Goal: Task Accomplishment & Management: Manage account settings

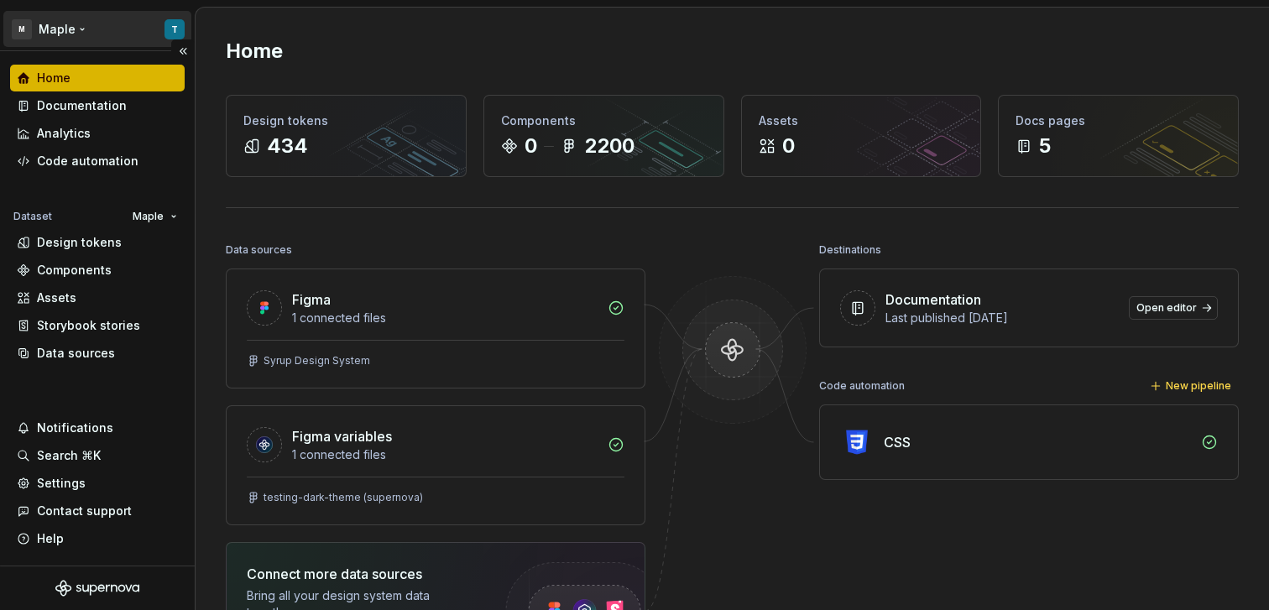
click at [179, 29] on html "M Maple T Home Documentation Analytics Code automation Dataset Maple Design tok…" at bounding box center [634, 305] width 1269 height 610
click at [396, 55] on html "M Maple T Home Documentation Analytics Code automation Dataset Maple Design tok…" at bounding box center [634, 305] width 1269 height 610
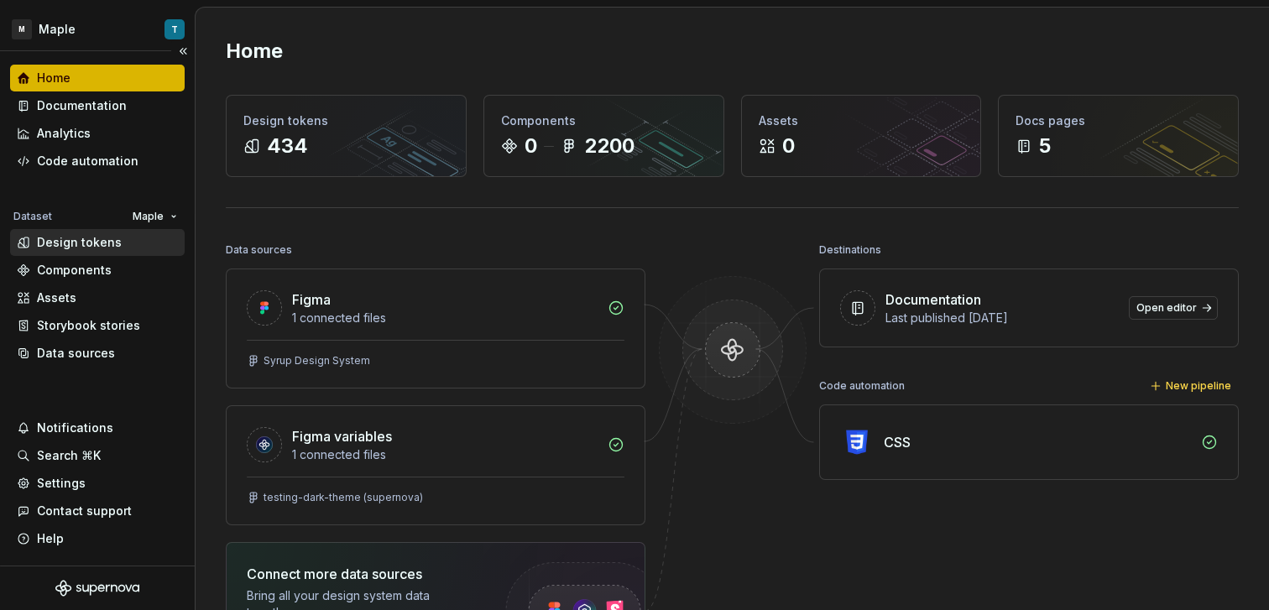
click at [121, 236] on div "Design tokens" at bounding box center [97, 242] width 161 height 17
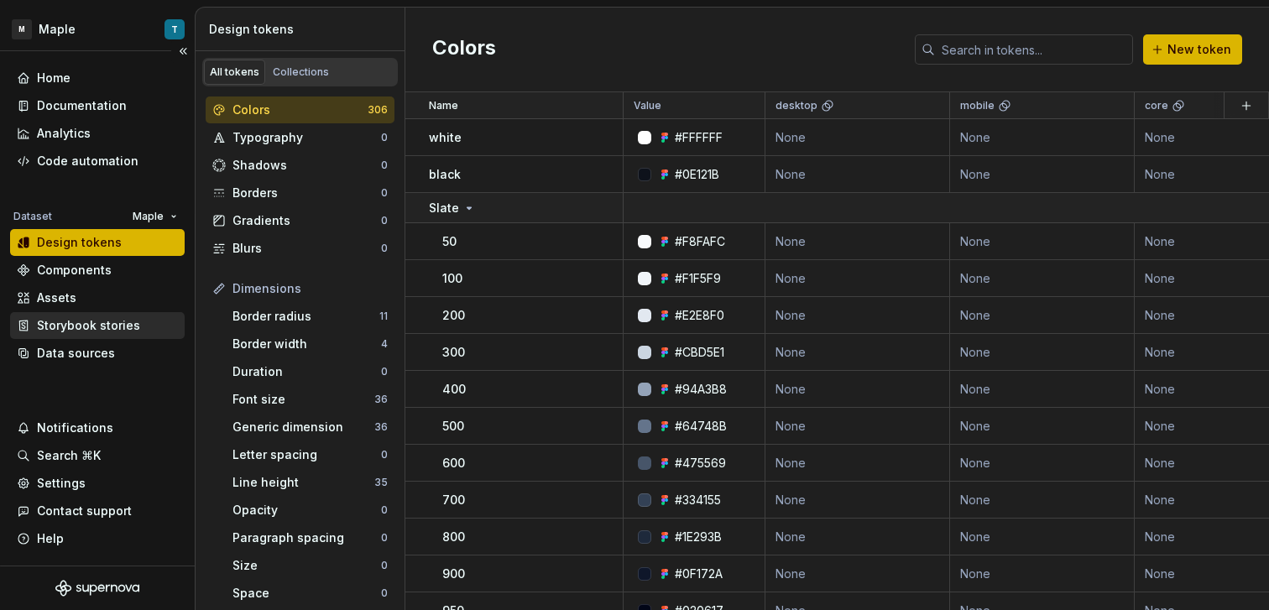
click at [134, 332] on div "Storybook stories" at bounding box center [88, 325] width 103 height 17
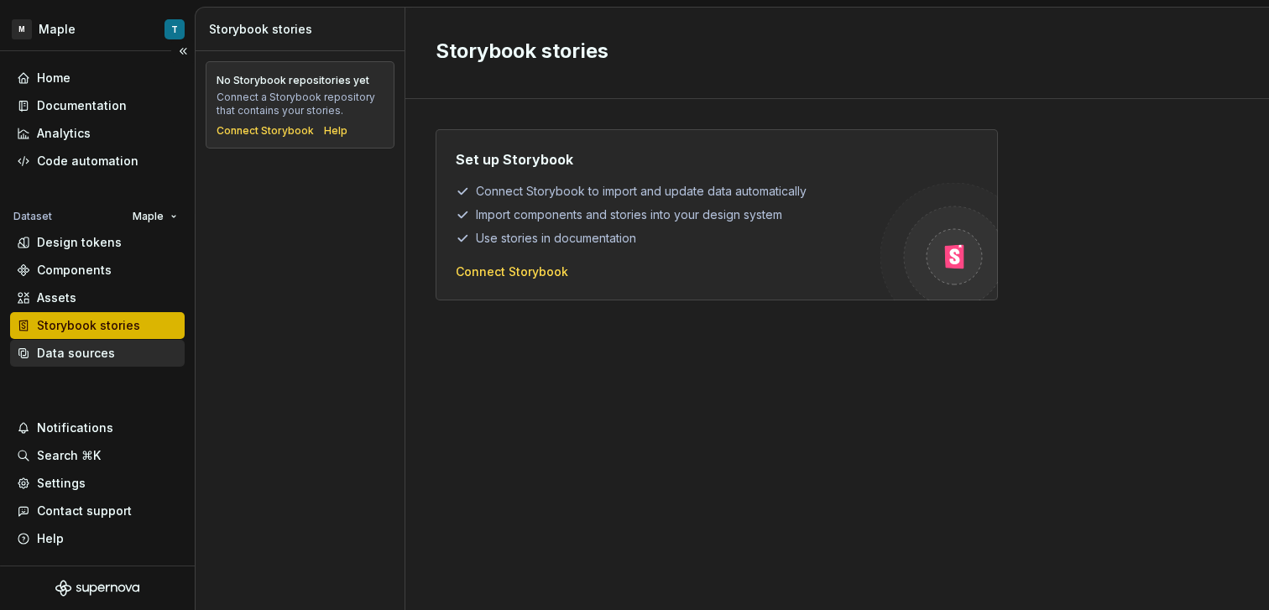
click at [120, 353] on div "Data sources" at bounding box center [97, 353] width 161 height 17
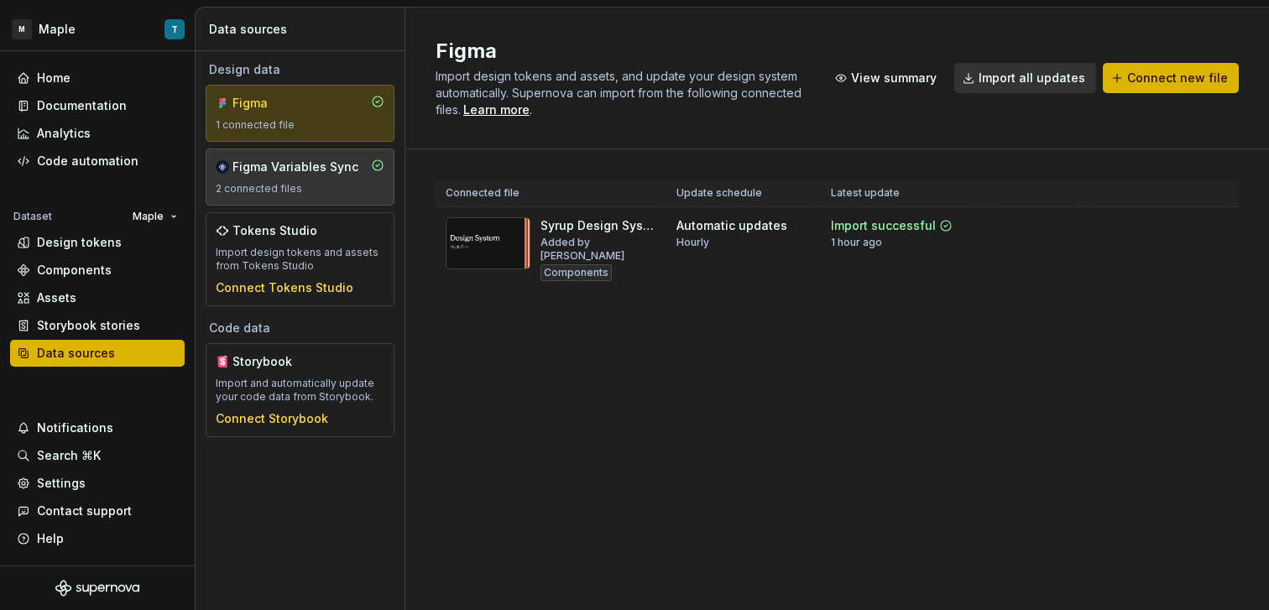
click at [309, 184] on div "2 connected files" at bounding box center [300, 188] width 169 height 13
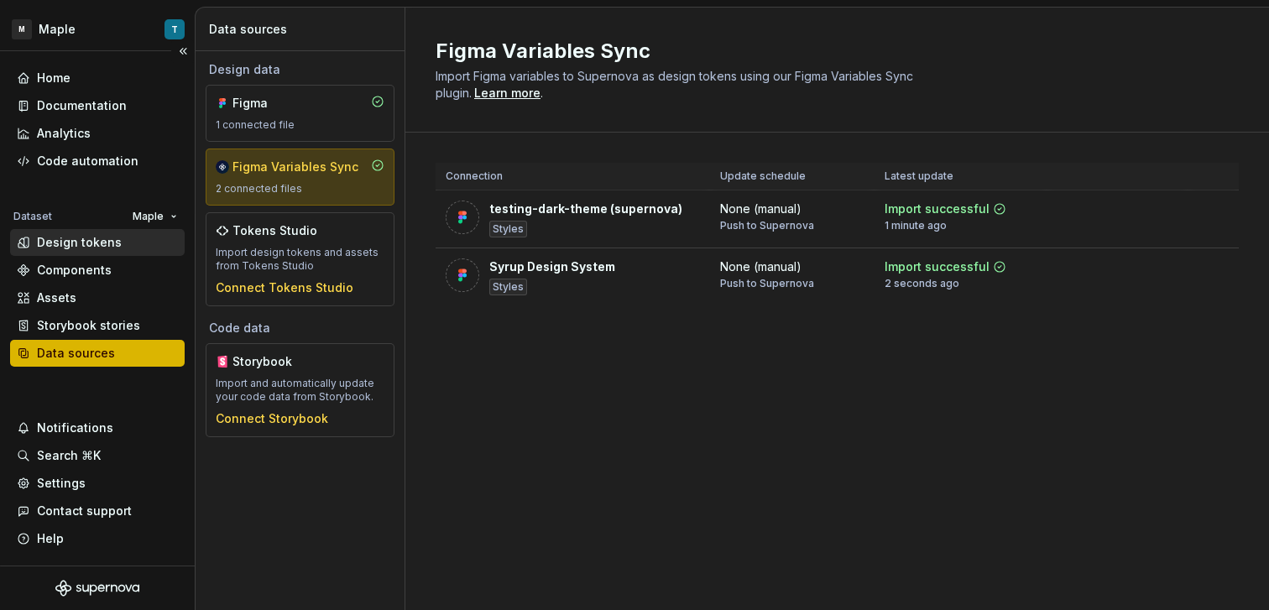
click at [82, 235] on div "Design tokens" at bounding box center [79, 242] width 85 height 17
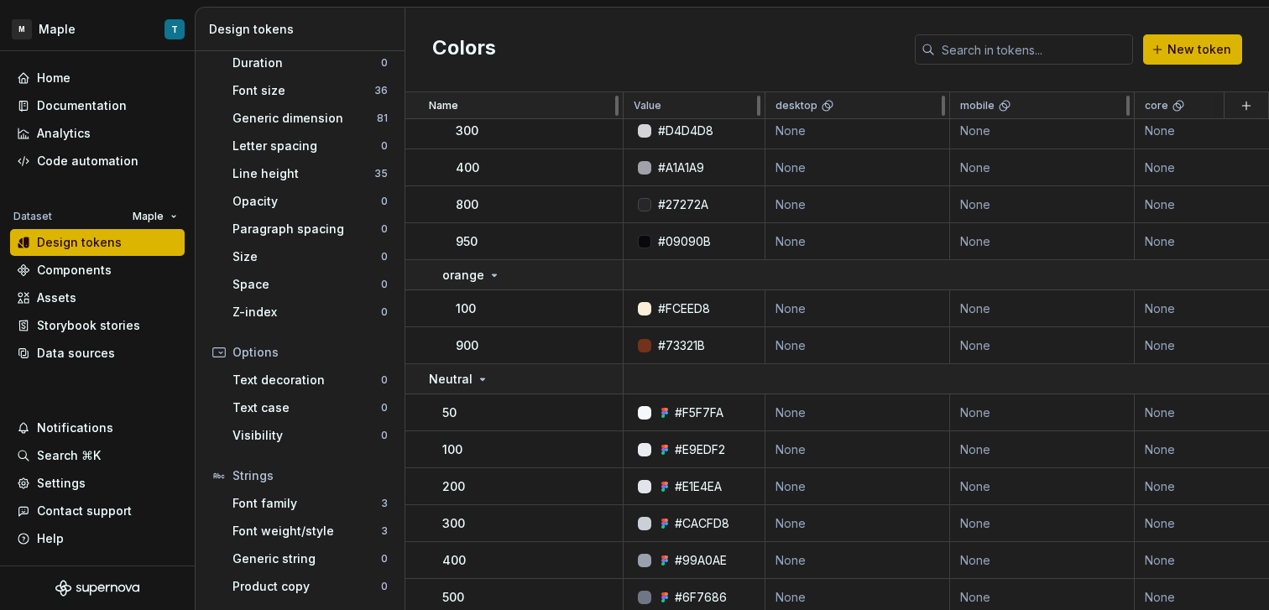
scroll to position [267, 0]
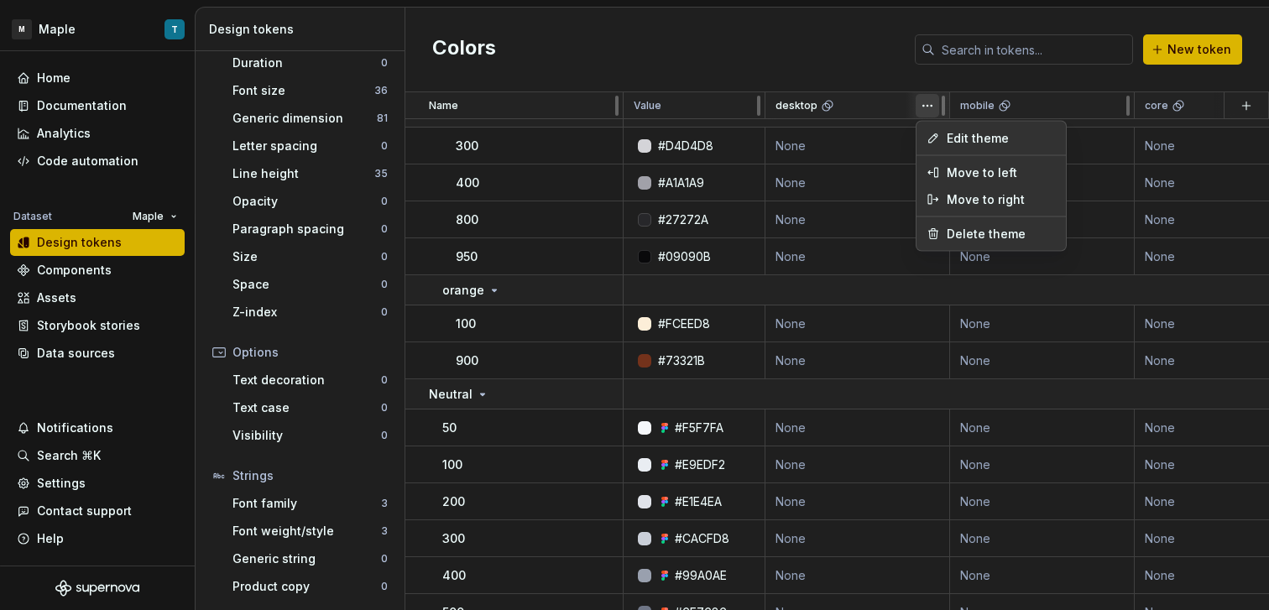
click at [925, 107] on html "M Maple T Home Documentation Analytics Code automation Dataset Maple Design tok…" at bounding box center [634, 305] width 1269 height 610
click at [924, 112] on html "M Maple T Home Documentation Analytics Code automation Dataset Maple Design tok…" at bounding box center [634, 305] width 1269 height 610
click at [964, 232] on span "Delete theme" at bounding box center [1001, 234] width 109 height 17
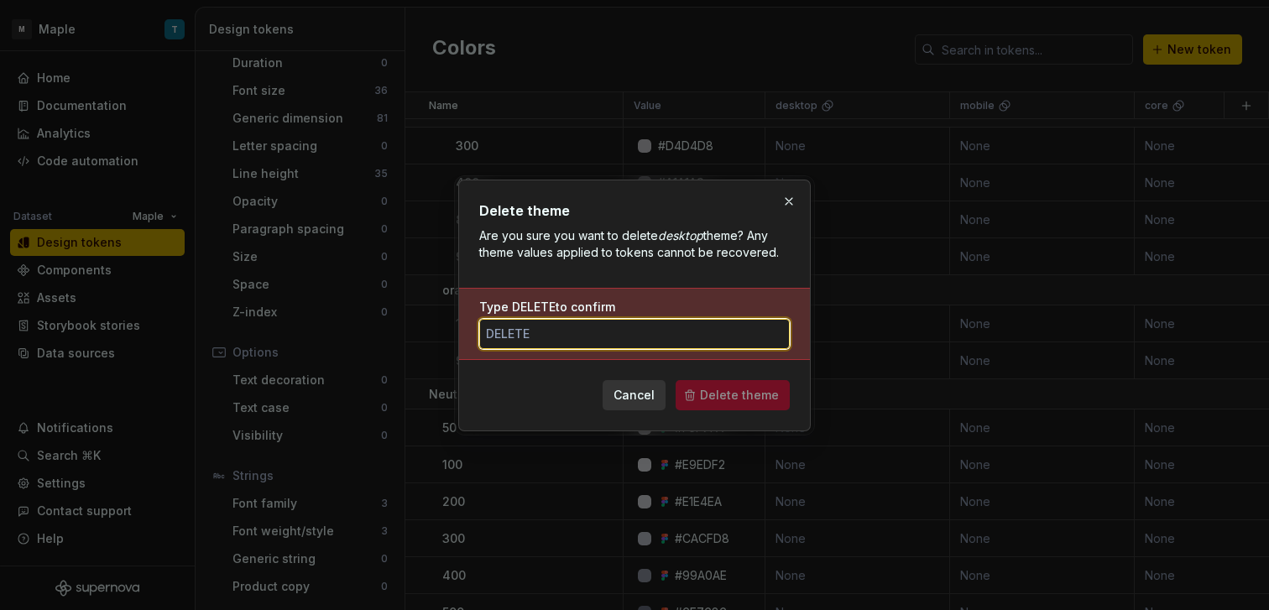
click at [645, 328] on input "Type DELETE to confirm" at bounding box center [634, 334] width 311 height 30
type input "DELETE"
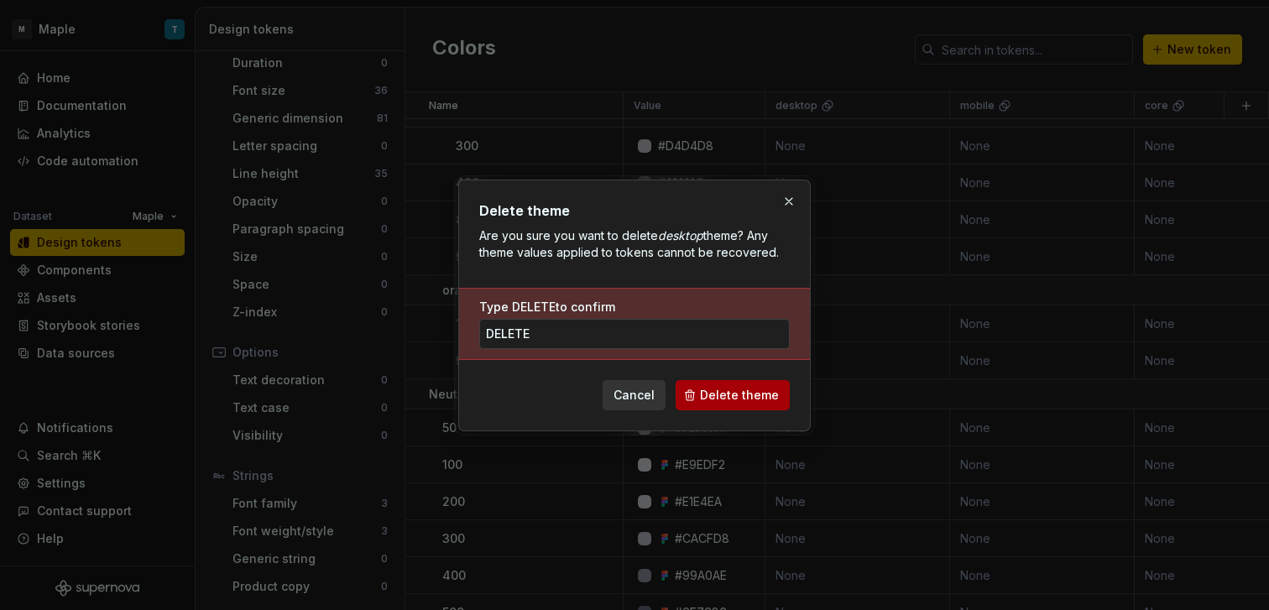
click at [724, 394] on span "Delete theme" at bounding box center [739, 395] width 79 height 17
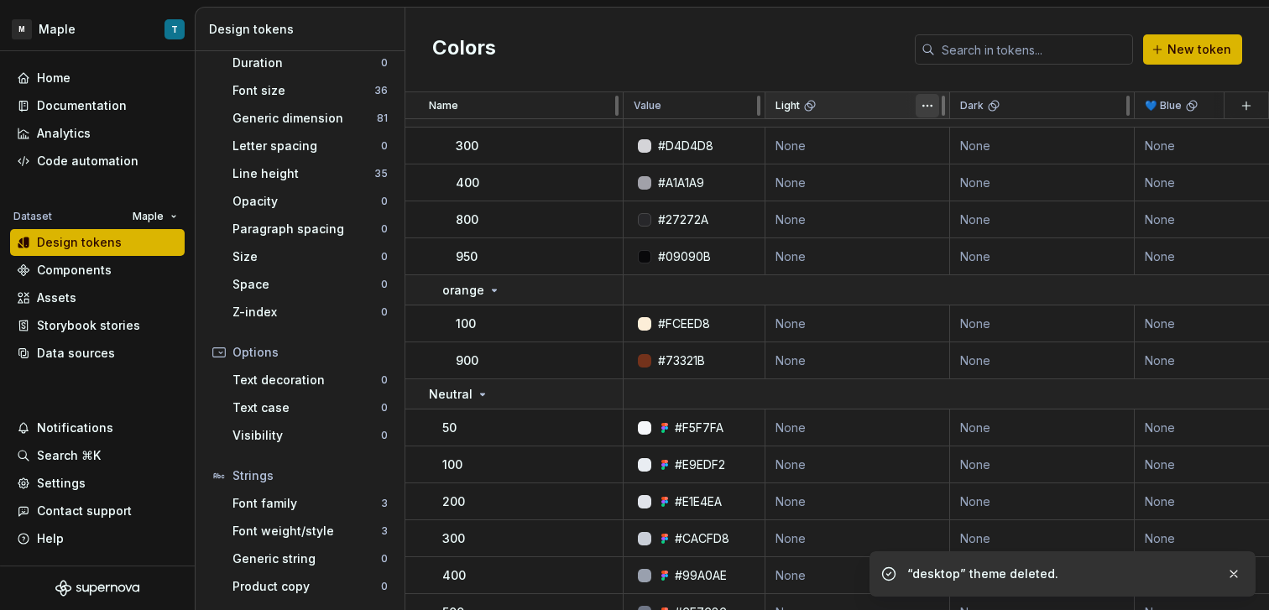
click at [922, 105] on html "M Maple T Home Documentation Analytics Code automation Dataset Maple Design tok…" at bounding box center [634, 305] width 1269 height 610
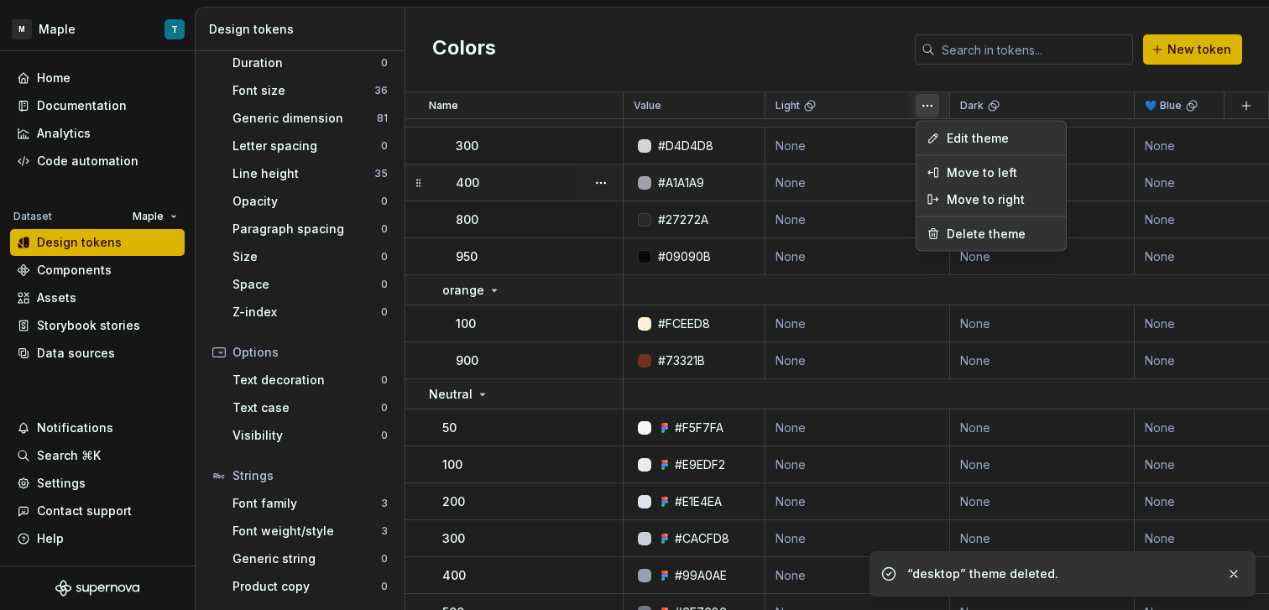
click at [833, 170] on html "M Maple T Home Documentation Analytics Code automation Dataset Maple Design tok…" at bounding box center [634, 305] width 1269 height 610
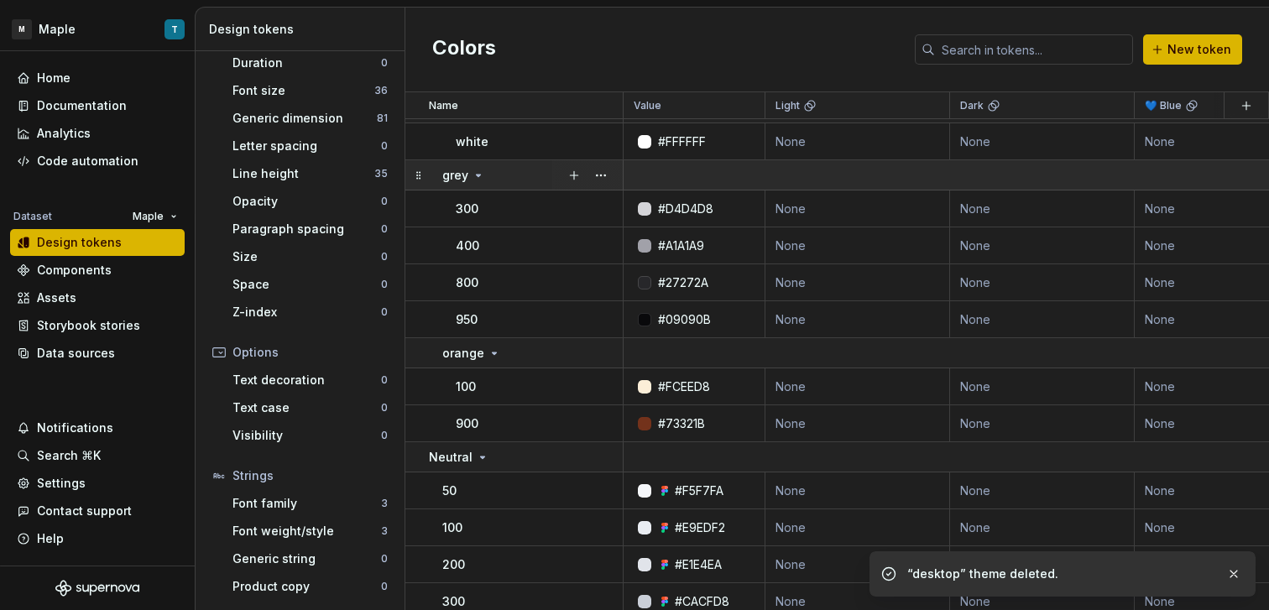
scroll to position [0, 0]
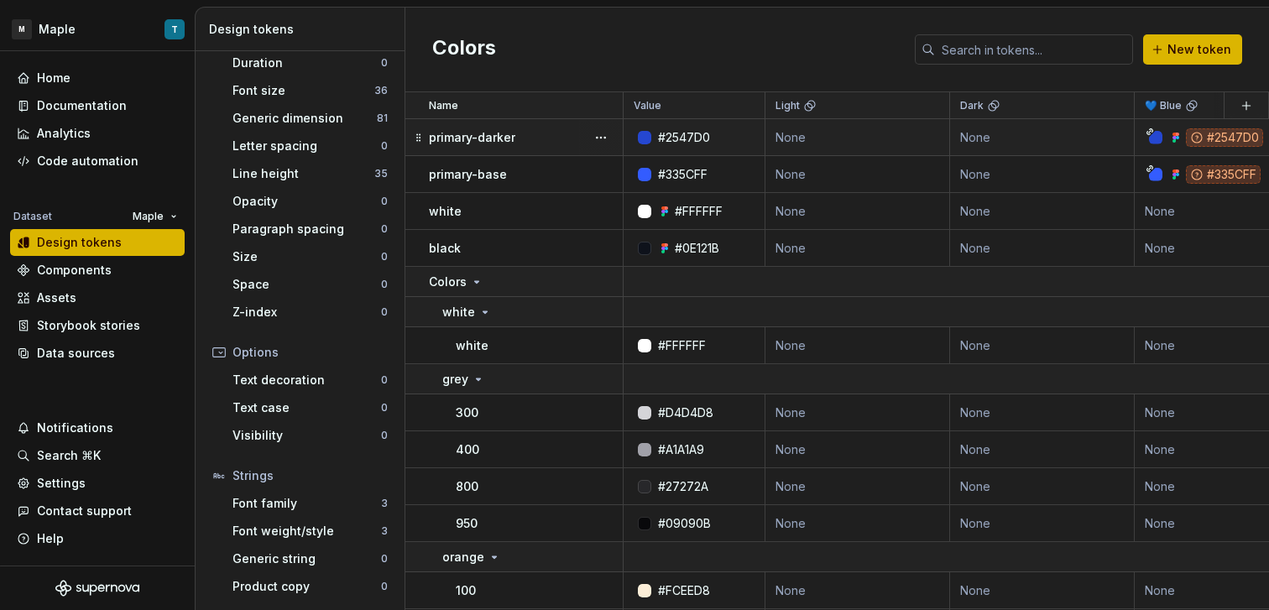
click at [823, 142] on td "None" at bounding box center [857, 137] width 185 height 37
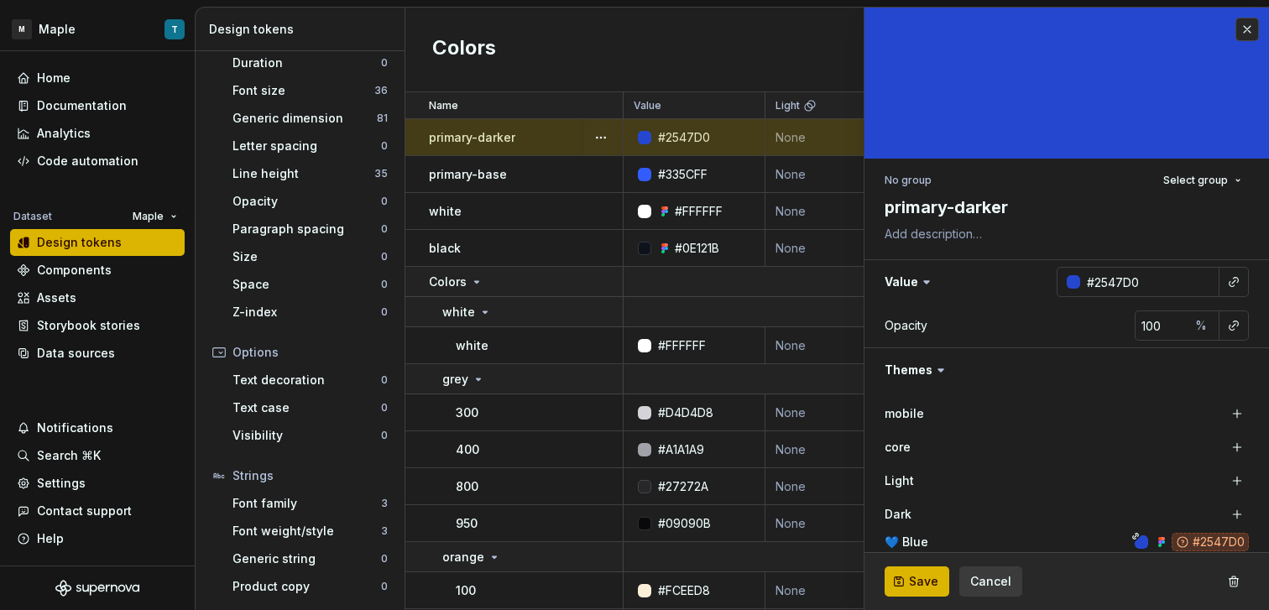
click at [792, 137] on td "None" at bounding box center [857, 137] width 185 height 37
type textarea "*"
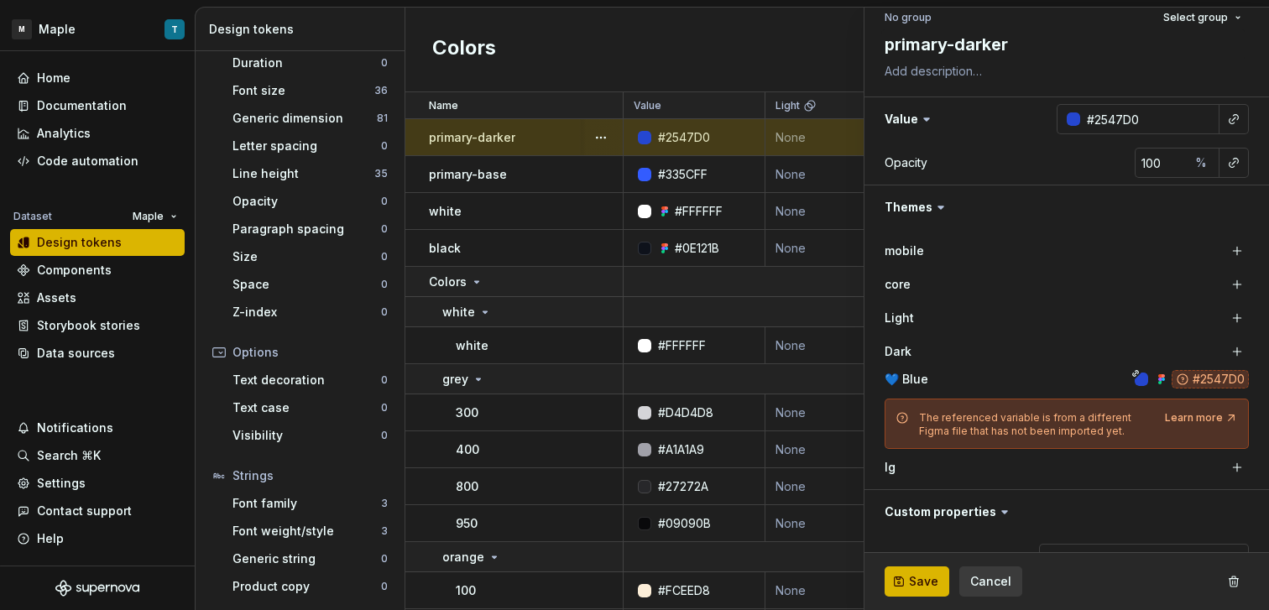
scroll to position [206, 0]
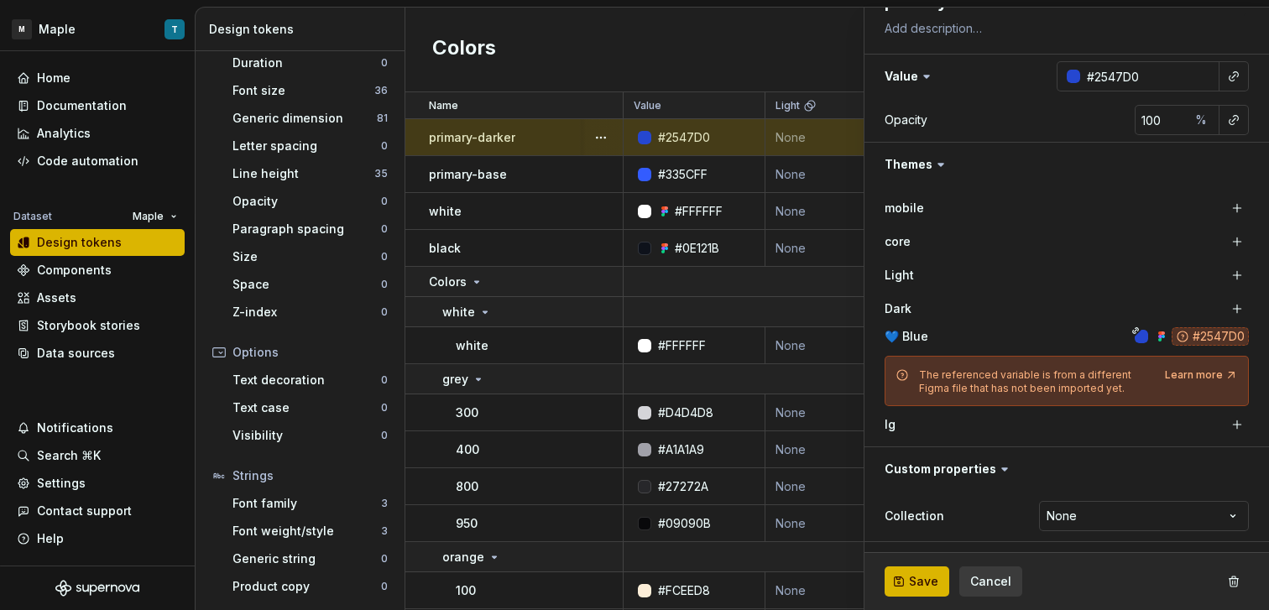
click at [786, 38] on div "Colors New token" at bounding box center [837, 50] width 864 height 85
click at [530, 289] on div "Colors" at bounding box center [525, 282] width 193 height 17
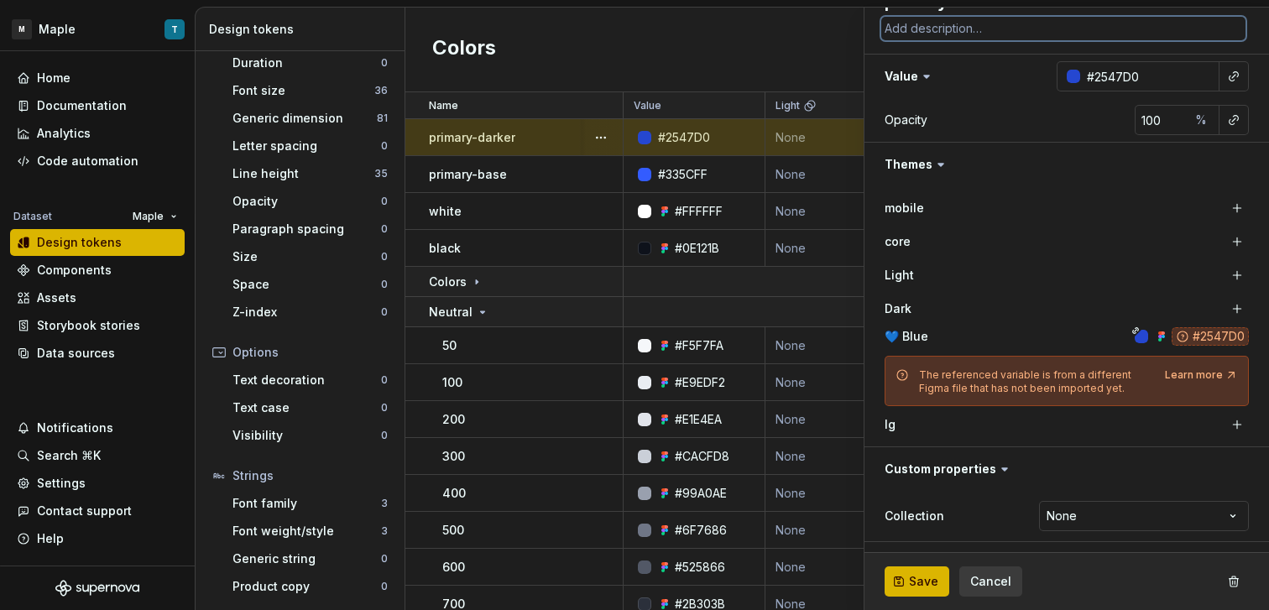
click at [886, 24] on textarea at bounding box center [1063, 29] width 364 height 24
click at [1007, 578] on span "Cancel" at bounding box center [990, 581] width 41 height 17
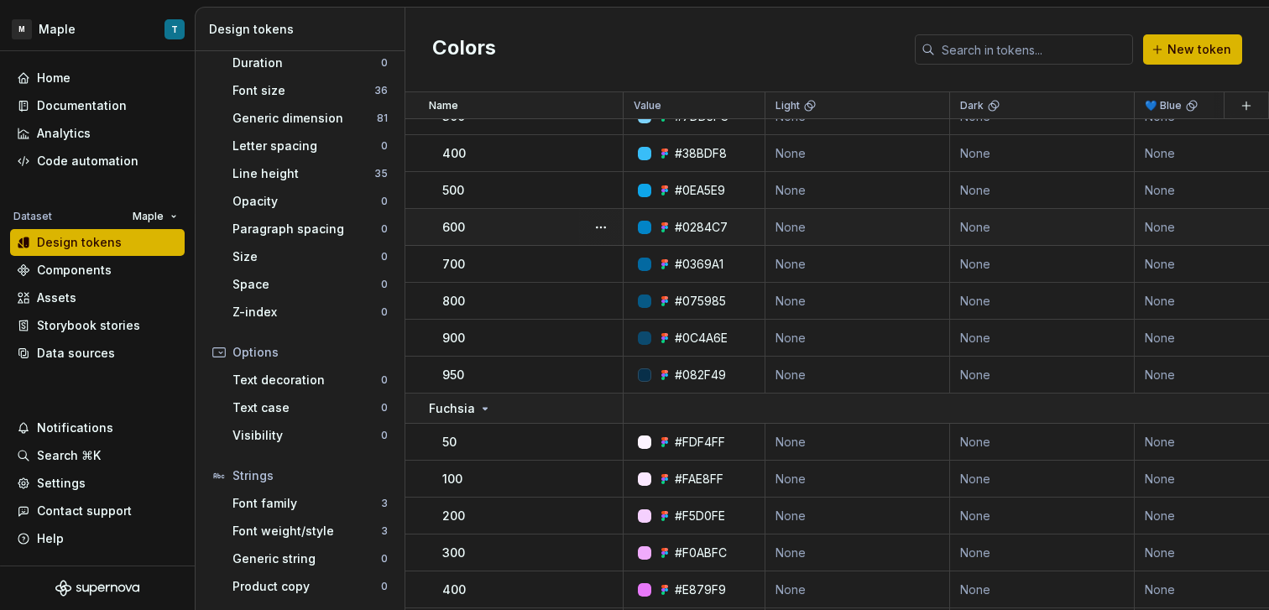
scroll to position [11470, 0]
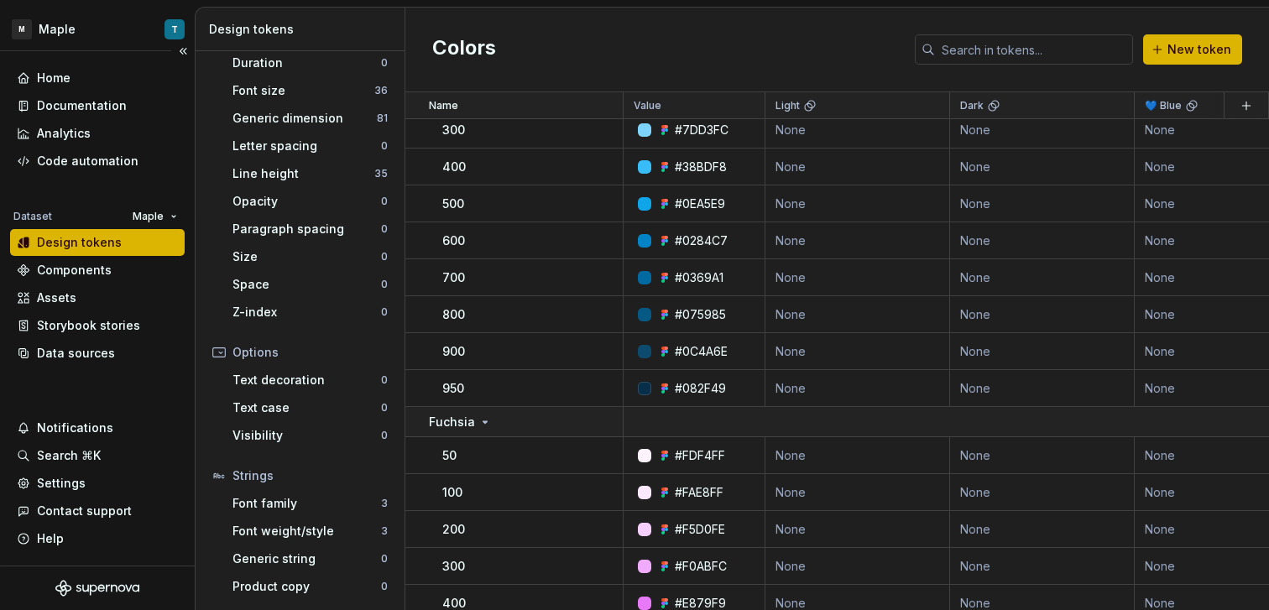
click at [105, 339] on div "Dataset Maple Design tokens Components Assets Storybook stories Data sources" at bounding box center [97, 286] width 175 height 162
click at [107, 348] on div "Data sources" at bounding box center [76, 353] width 78 height 17
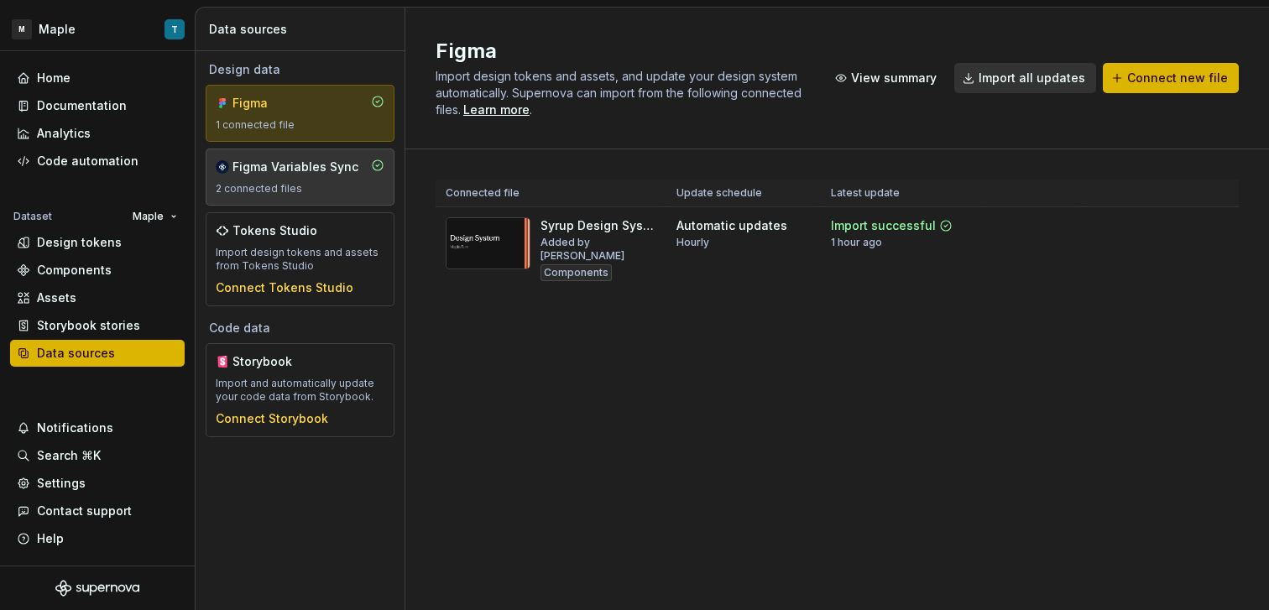
click at [313, 175] on div "Figma Variables Sync 2 connected files" at bounding box center [300, 177] width 169 height 37
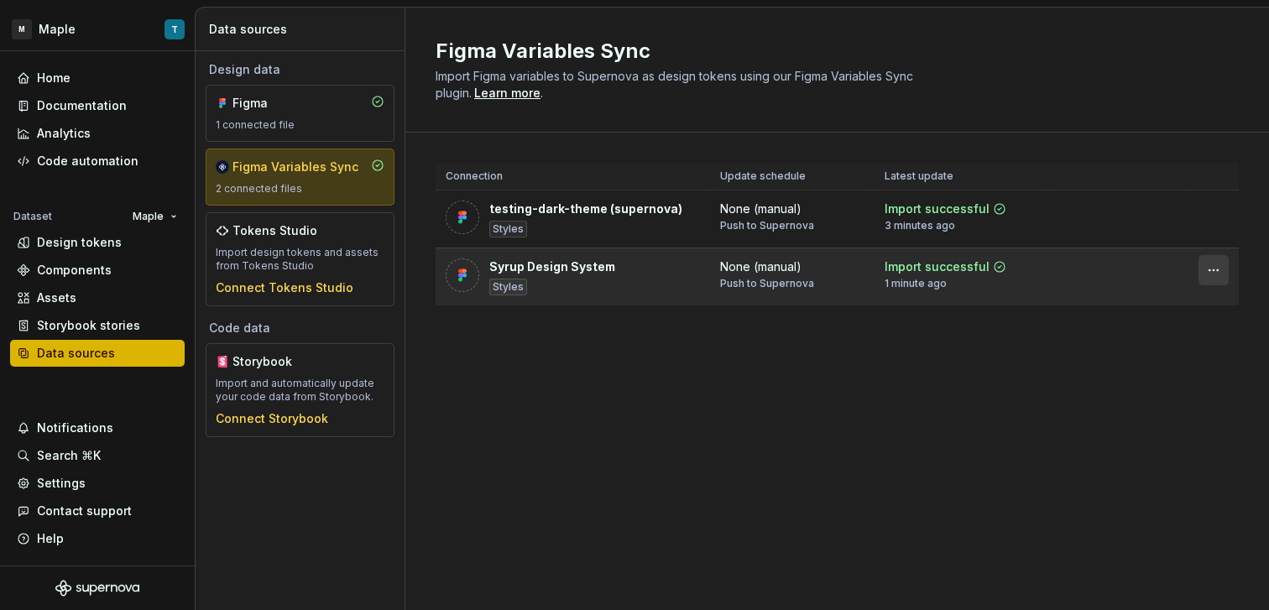
click at [1203, 269] on html "M Maple T Home Documentation Analytics Code automation Dataset Maple Design tok…" at bounding box center [634, 305] width 1269 height 610
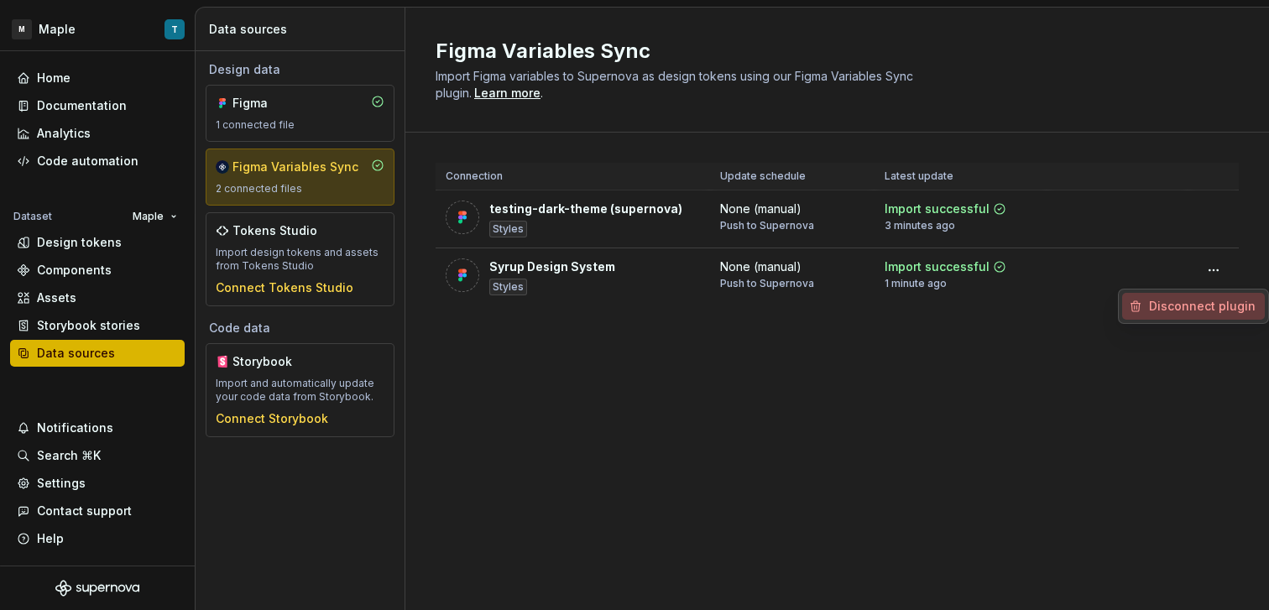
click at [1191, 306] on div "Disconnect plugin" at bounding box center [1203, 306] width 109 height 17
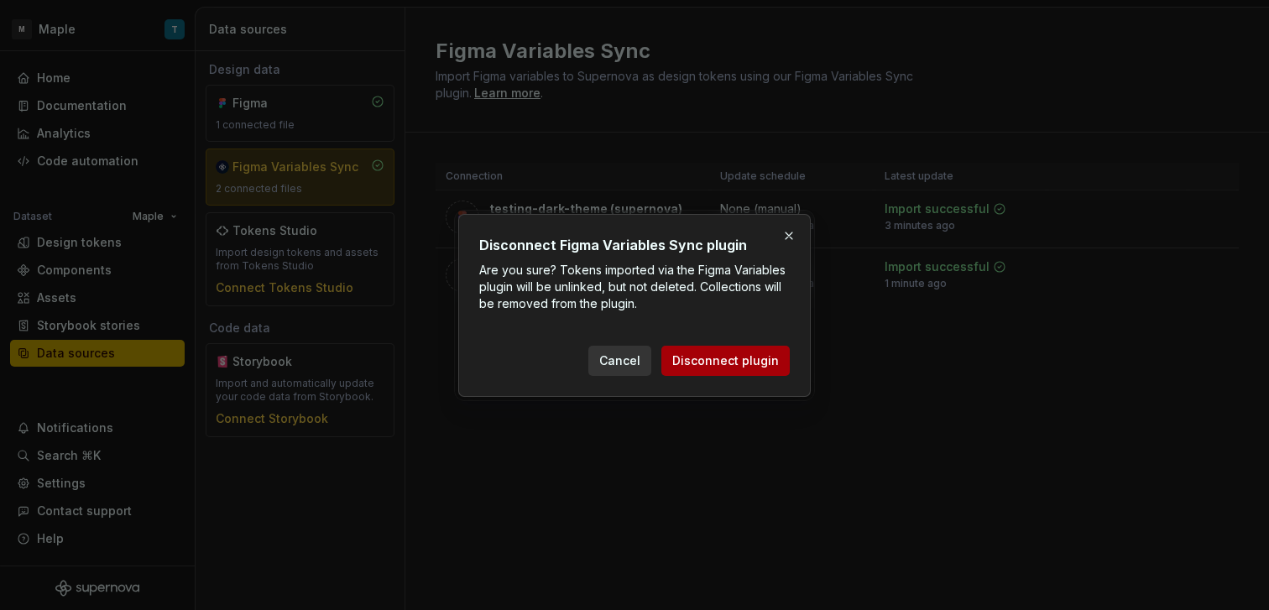
click at [736, 354] on span "Disconnect plugin" at bounding box center [725, 361] width 107 height 17
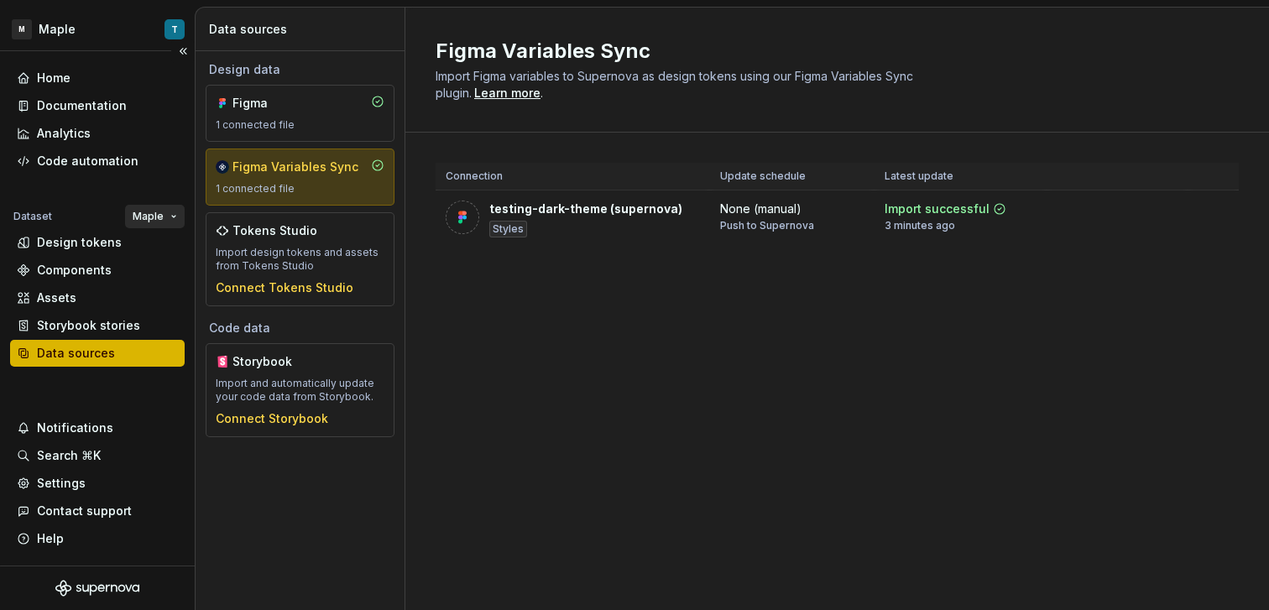
click at [100, 249] on div "Design tokens" at bounding box center [79, 242] width 85 height 17
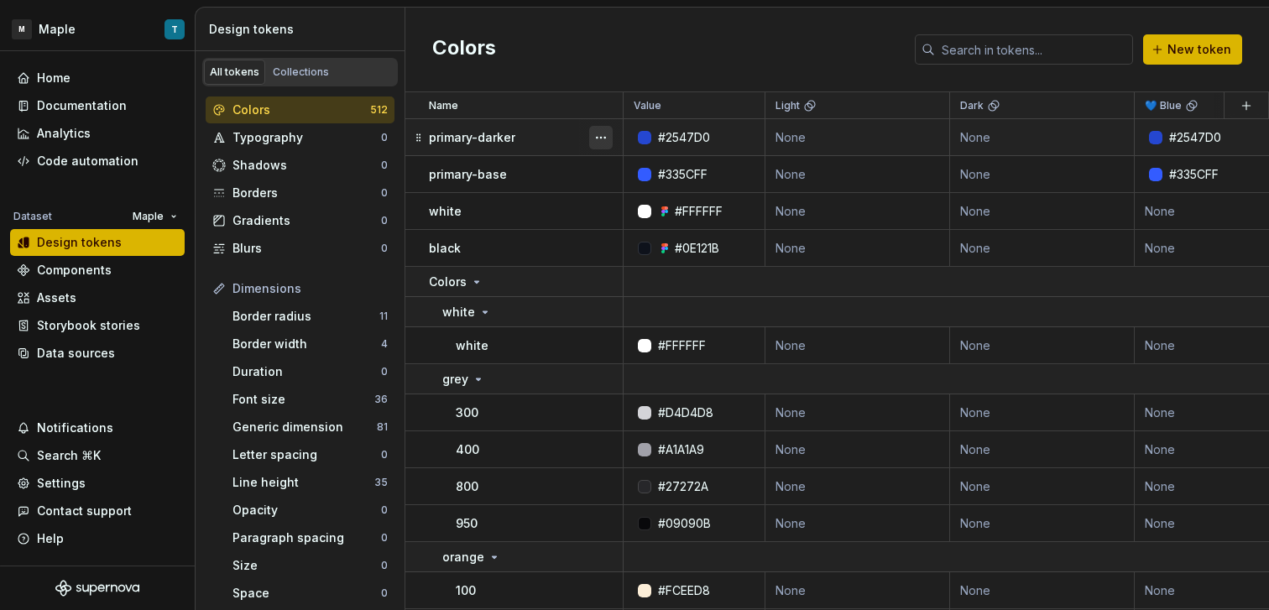
click at [603, 136] on button "button" at bounding box center [601, 138] width 24 height 24
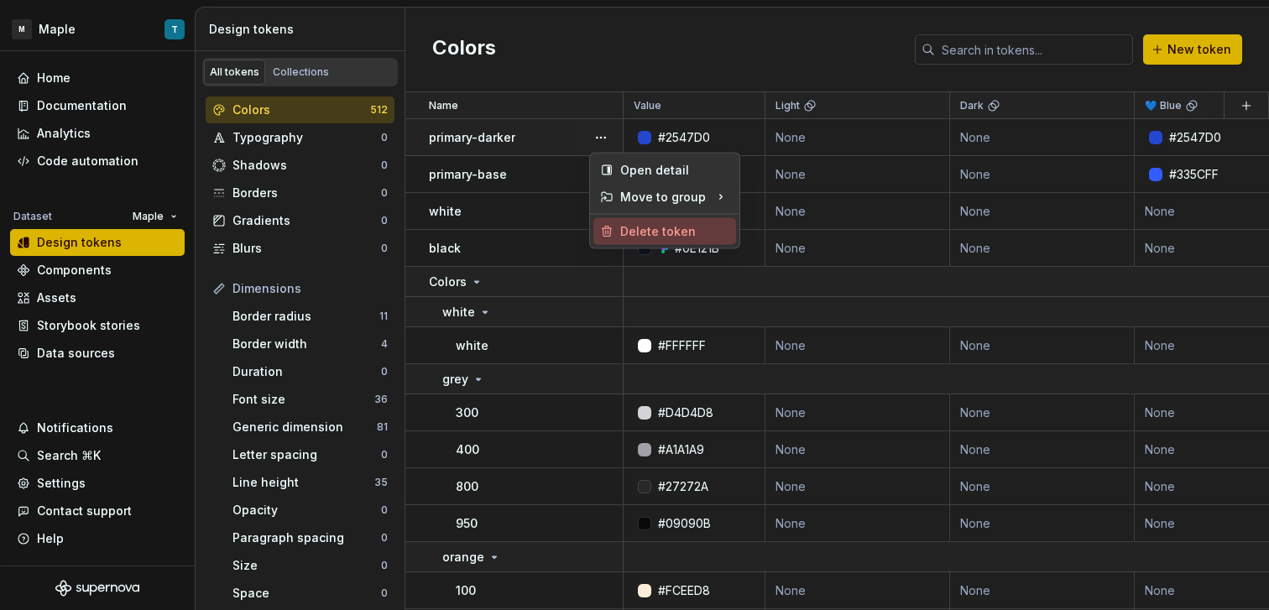
click at [625, 227] on div "Delete token" at bounding box center [674, 231] width 109 height 17
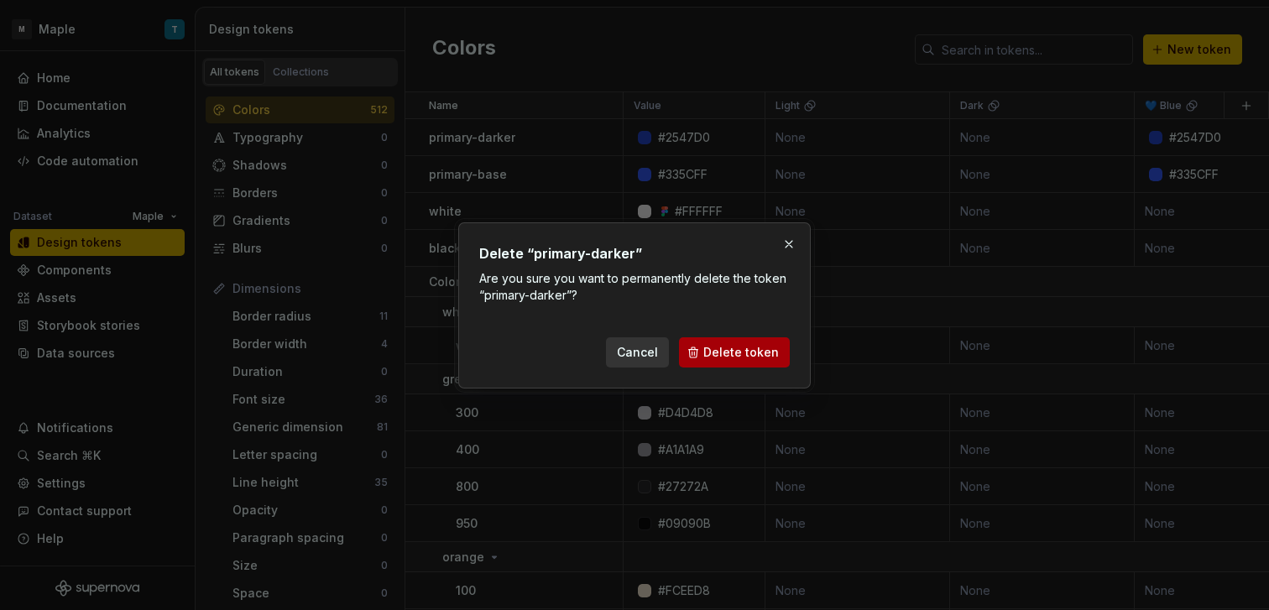
click at [749, 355] on span "Delete token" at bounding box center [741, 352] width 76 height 17
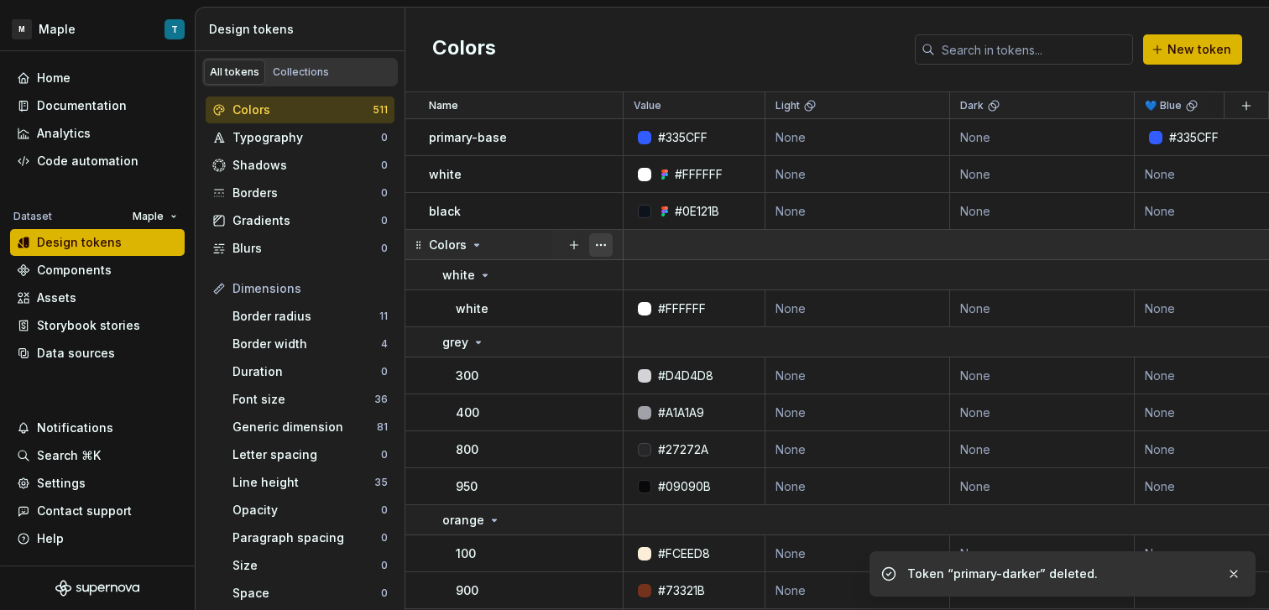
click at [606, 244] on button "button" at bounding box center [601, 245] width 24 height 24
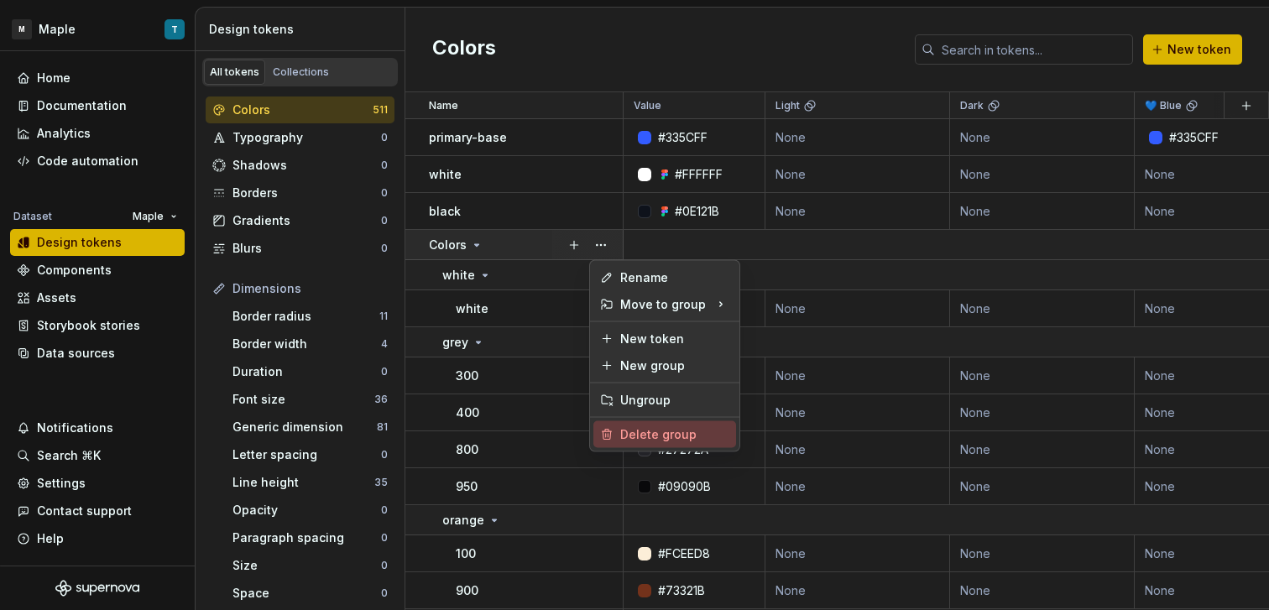
click at [676, 436] on div "Delete group" at bounding box center [674, 434] width 109 height 17
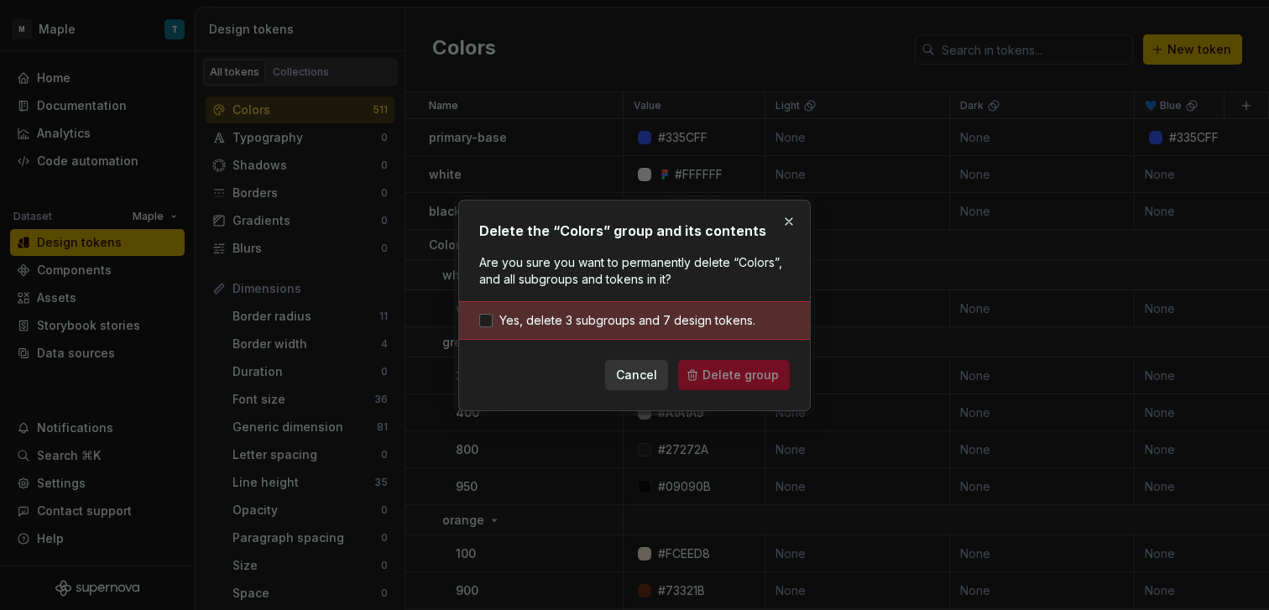
click at [661, 310] on div "Yes, delete 3 subgroups and 7 design tokens." at bounding box center [634, 320] width 351 height 39
click at [660, 318] on span "Yes, delete 3 subgroups and 7 design tokens." at bounding box center [627, 320] width 256 height 17
click at [729, 379] on span "Delete group" at bounding box center [741, 375] width 76 height 17
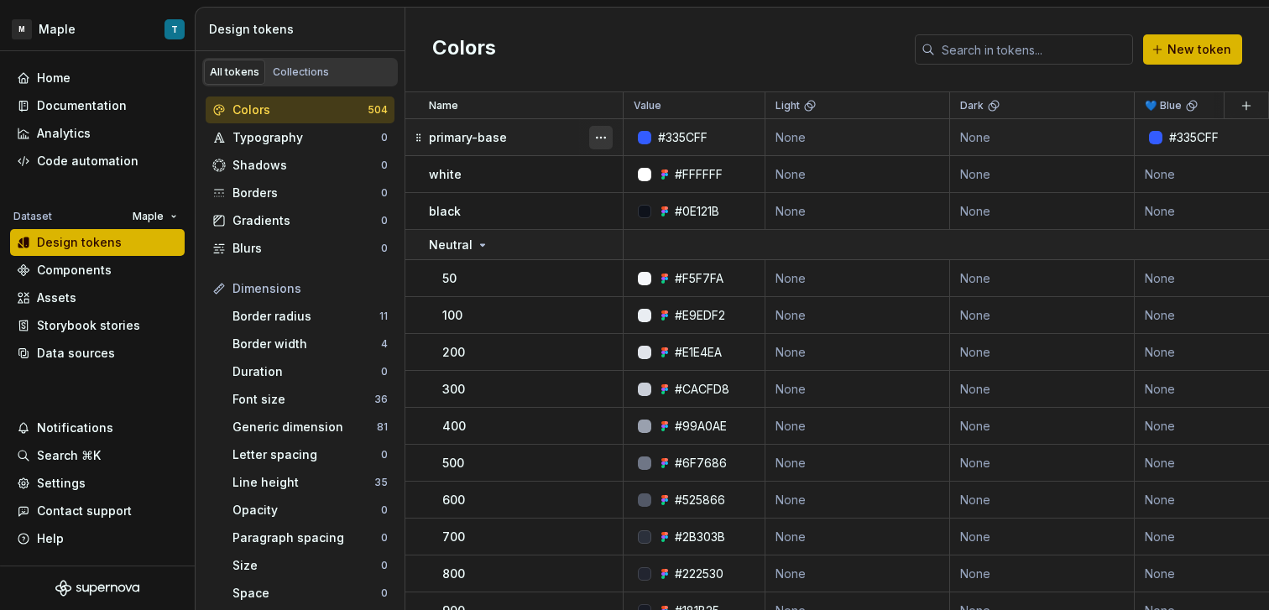
click at [599, 144] on button "button" at bounding box center [601, 138] width 24 height 24
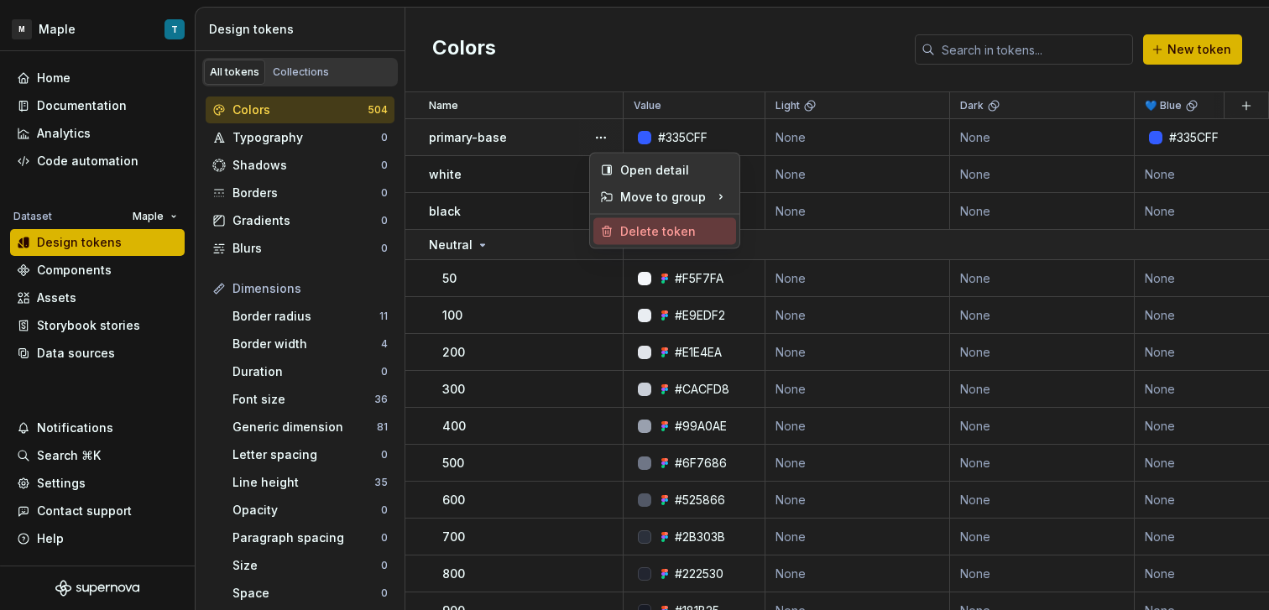
click at [620, 229] on div "Delete token" at bounding box center [674, 231] width 109 height 17
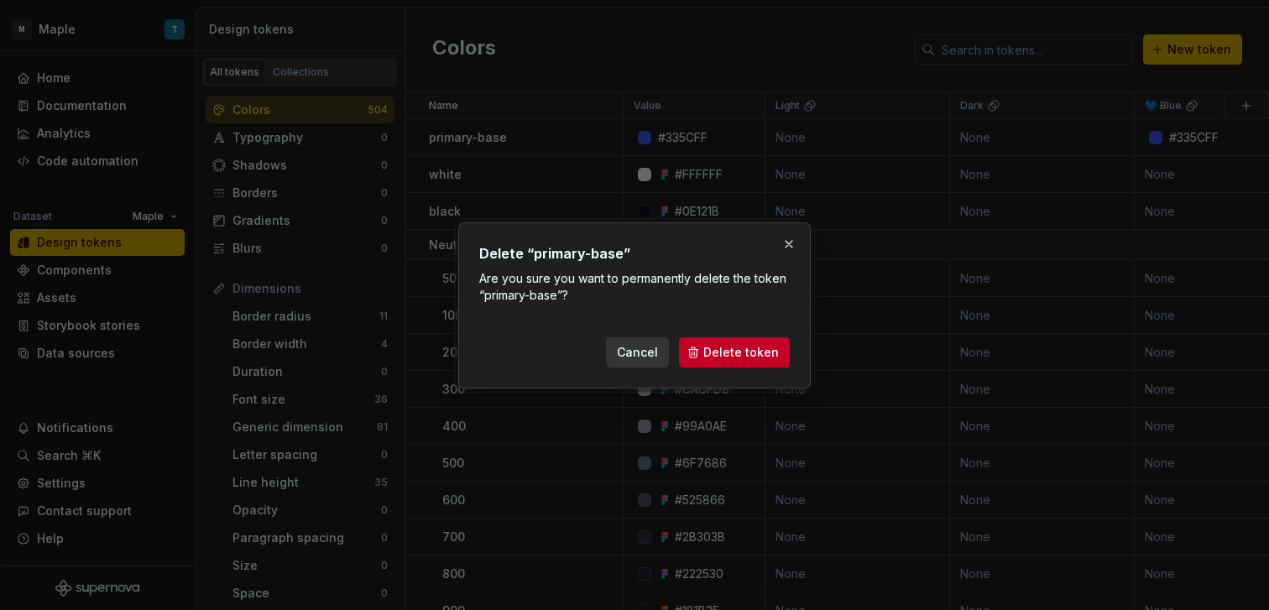
click at [739, 361] on button "Delete token" at bounding box center [734, 352] width 111 height 30
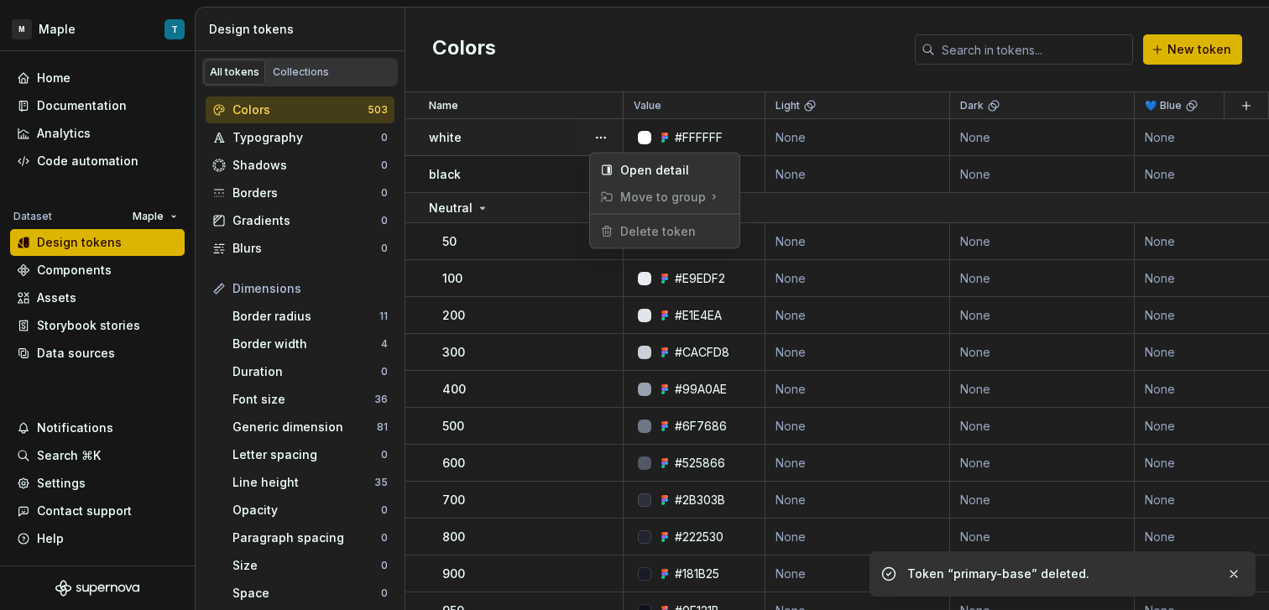
click at [605, 133] on button "button" at bounding box center [601, 138] width 24 height 24
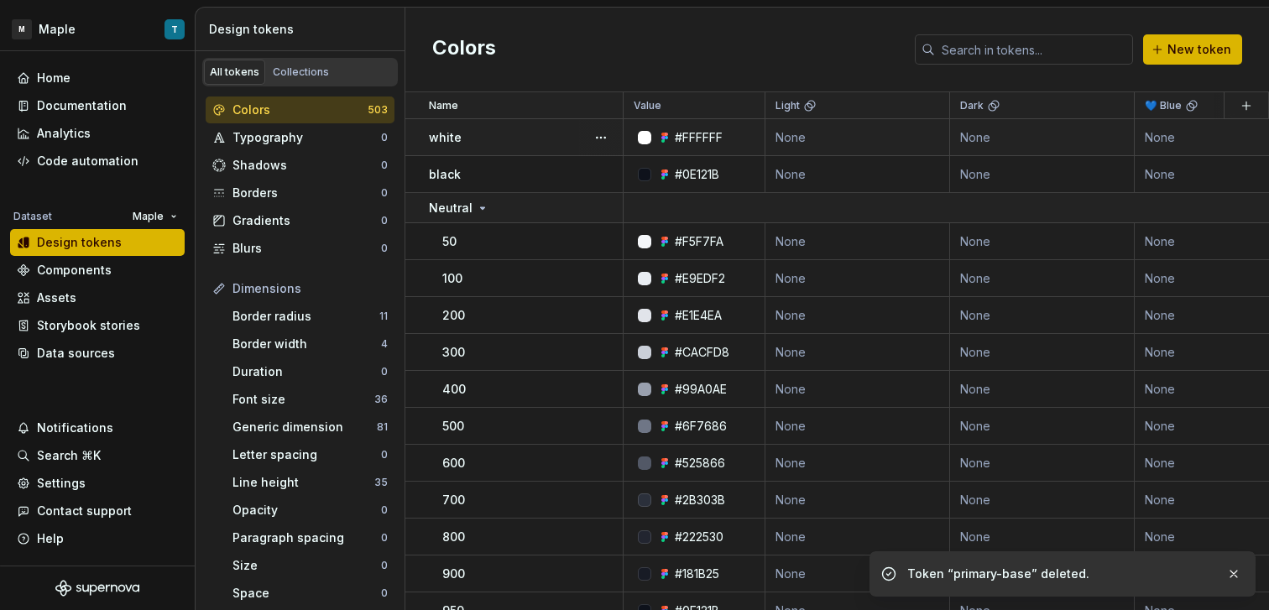
click at [583, 133] on html "M Maple T Home Documentation Analytics Code automation Dataset Maple Design tok…" at bounding box center [634, 305] width 1269 height 610
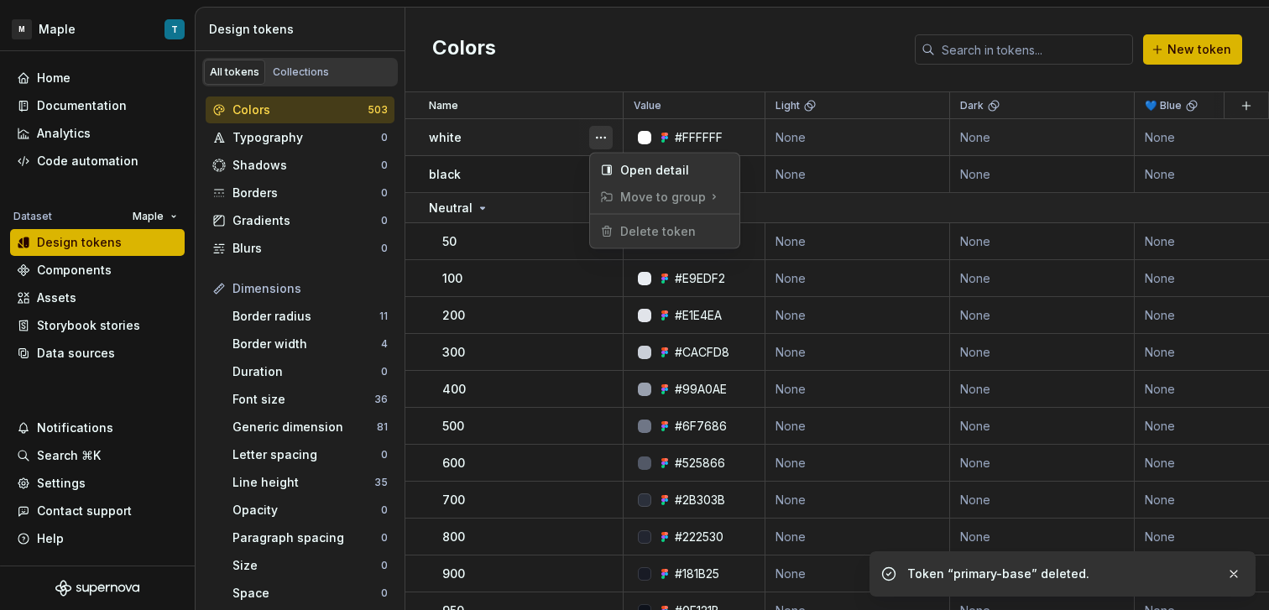
click at [594, 138] on button "button" at bounding box center [601, 138] width 24 height 24
click at [528, 142] on html "M Maple T Home Documentation Analytics Code automation Dataset Maple Design tok…" at bounding box center [634, 305] width 1269 height 610
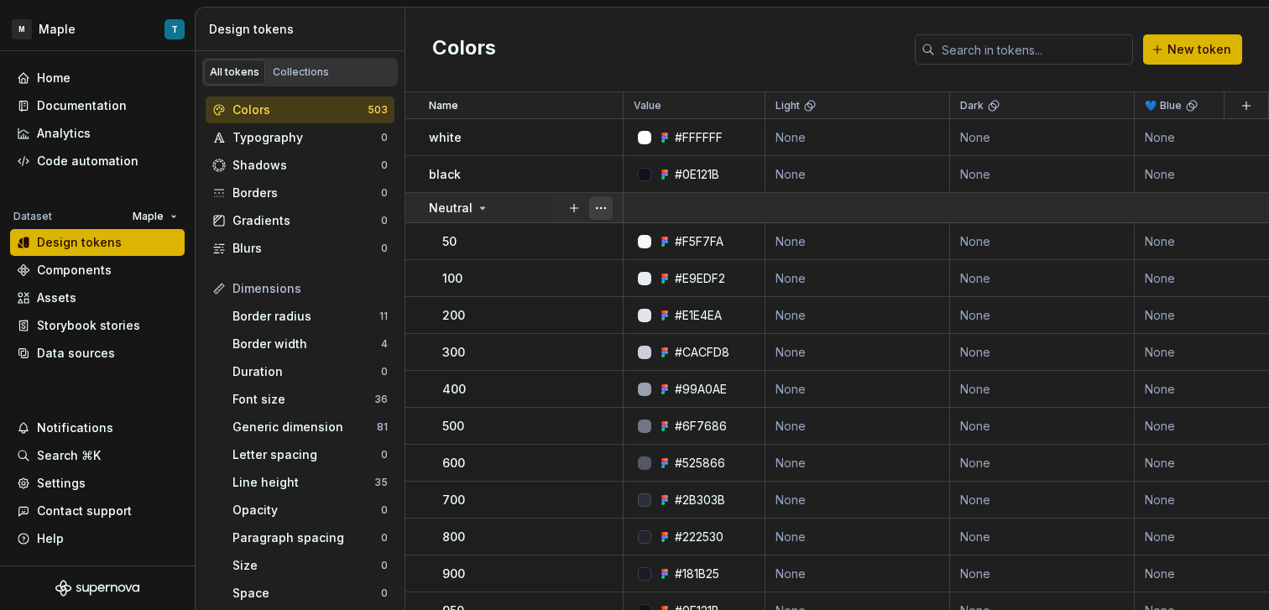
click at [598, 207] on button "button" at bounding box center [601, 208] width 24 height 24
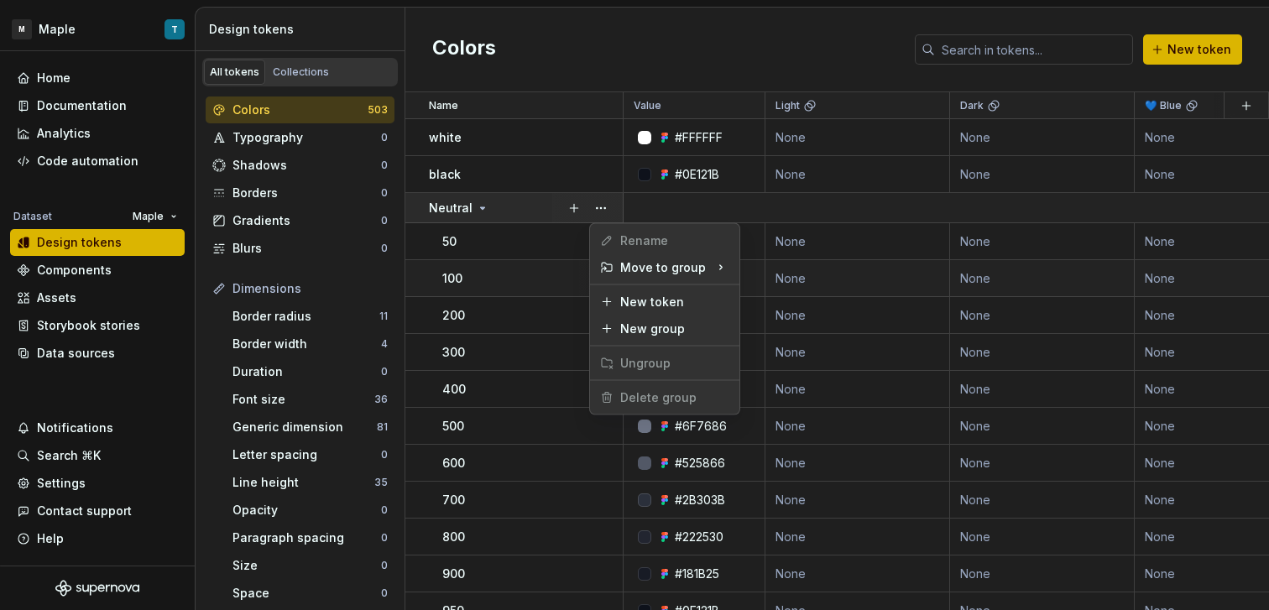
click at [536, 286] on html "M Maple T Home Documentation Analytics Code automation Dataset Maple Design tok…" at bounding box center [634, 305] width 1269 height 610
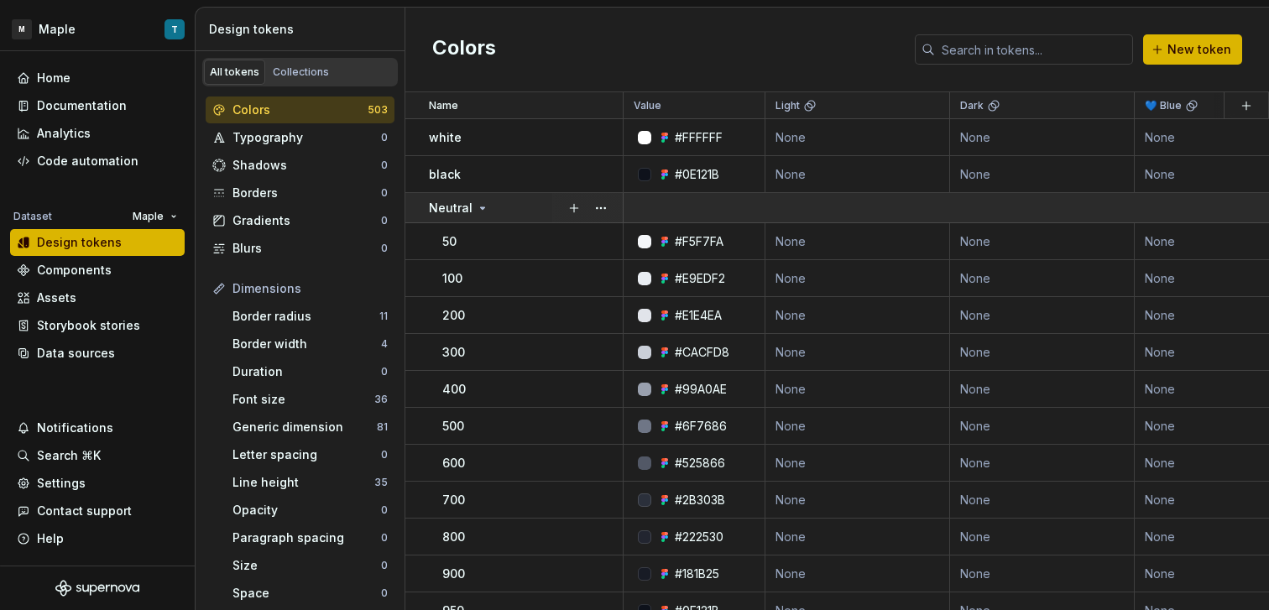
click at [477, 211] on icon at bounding box center [482, 207] width 13 height 13
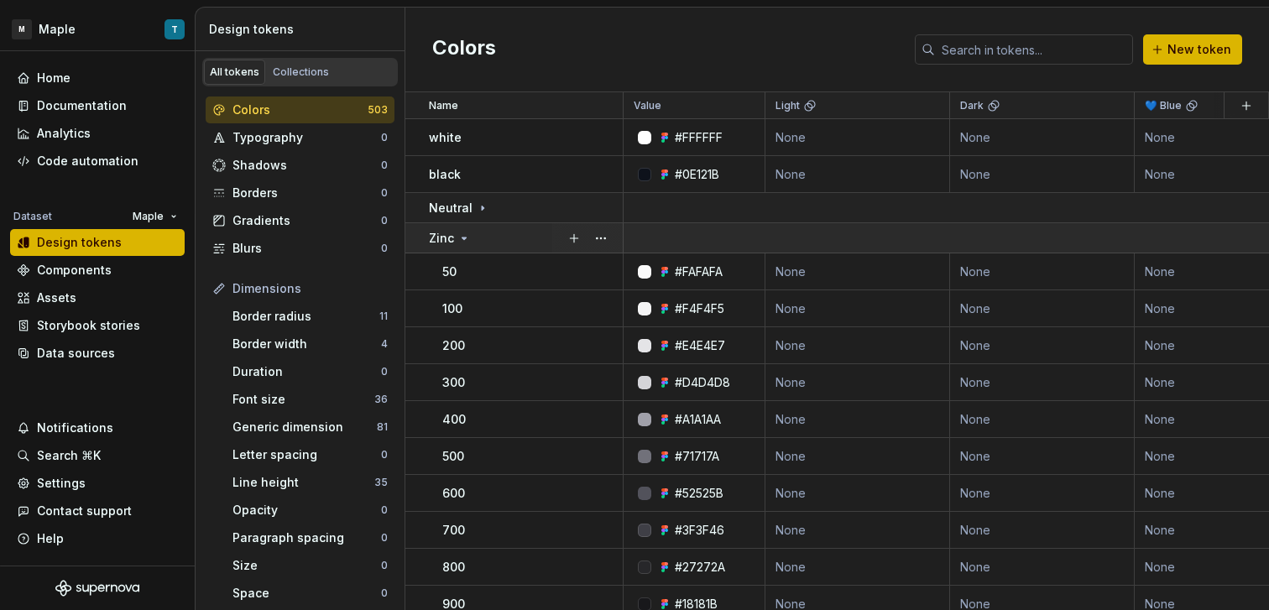
click at [466, 240] on icon at bounding box center [463, 238] width 13 height 13
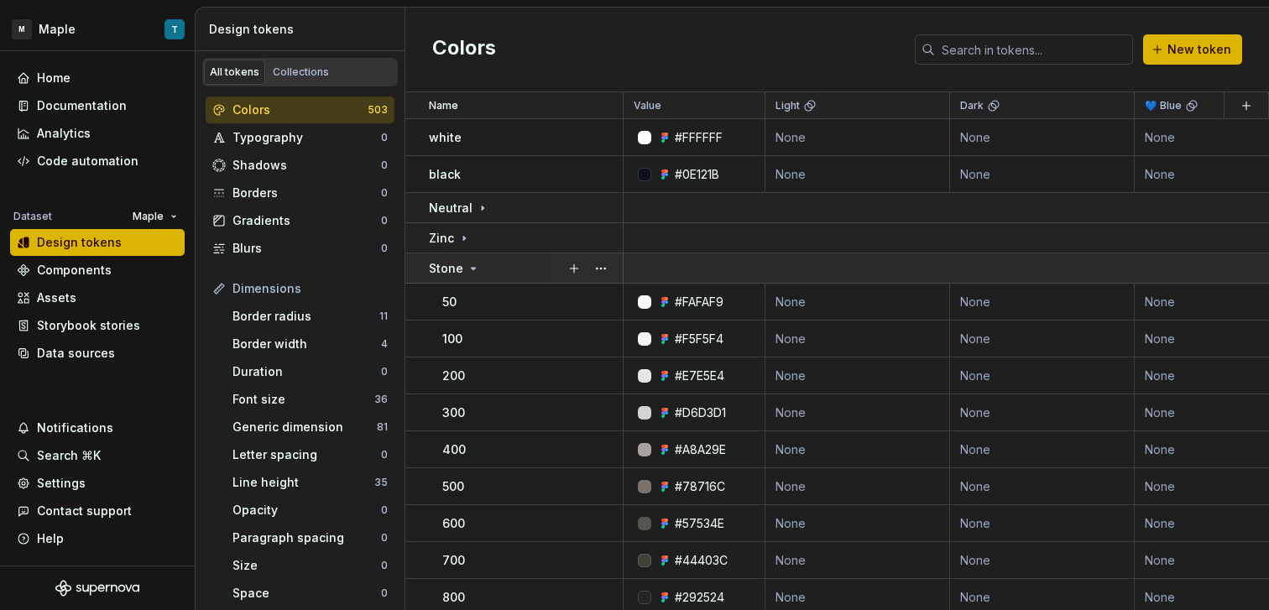
click at [466, 275] on div "Stone" at bounding box center [454, 268] width 51 height 17
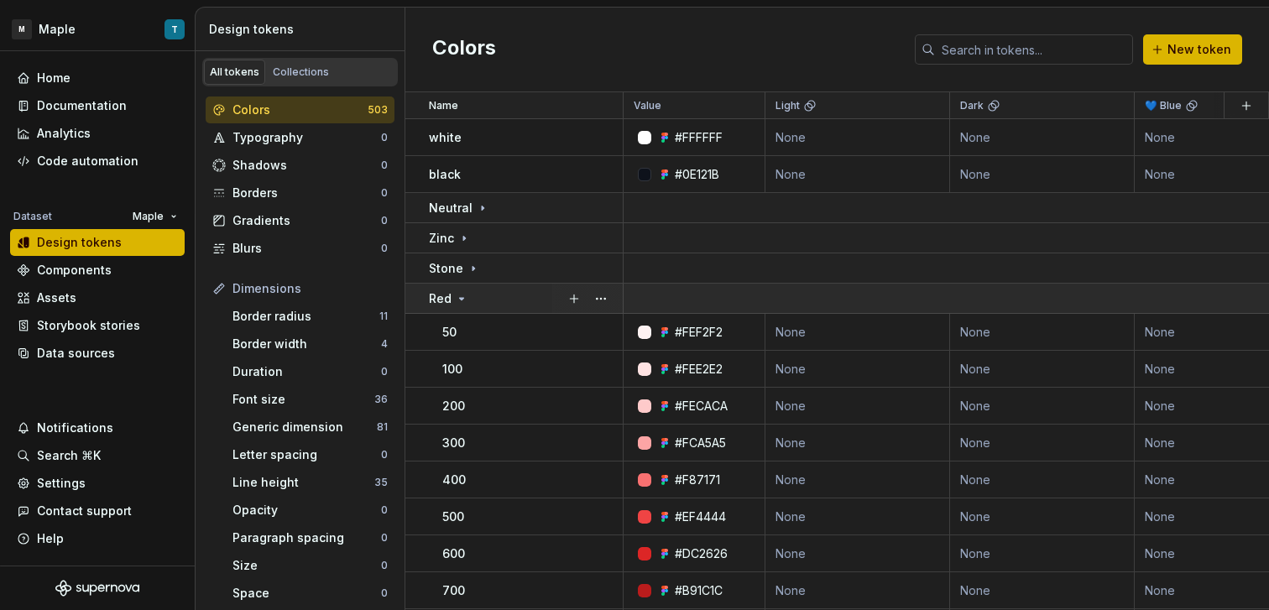
click at [468, 297] on div "Red" at bounding box center [525, 298] width 193 height 17
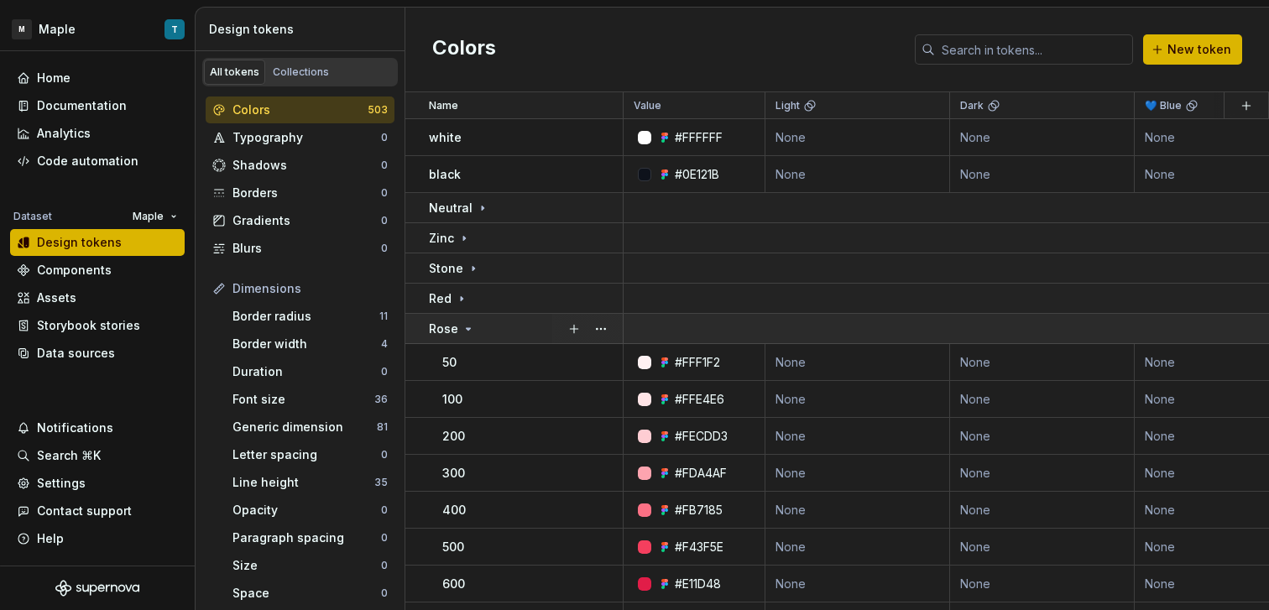
click at [465, 338] on td "Rose" at bounding box center [514, 329] width 218 height 30
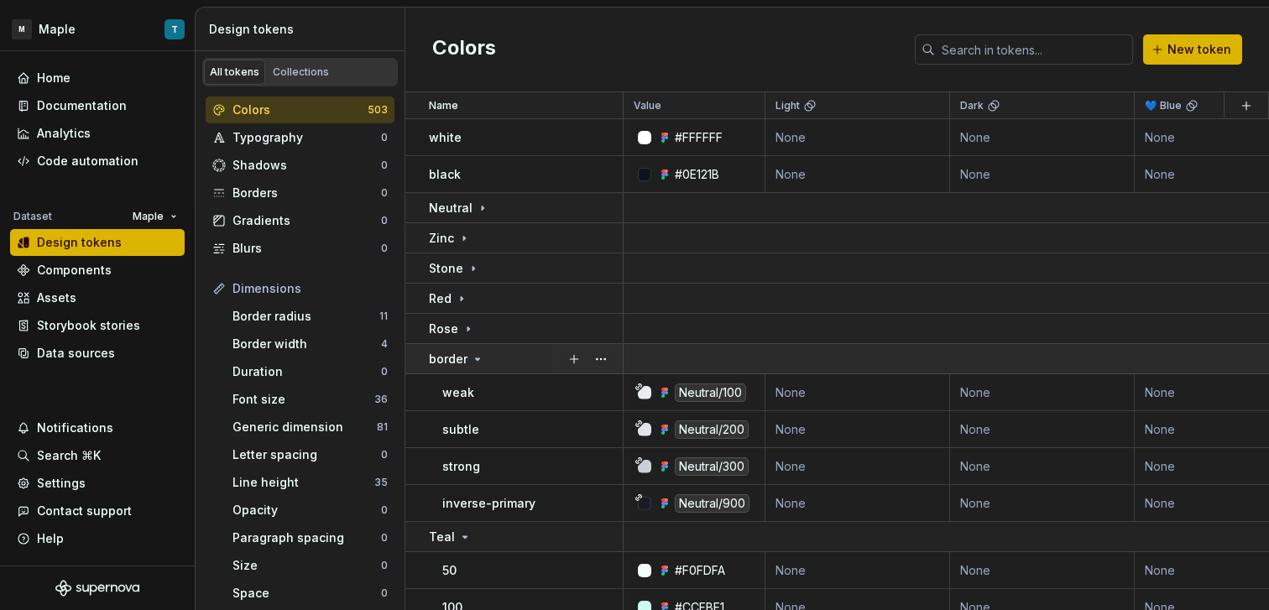
click at [469, 371] on td "border" at bounding box center [514, 359] width 218 height 30
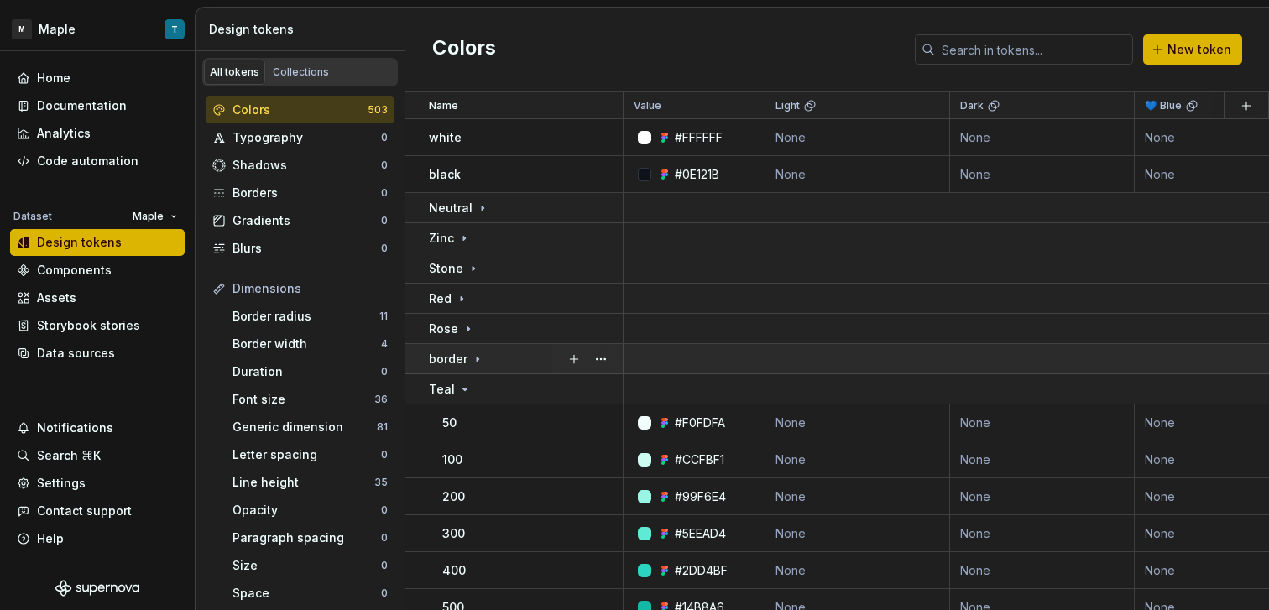
click at [471, 363] on icon at bounding box center [477, 359] width 13 height 13
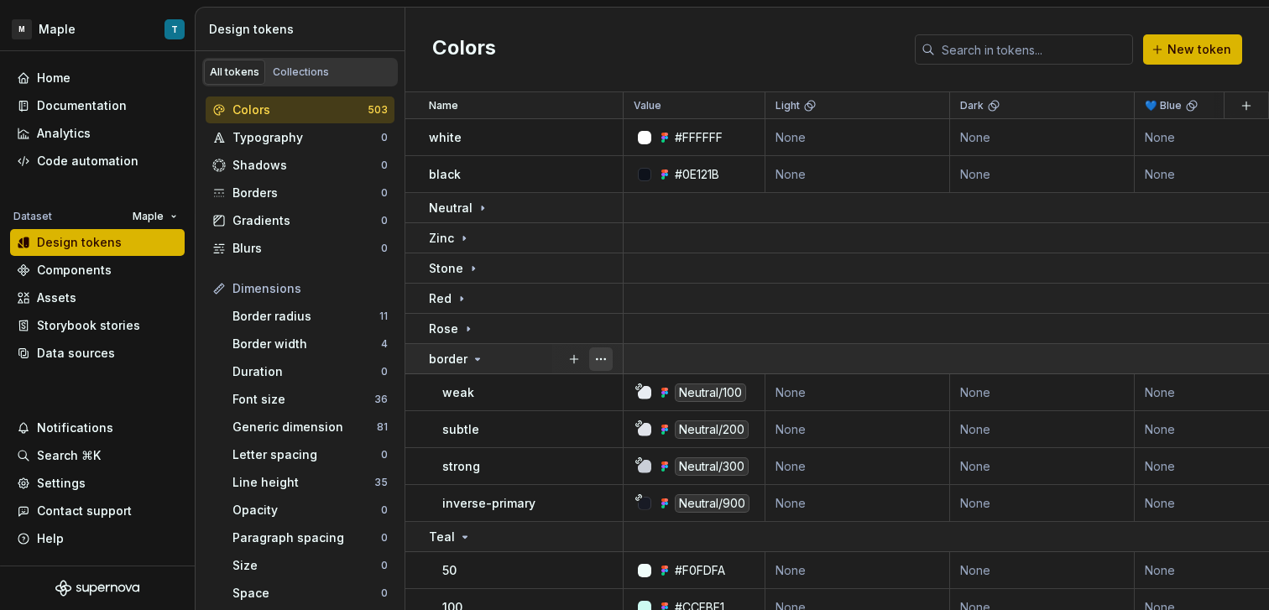
click at [594, 359] on button "button" at bounding box center [601, 359] width 24 height 24
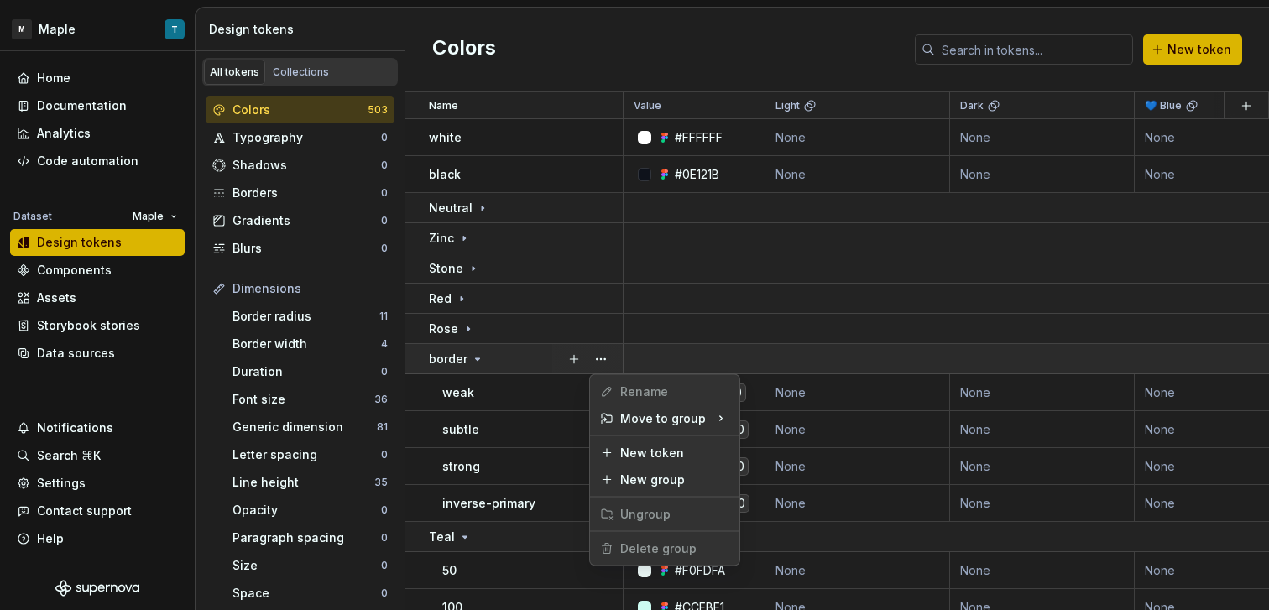
click at [480, 363] on html "M Maple T Home Documentation Analytics Code automation Dataset Maple Design tok…" at bounding box center [634, 305] width 1269 height 610
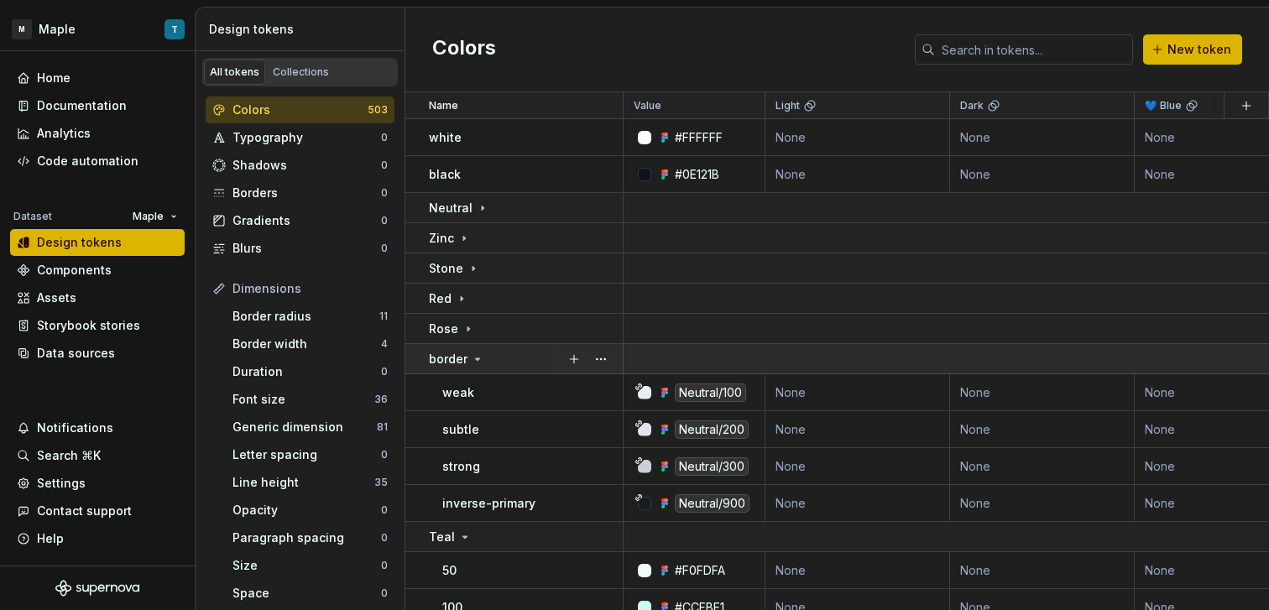
click at [480, 363] on icon at bounding box center [477, 359] width 13 height 13
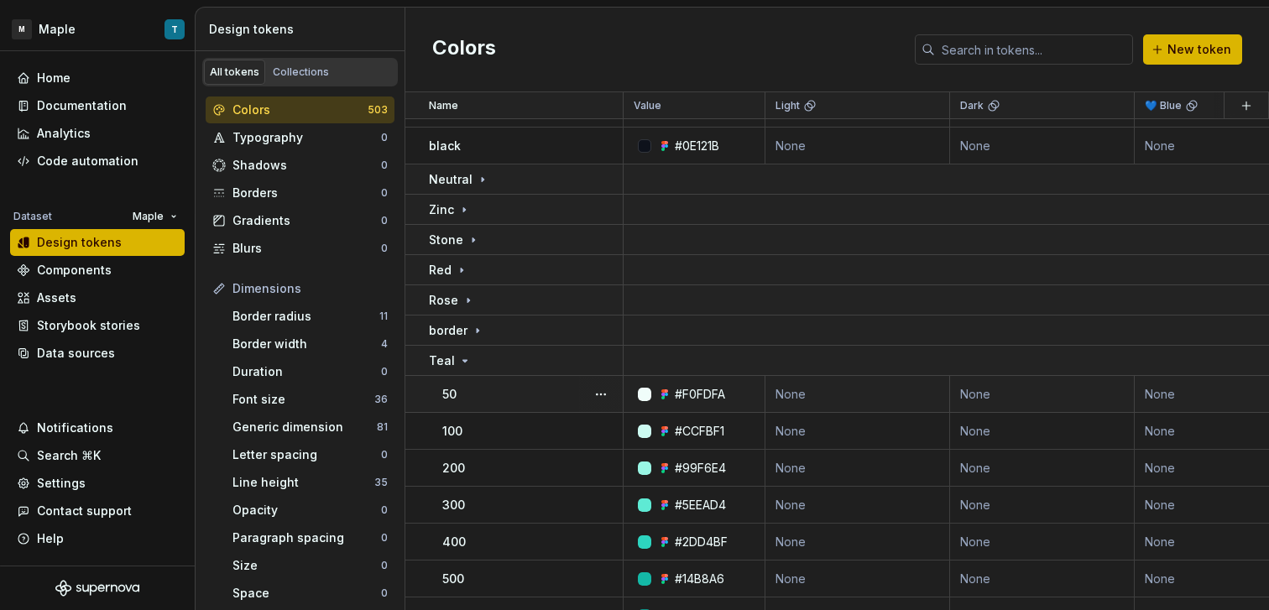
scroll to position [87, 0]
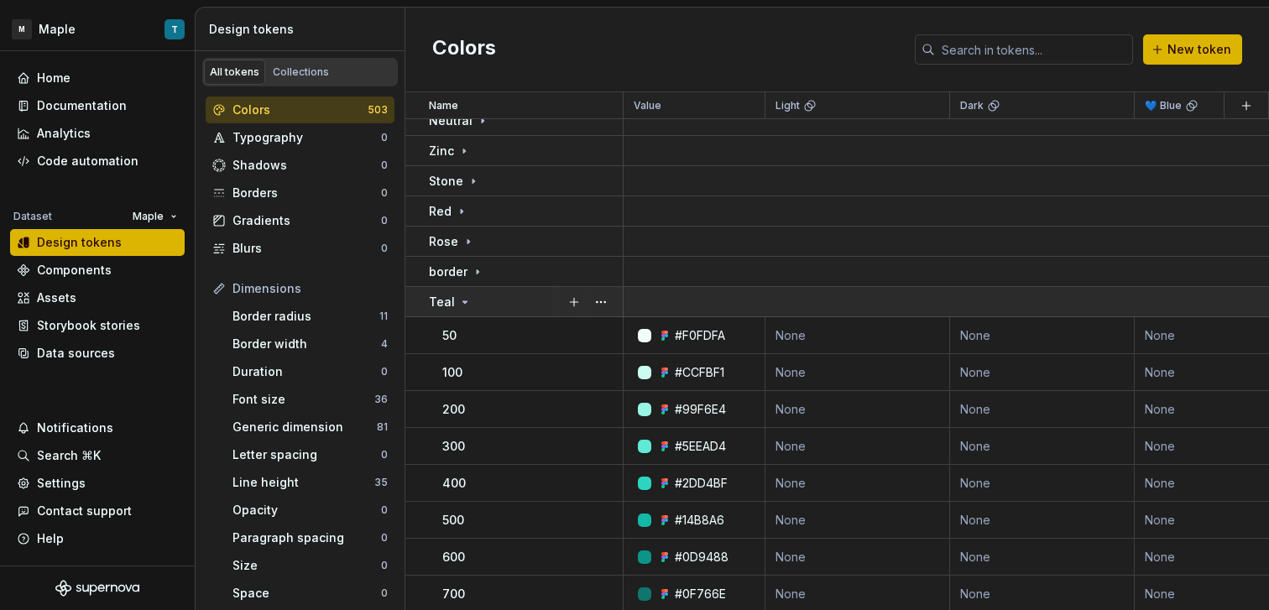
click at [473, 311] on td "Teal" at bounding box center [514, 302] width 218 height 30
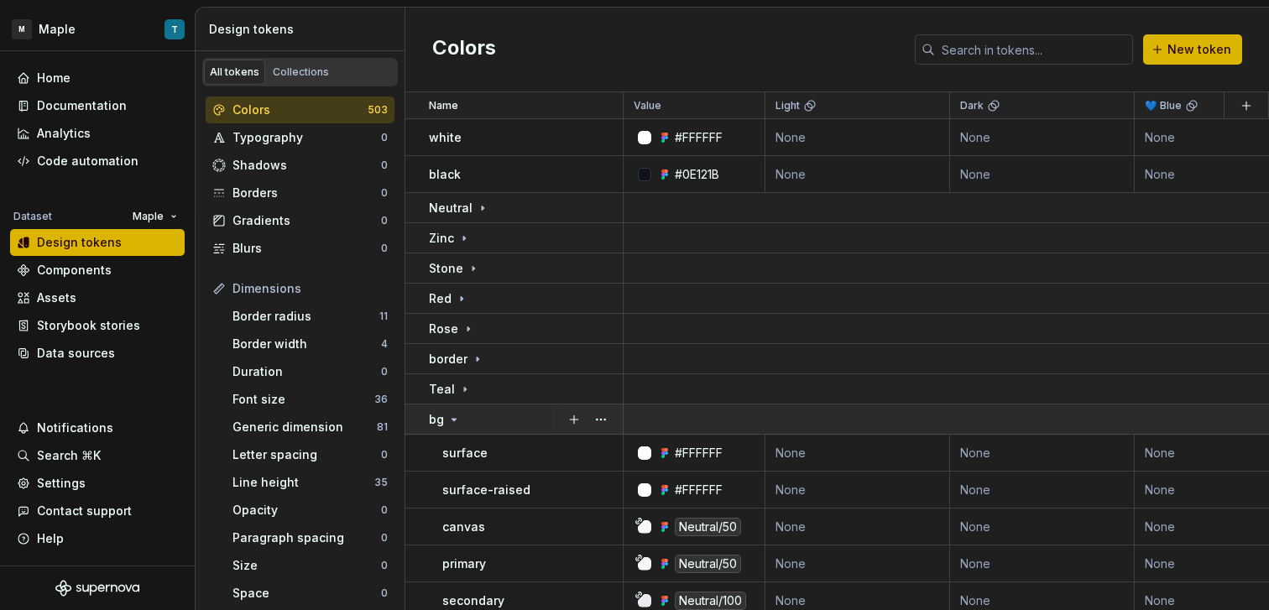
scroll to position [17, 0]
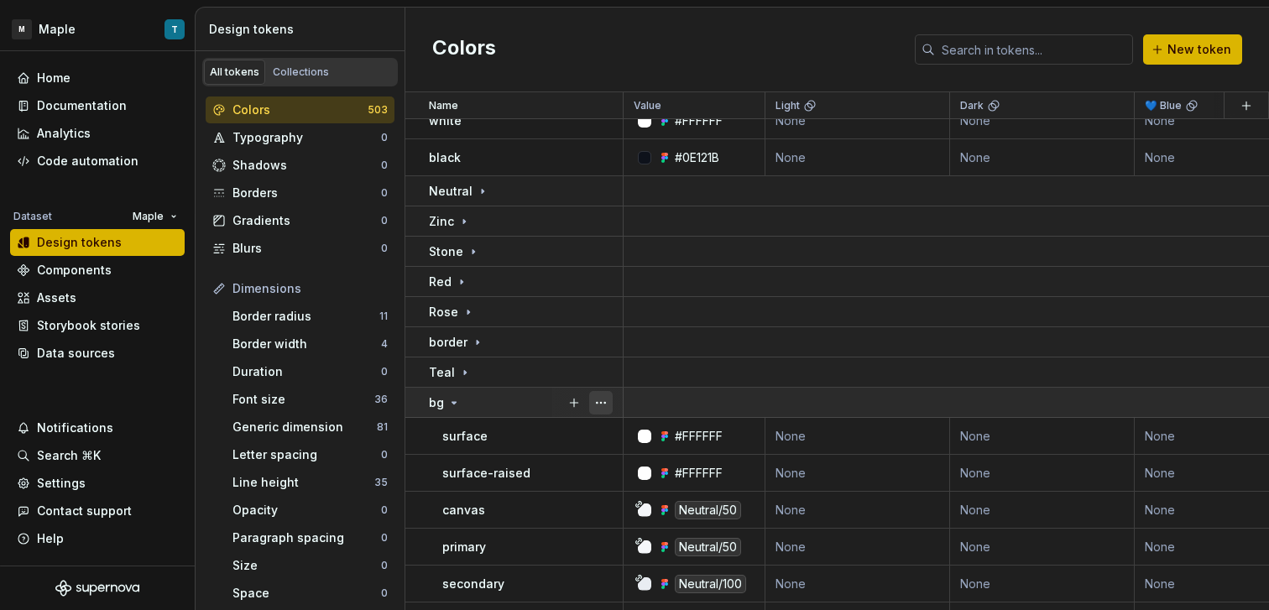
click at [609, 404] on button "button" at bounding box center [601, 403] width 24 height 24
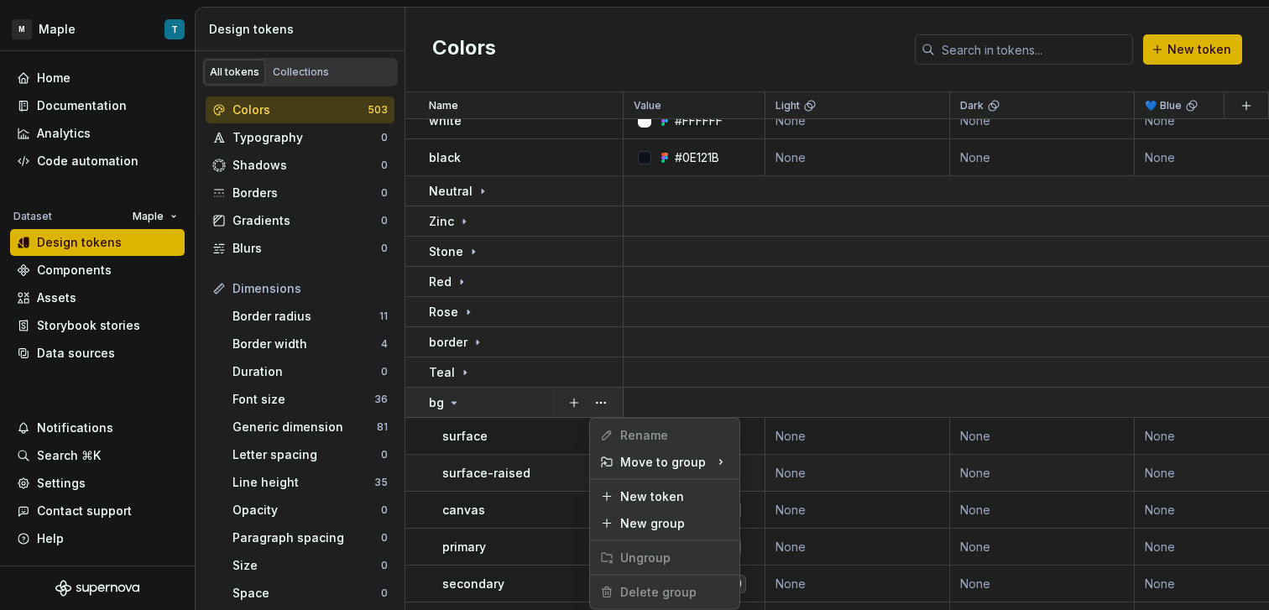
click at [542, 464] on html "M Maple T Home Documentation Analytics Code automation Dataset Maple Design tok…" at bounding box center [634, 305] width 1269 height 610
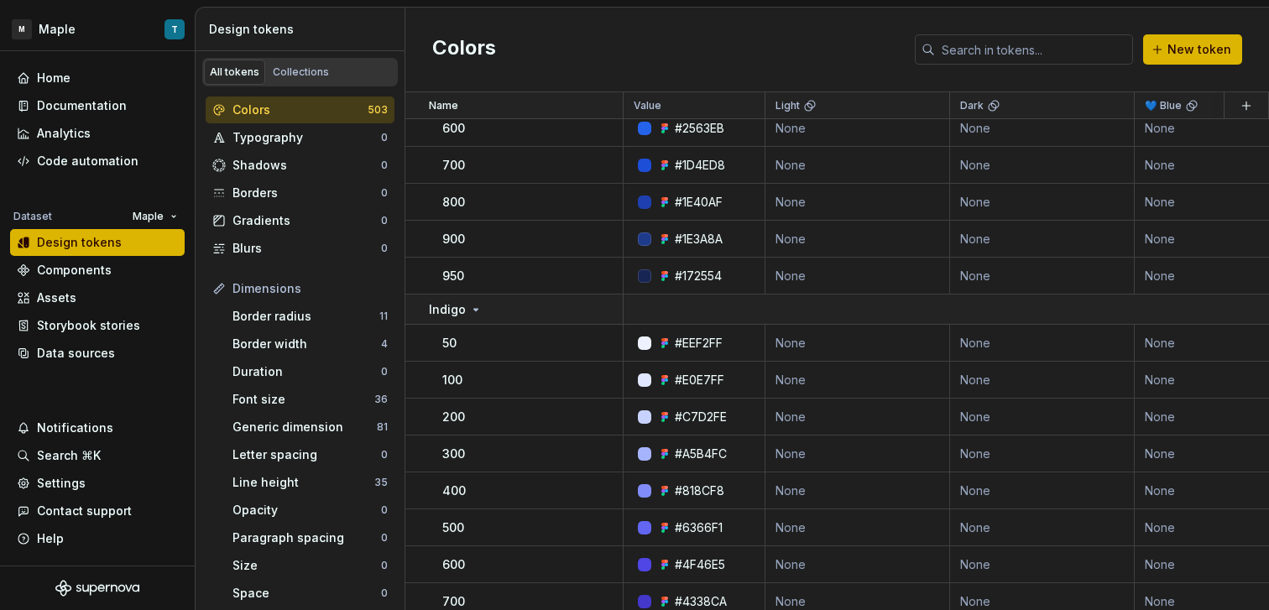
scroll to position [4147, 0]
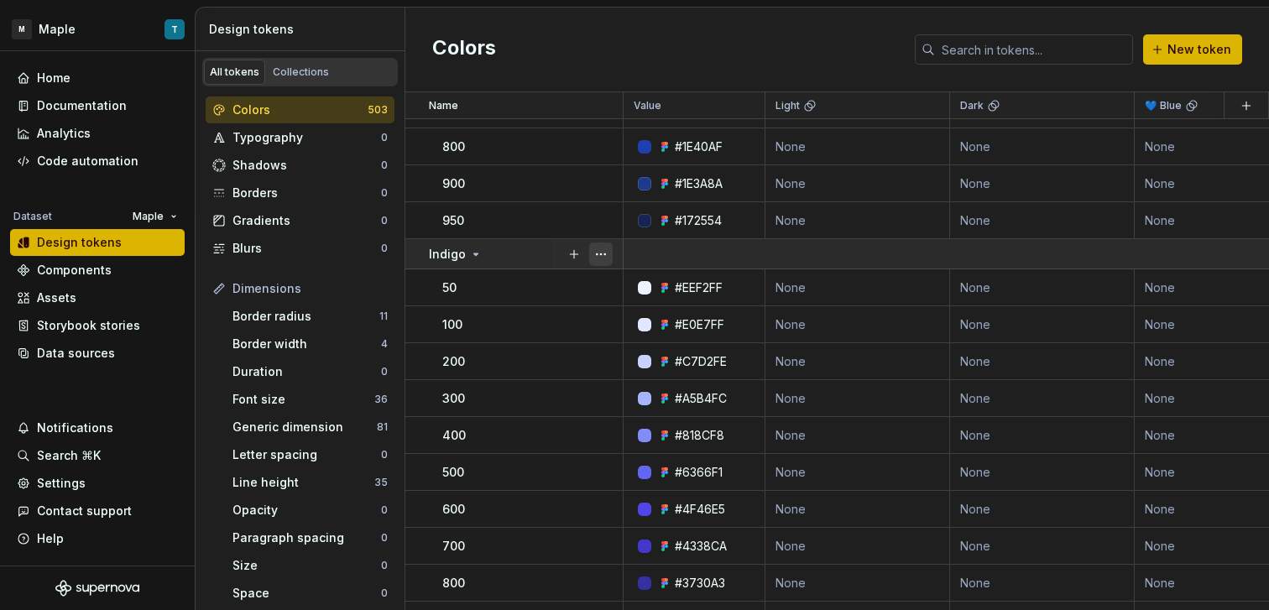
click at [596, 252] on button "button" at bounding box center [601, 255] width 24 height 24
click at [507, 237] on html "M Maple T Home Documentation Analytics Code automation Dataset Maple Design tok…" at bounding box center [634, 305] width 1269 height 610
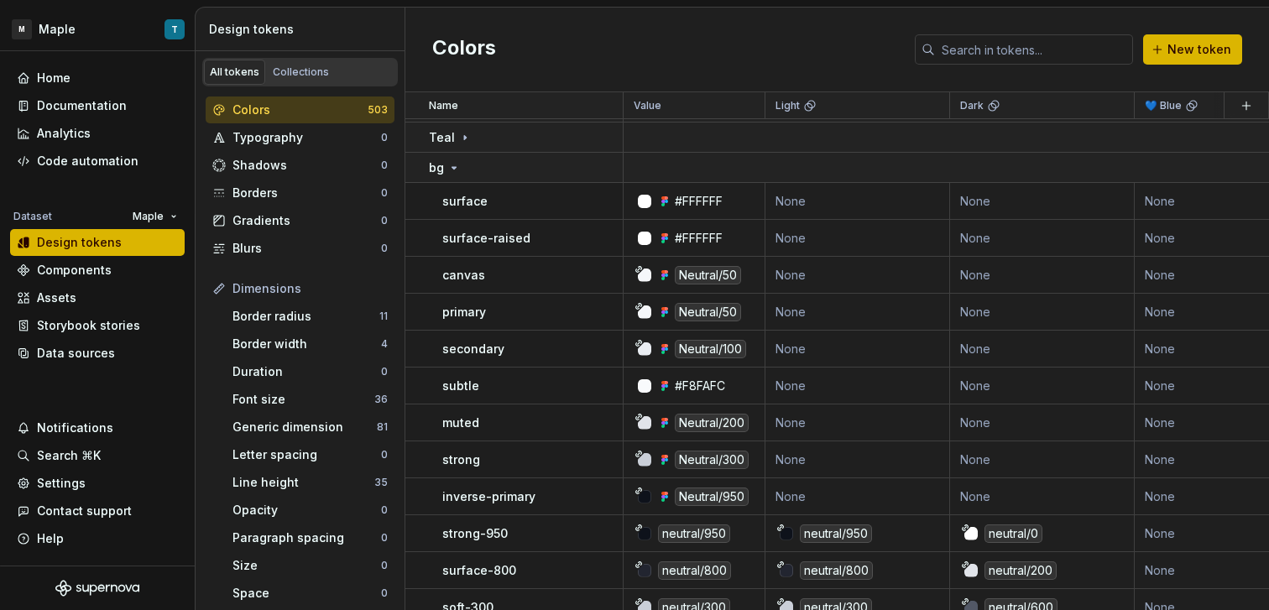
scroll to position [0, 0]
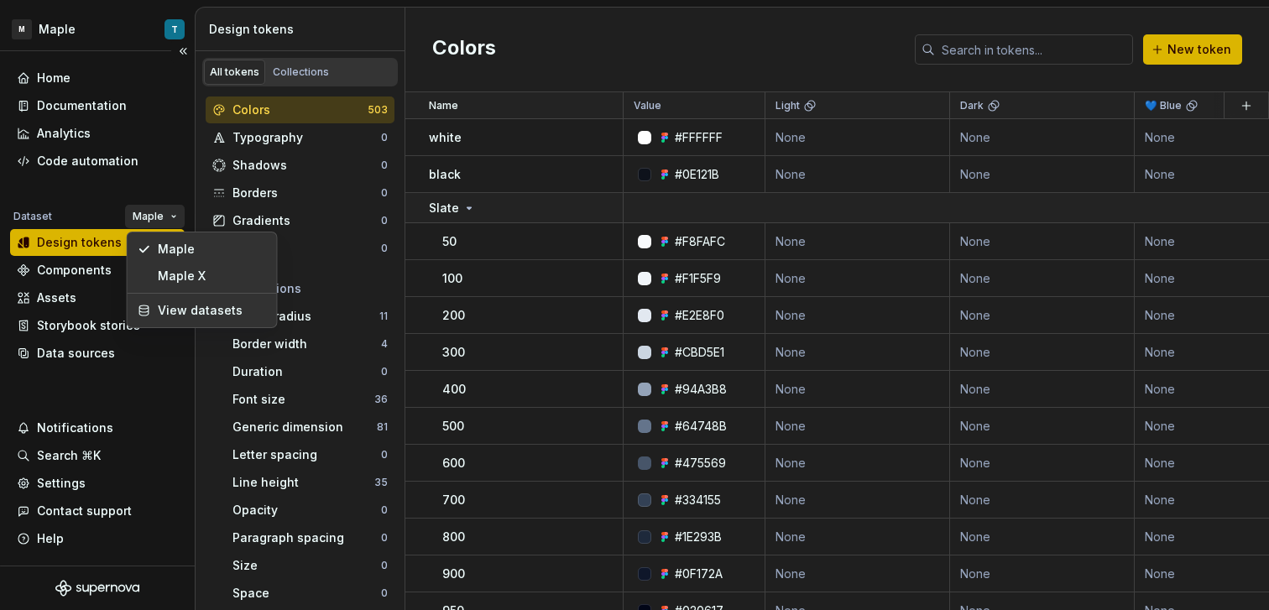
click at [168, 212] on html "M Maple T Home Documentation Analytics Code automation Dataset Maple Design tok…" at bounding box center [634, 305] width 1269 height 610
click at [165, 210] on html "M Maple T Home Documentation Analytics Code automation Dataset Maple Design tok…" at bounding box center [634, 305] width 1269 height 610
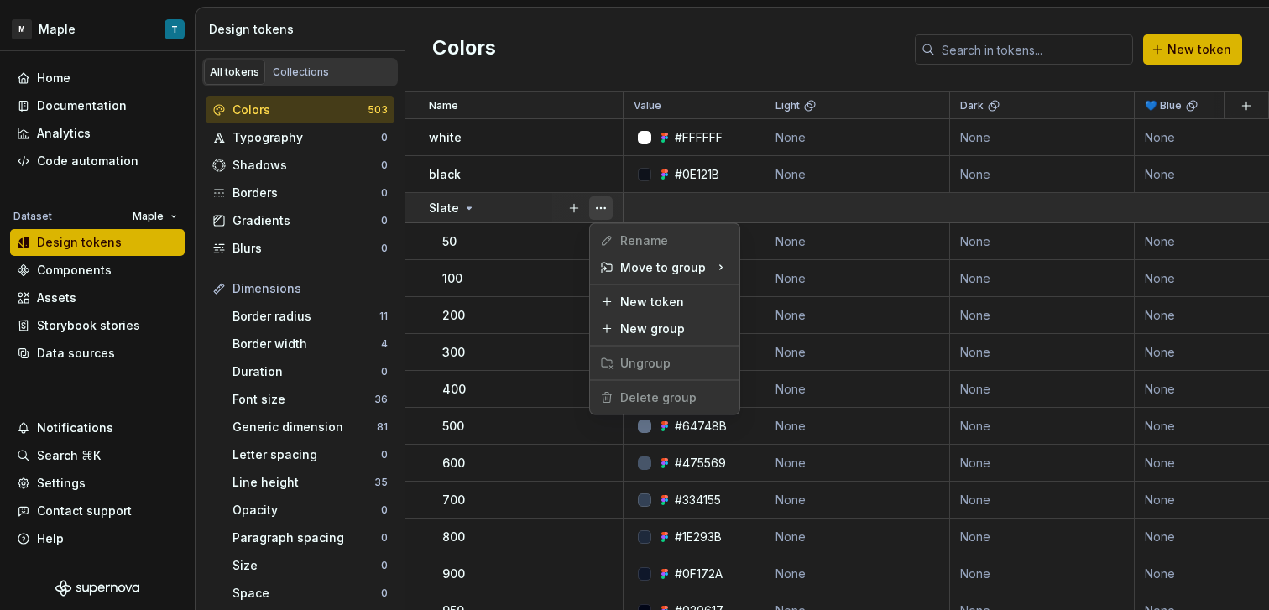
click at [607, 212] on button "button" at bounding box center [601, 208] width 24 height 24
click at [530, 206] on html "M Maple T Home Documentation Analytics Code automation Dataset Maple Design tok…" at bounding box center [634, 305] width 1269 height 610
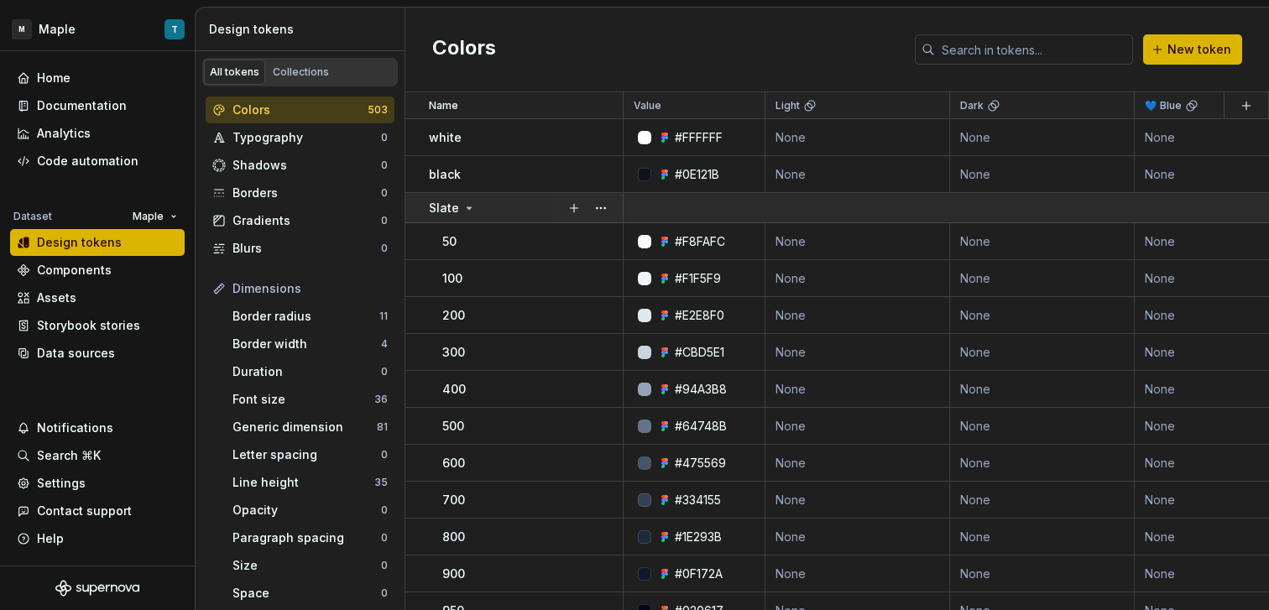
click at [512, 206] on div "Slate" at bounding box center [525, 208] width 193 height 17
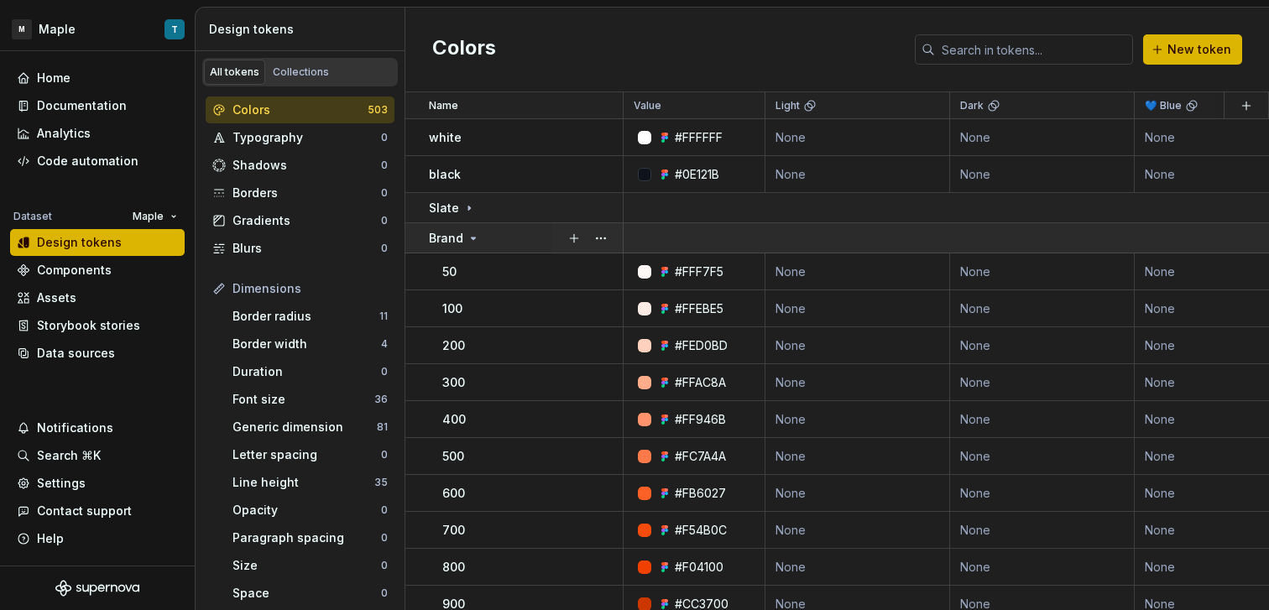
click at [502, 241] on div "Brand" at bounding box center [525, 238] width 193 height 17
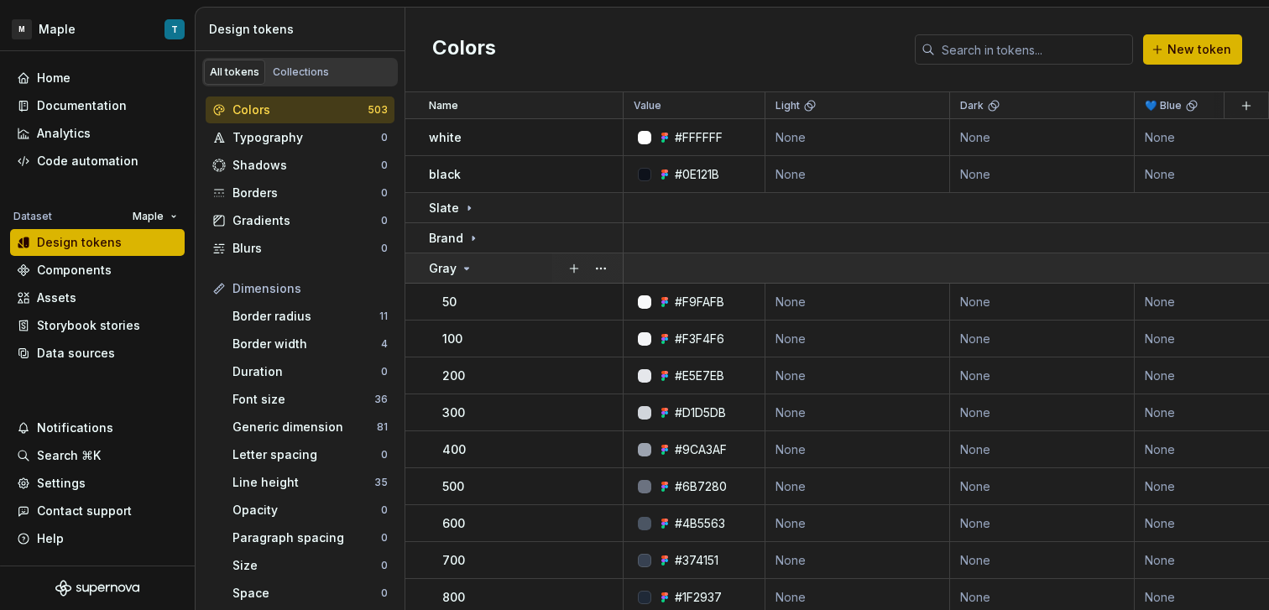
click at [507, 269] on div "Gray" at bounding box center [525, 268] width 193 height 17
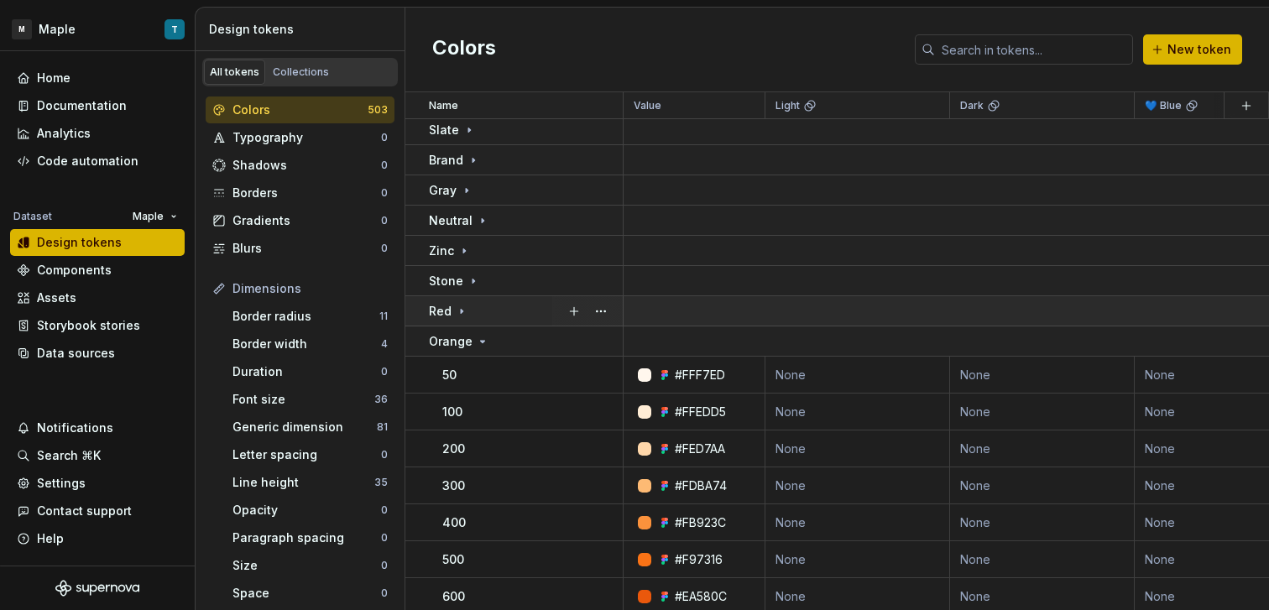
scroll to position [83, 0]
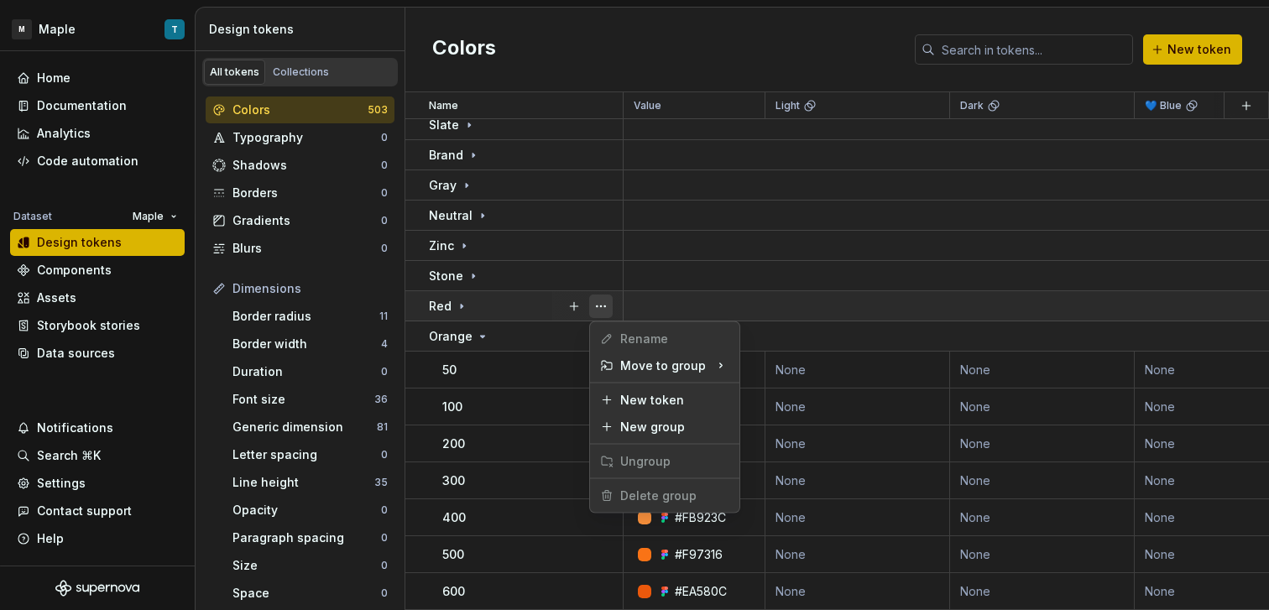
click at [607, 299] on button "button" at bounding box center [601, 307] width 24 height 24
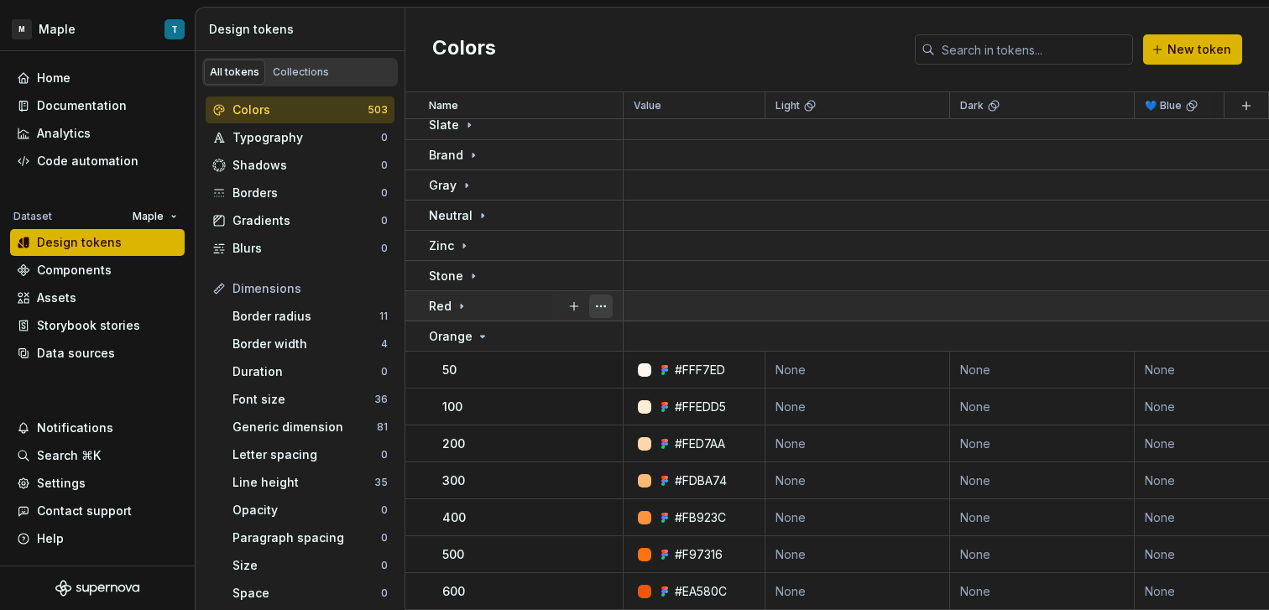
click at [607, 300] on button "button" at bounding box center [601, 307] width 24 height 24
click at [524, 327] on td "Orange" at bounding box center [514, 336] width 218 height 30
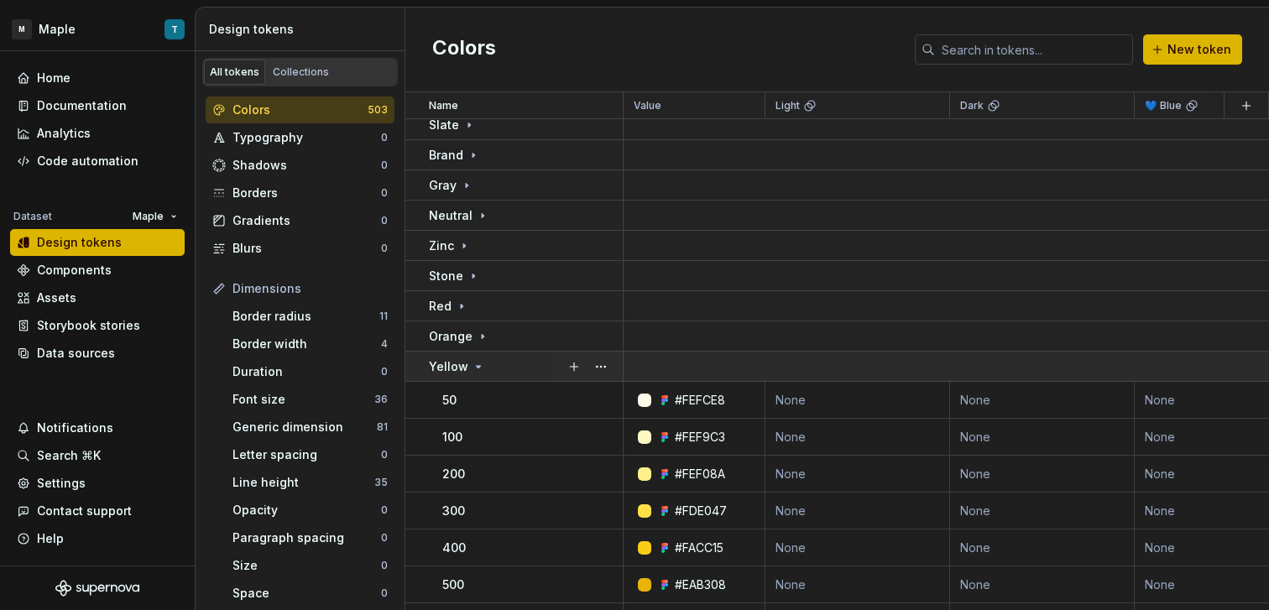
click at [515, 360] on div "Yellow" at bounding box center [525, 366] width 193 height 17
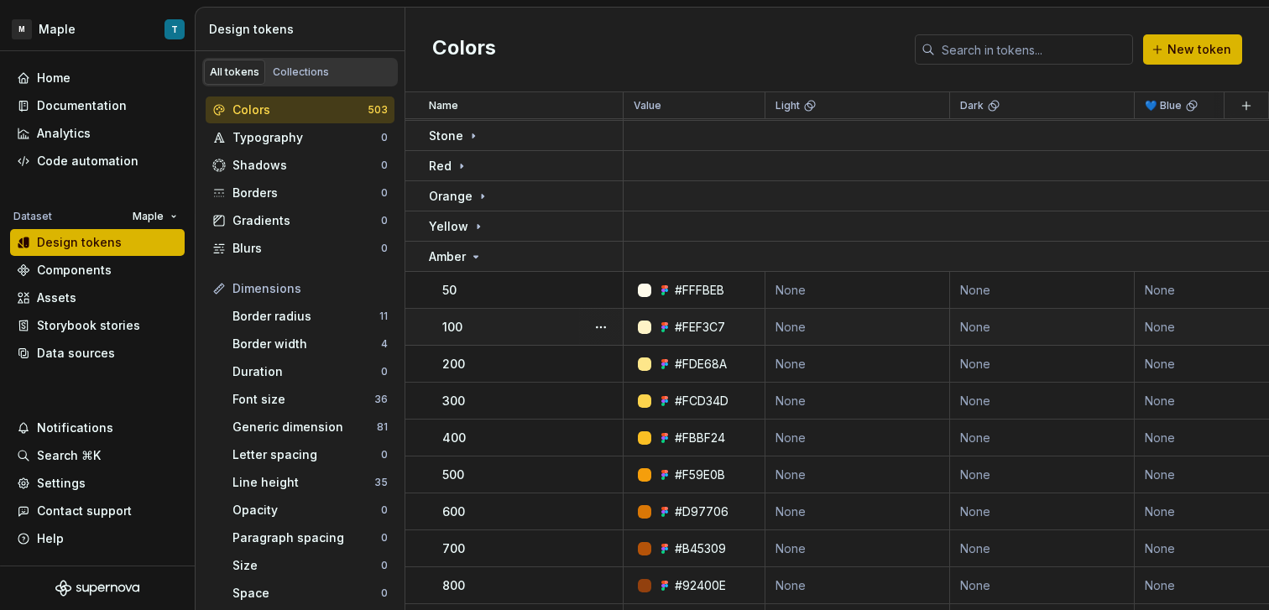
scroll to position [244, 0]
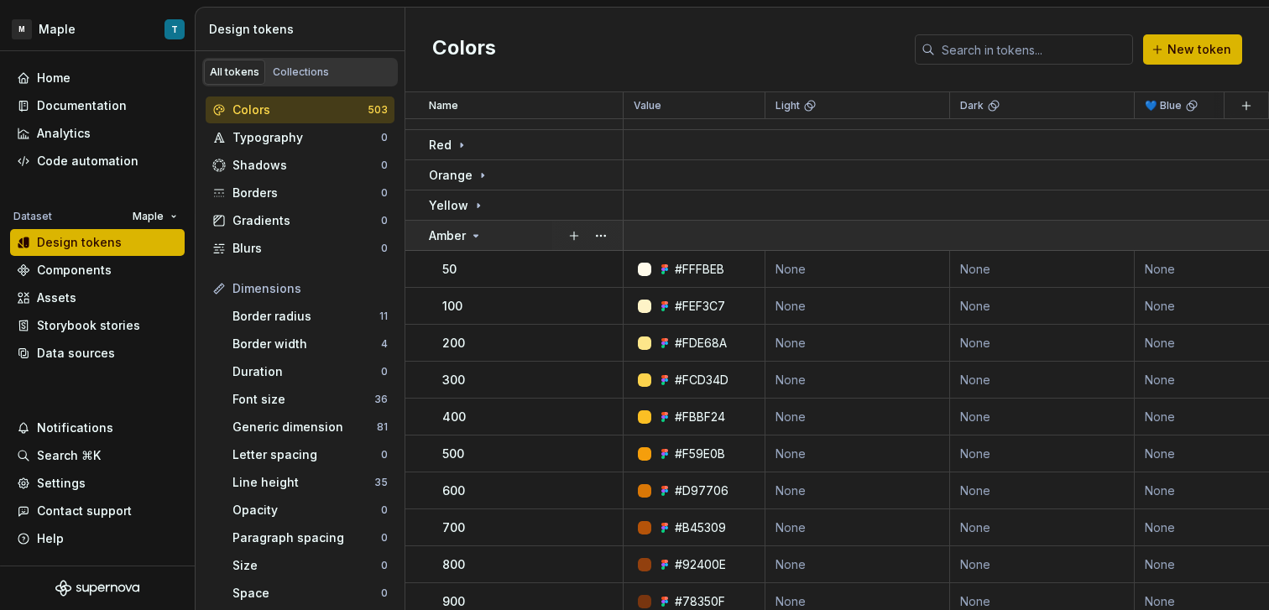
click at [490, 241] on div "Amber" at bounding box center [525, 235] width 193 height 17
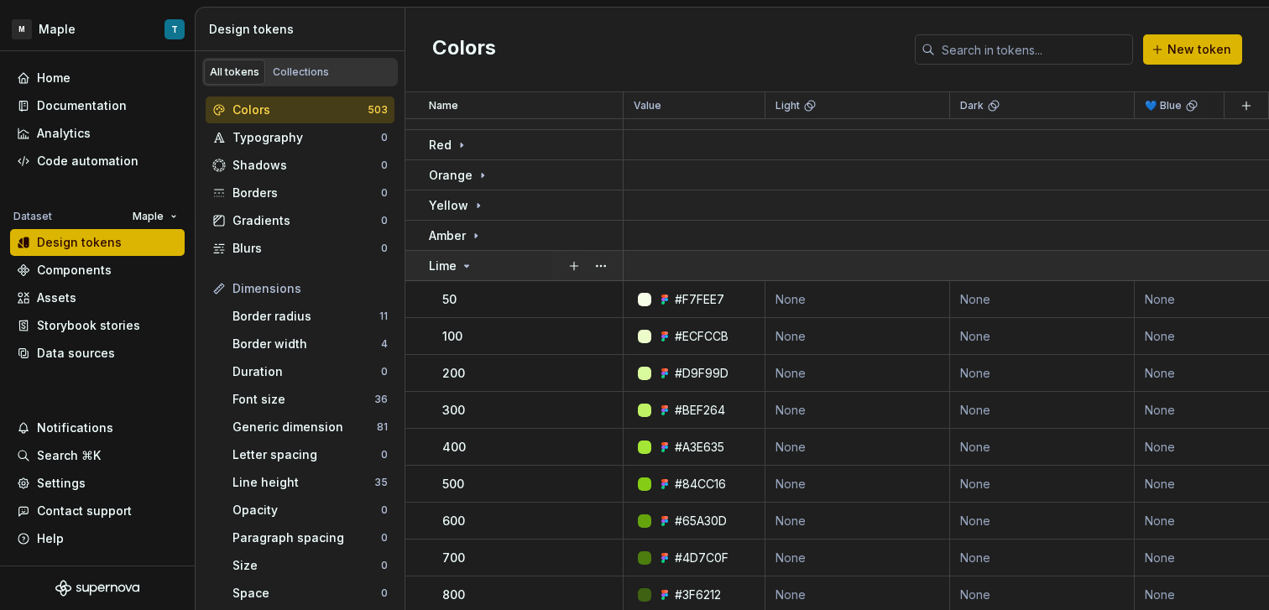
click at [503, 274] on td "Lime" at bounding box center [514, 266] width 218 height 30
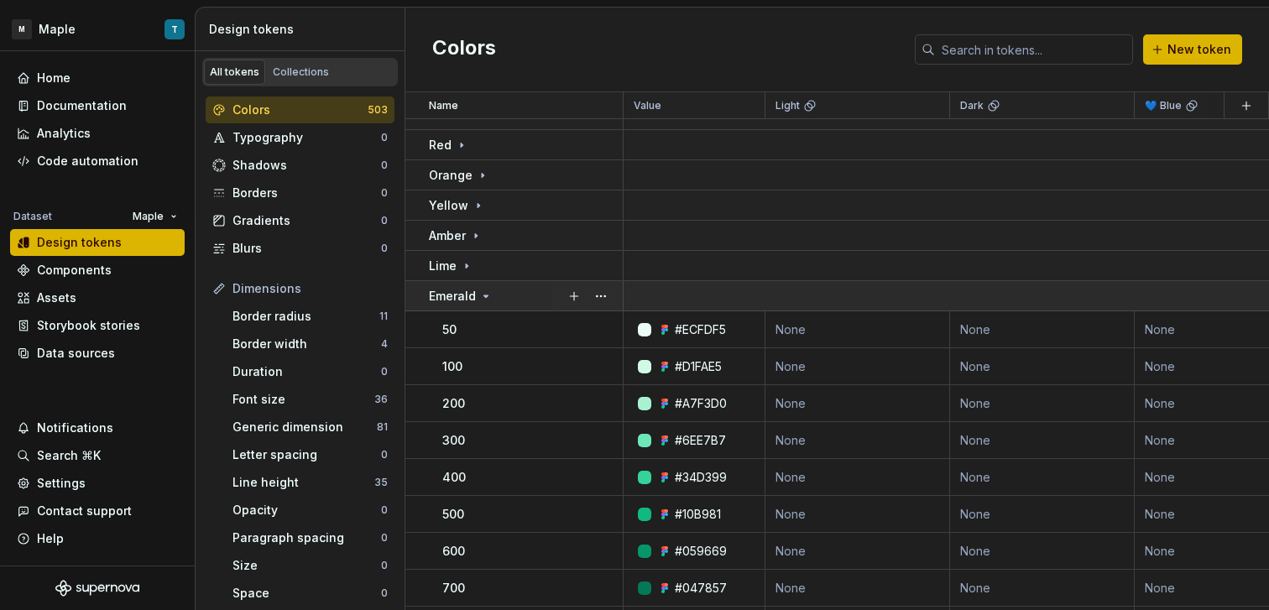
click at [505, 297] on div "Emerald" at bounding box center [525, 296] width 193 height 17
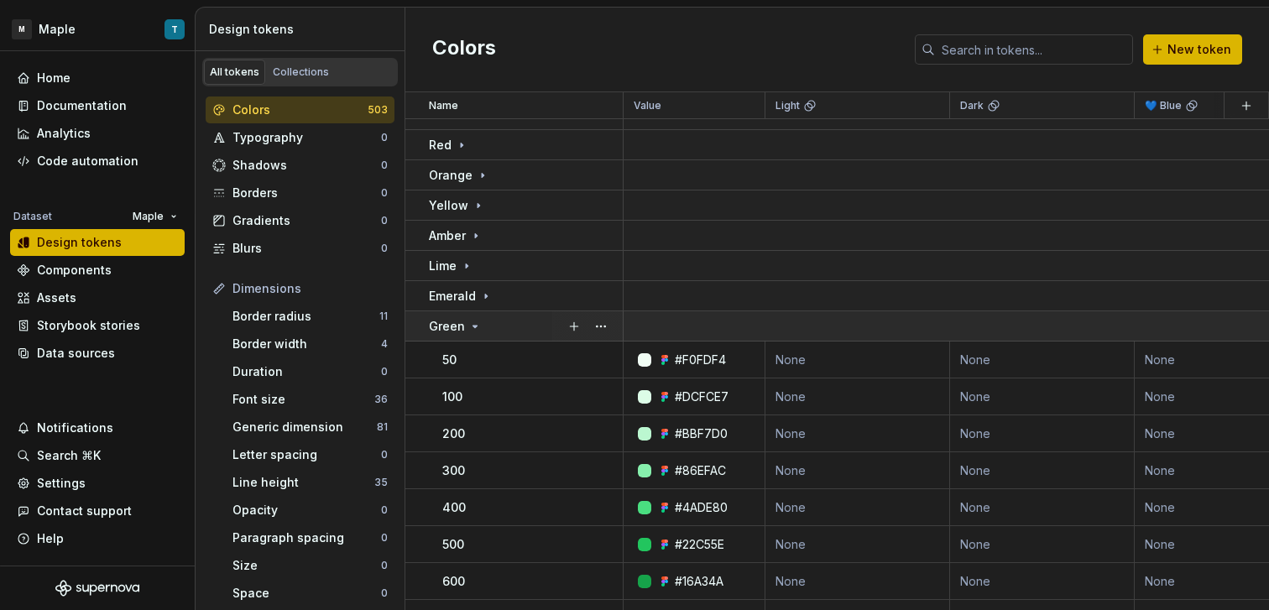
click at [509, 330] on div "Green" at bounding box center [525, 326] width 193 height 17
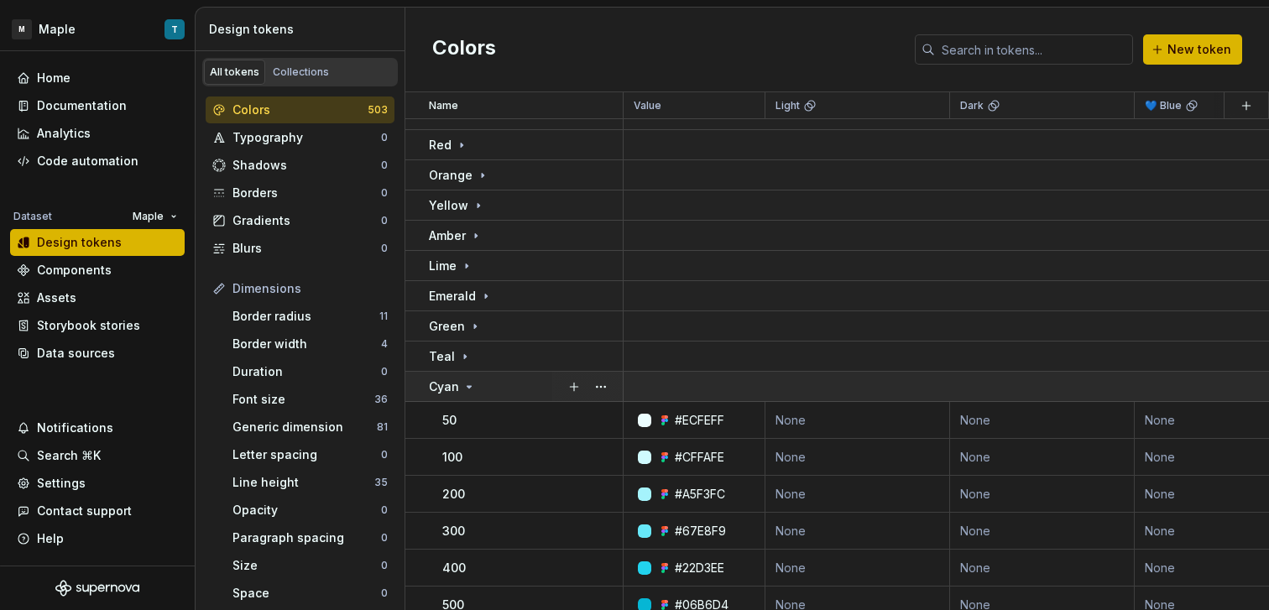
click at [512, 381] on div "Cyan" at bounding box center [525, 387] width 193 height 17
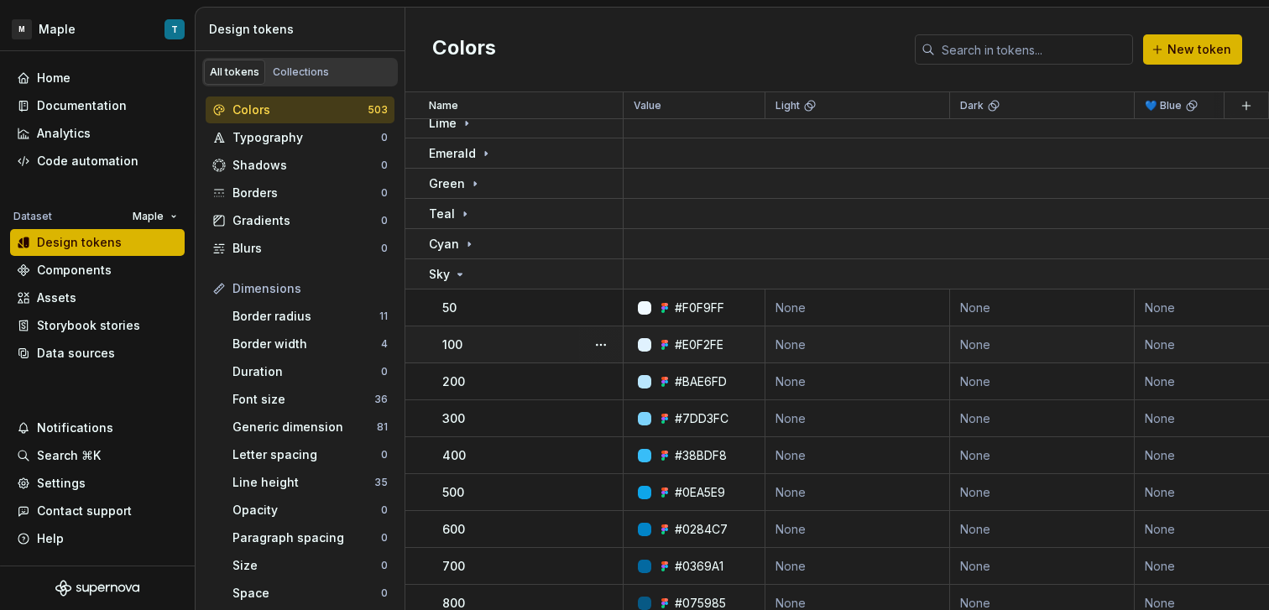
scroll to position [404, 0]
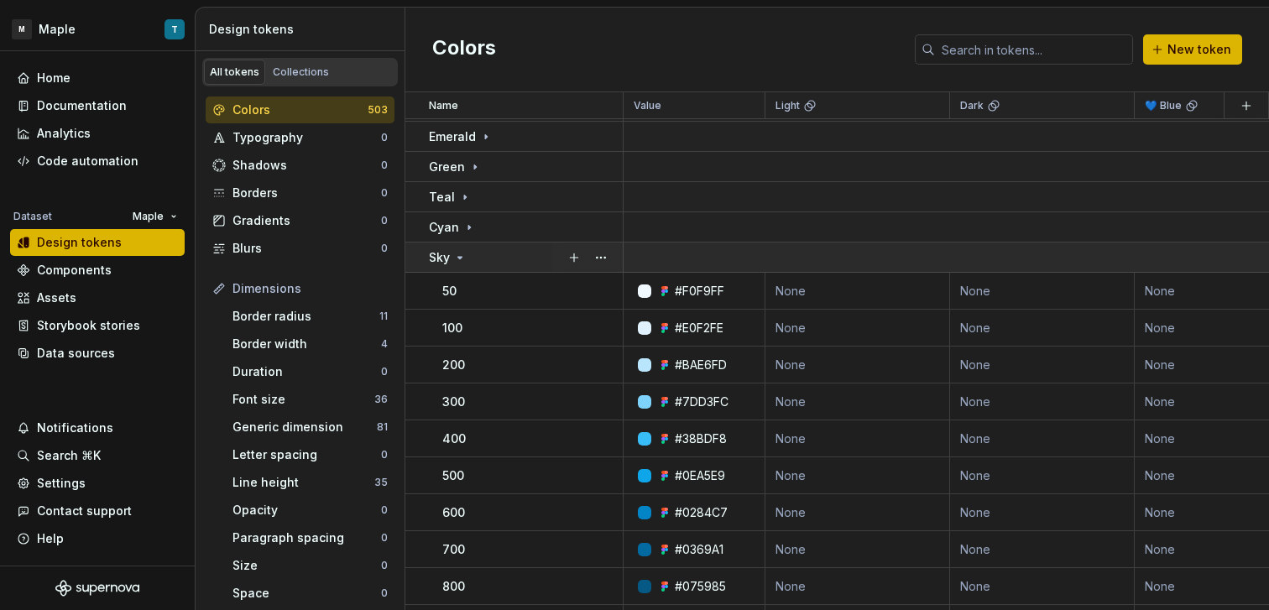
click at [482, 259] on div "Sky" at bounding box center [525, 257] width 193 height 17
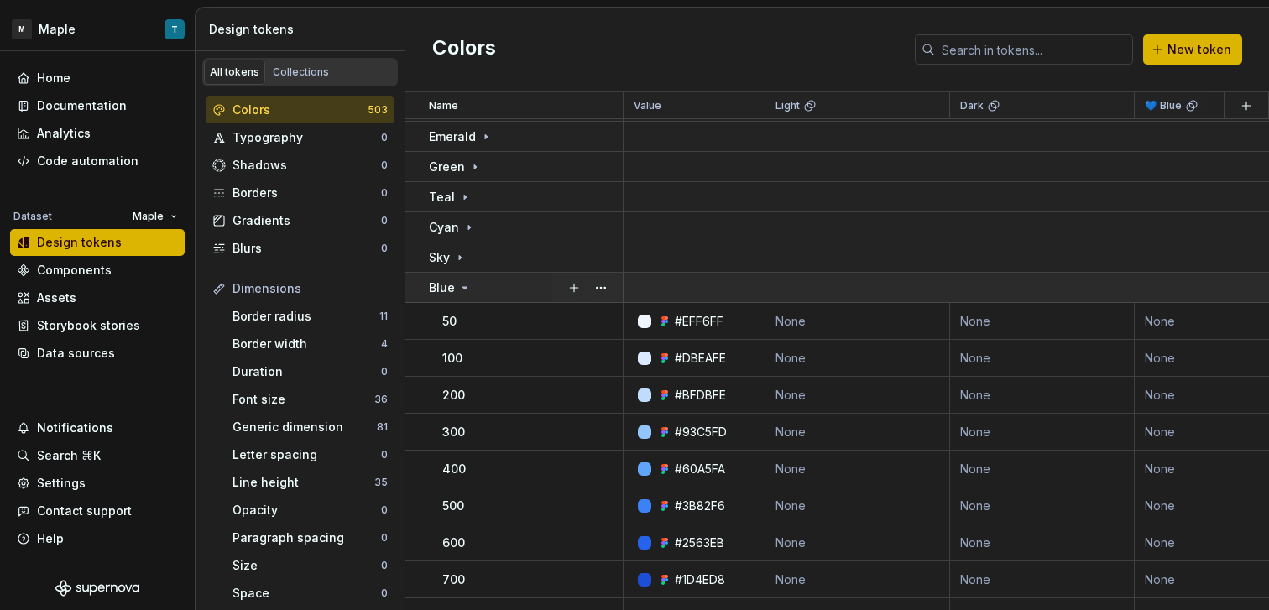
click at [489, 285] on div "Blue" at bounding box center [525, 288] width 193 height 17
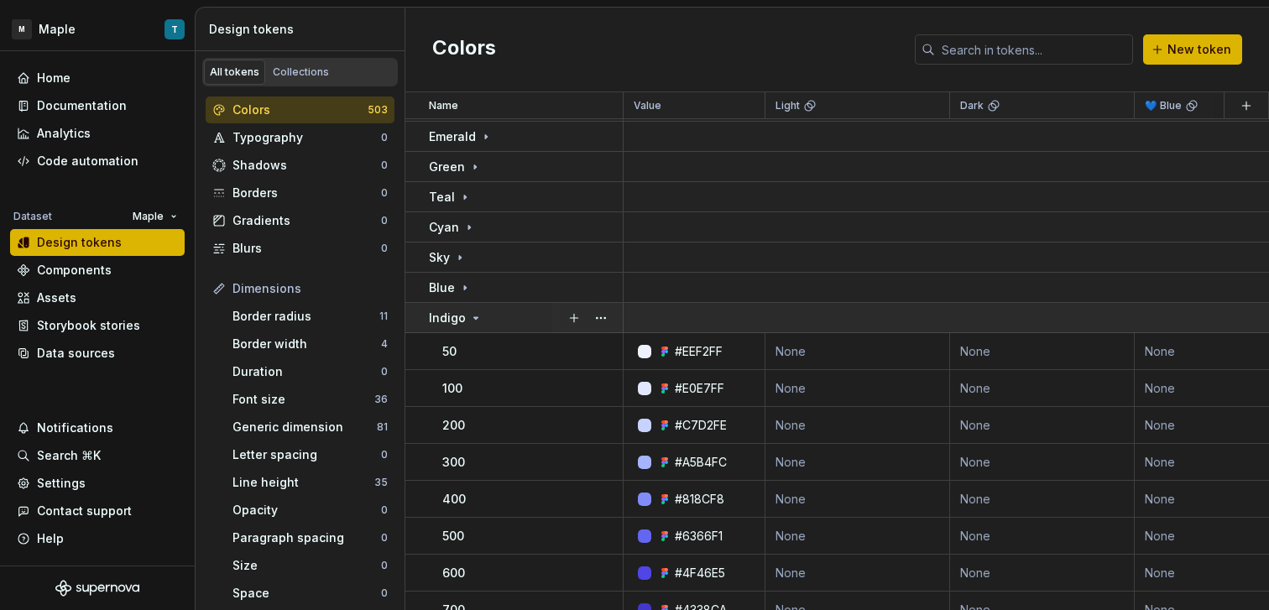
click at [504, 328] on td "Indigo" at bounding box center [514, 318] width 218 height 30
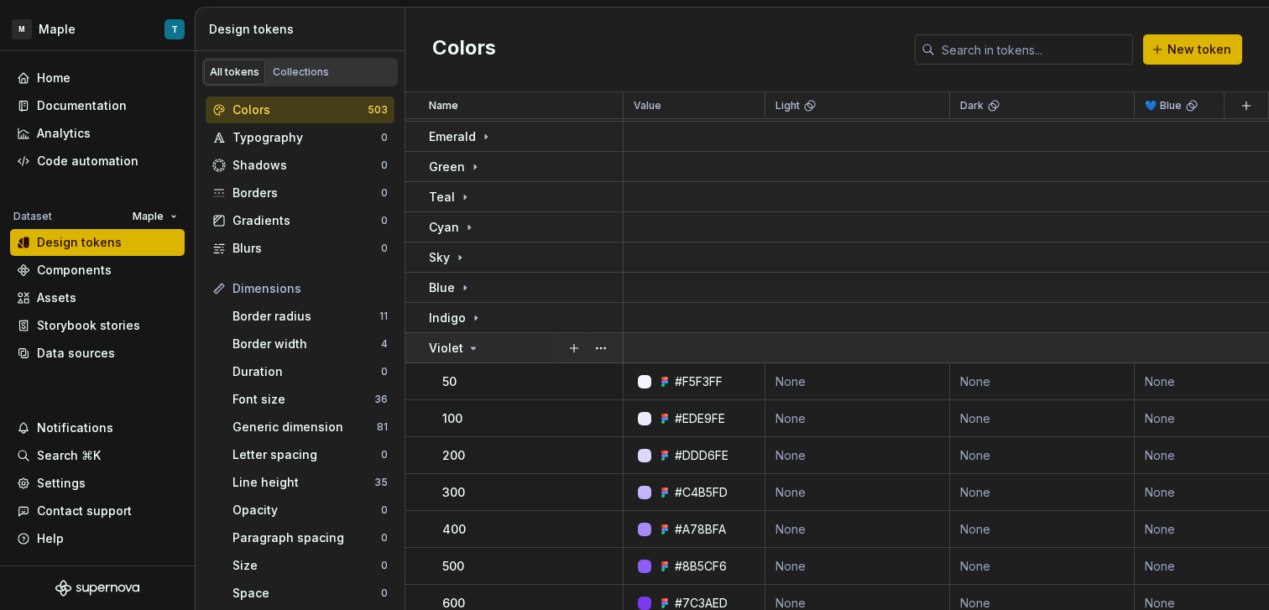
click at [504, 347] on div "Violet" at bounding box center [525, 348] width 193 height 17
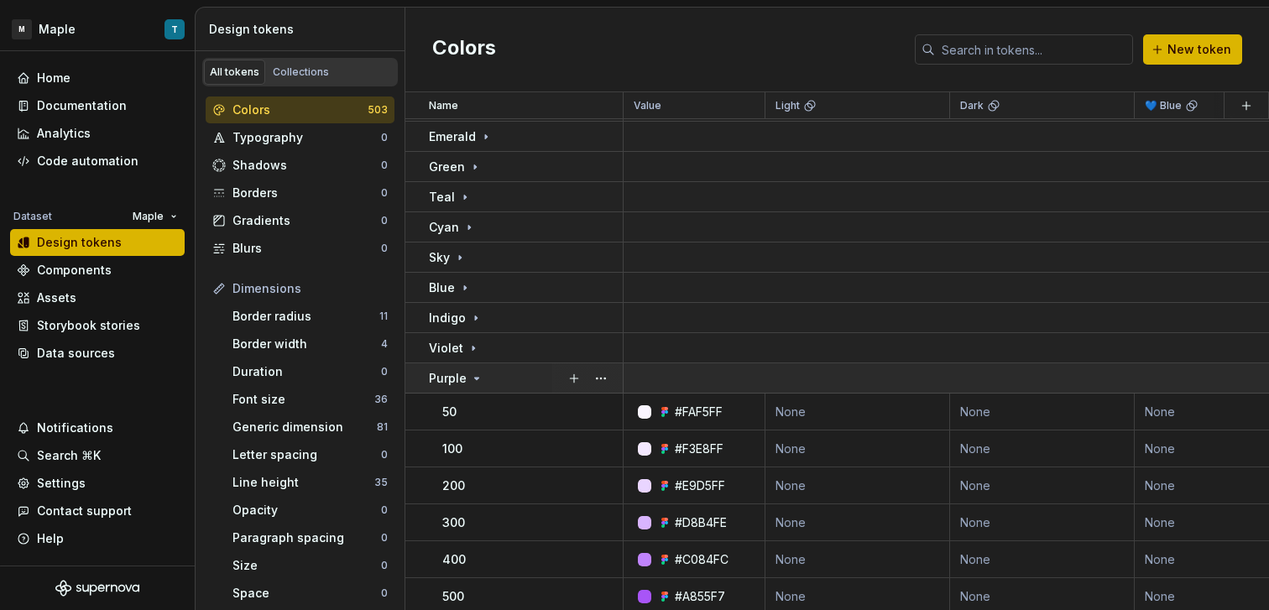
click at [505, 377] on div "Purple" at bounding box center [525, 378] width 193 height 17
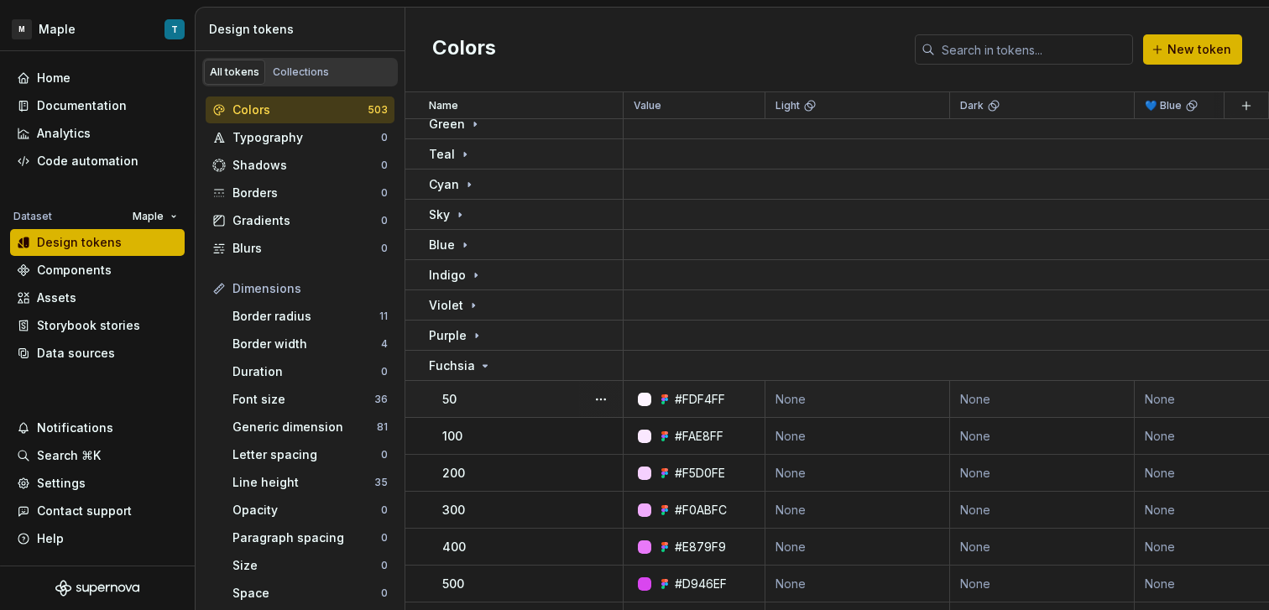
scroll to position [494, 0]
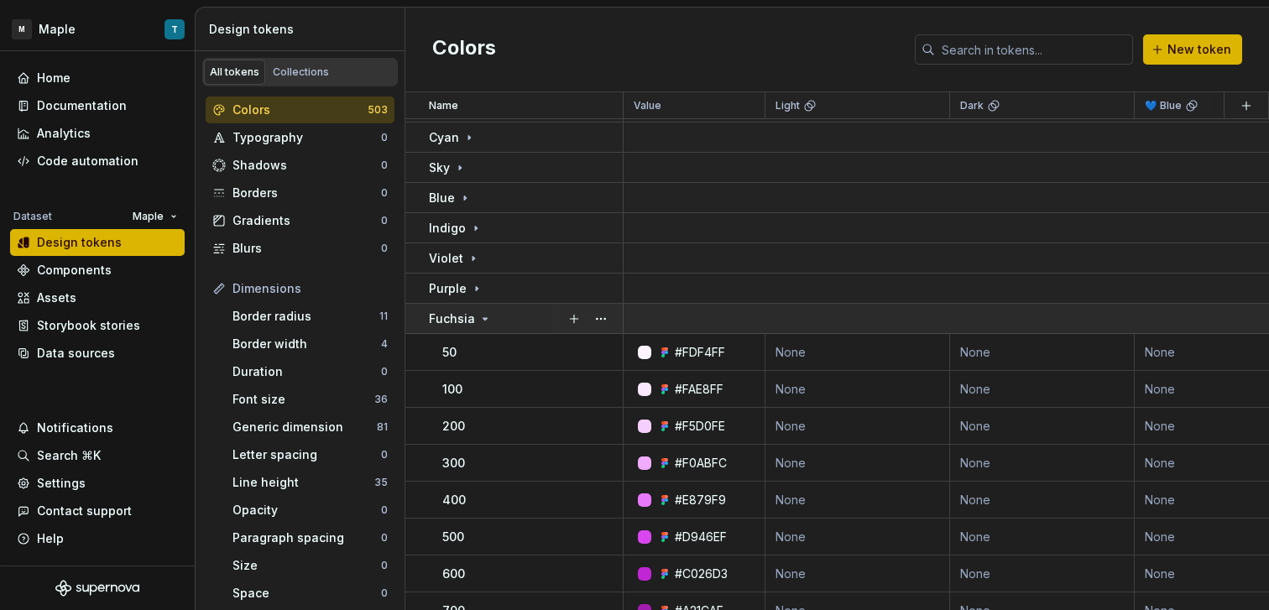
click at [500, 317] on div "Fuchsia" at bounding box center [525, 319] width 193 height 17
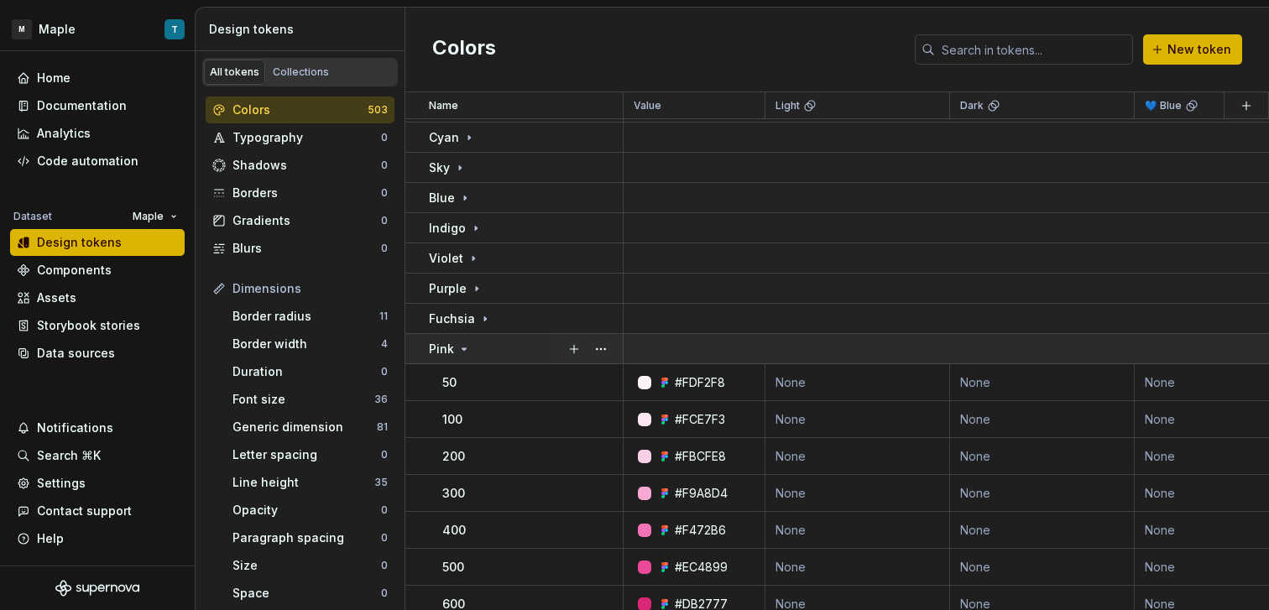
click at [508, 353] on div "Pink" at bounding box center [525, 349] width 193 height 17
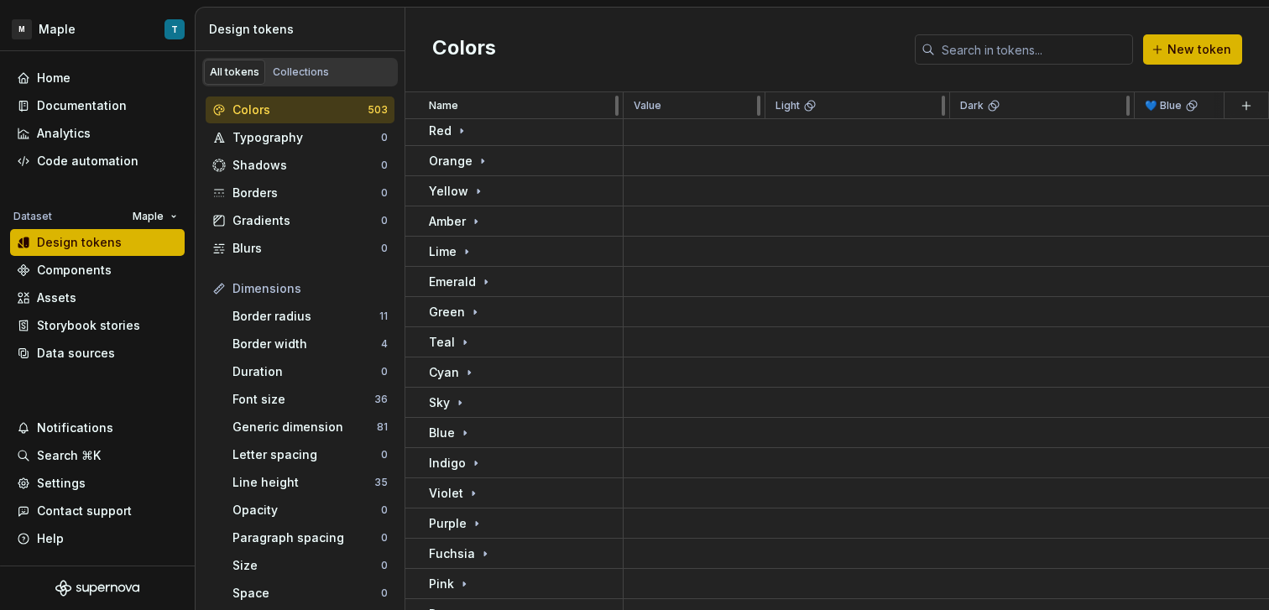
scroll to position [243, 0]
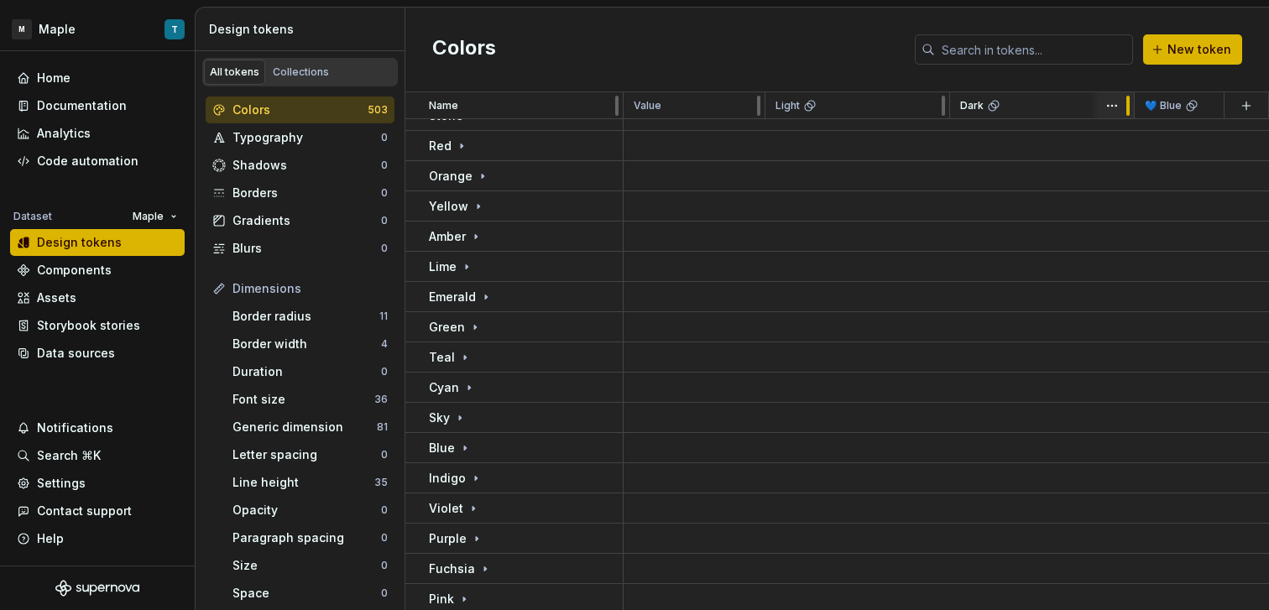
drag, startPoint x: 1210, startPoint y: 106, endPoint x: 1122, endPoint y: 110, distance: 88.2
click at [850, 107] on html "M Maple T Home Documentation Analytics Code automation Dataset Maple Design tok…" at bounding box center [634, 305] width 1269 height 610
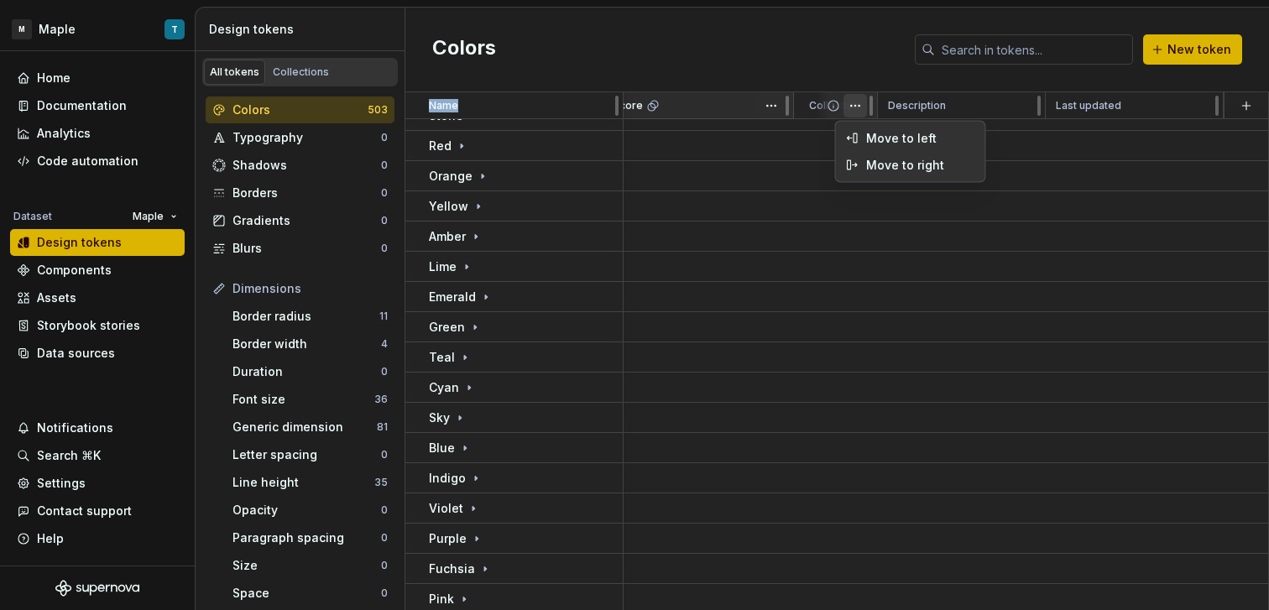
click at [760, 109] on html "M Maple T Home Documentation Analytics Code automation Dataset Maple Design tok…" at bounding box center [634, 305] width 1269 height 610
click at [766, 107] on html "M Maple T Home Documentation Analytics Code automation Dataset Maple Design tok…" at bounding box center [634, 305] width 1269 height 610
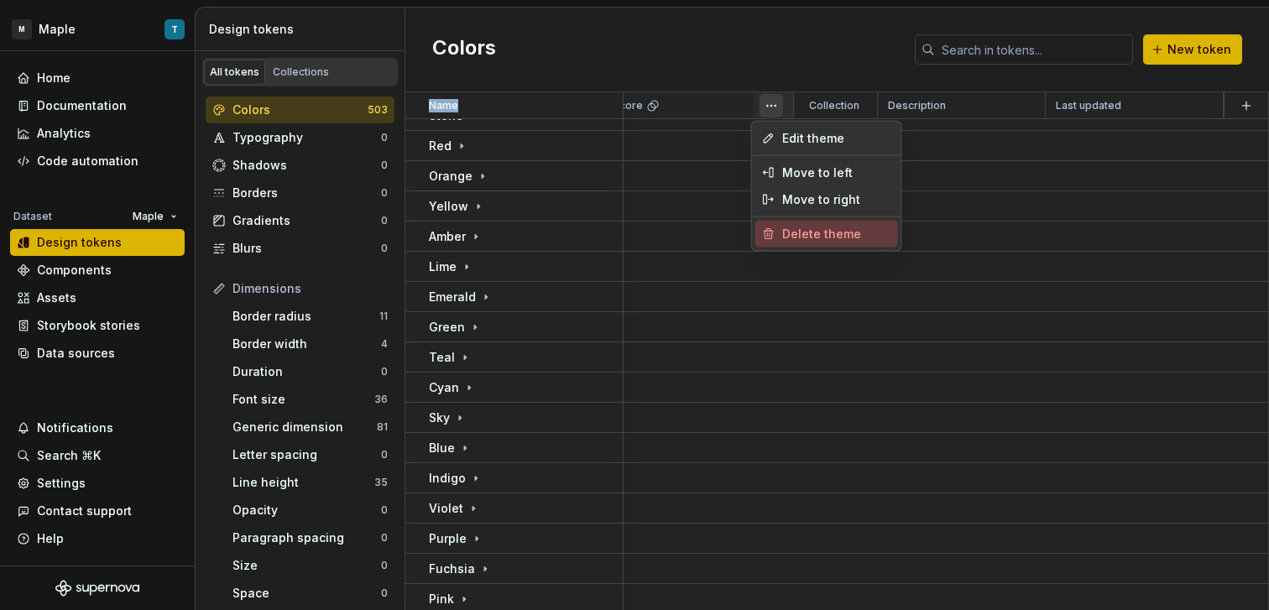
click at [828, 232] on span "Delete theme" at bounding box center [836, 234] width 109 height 17
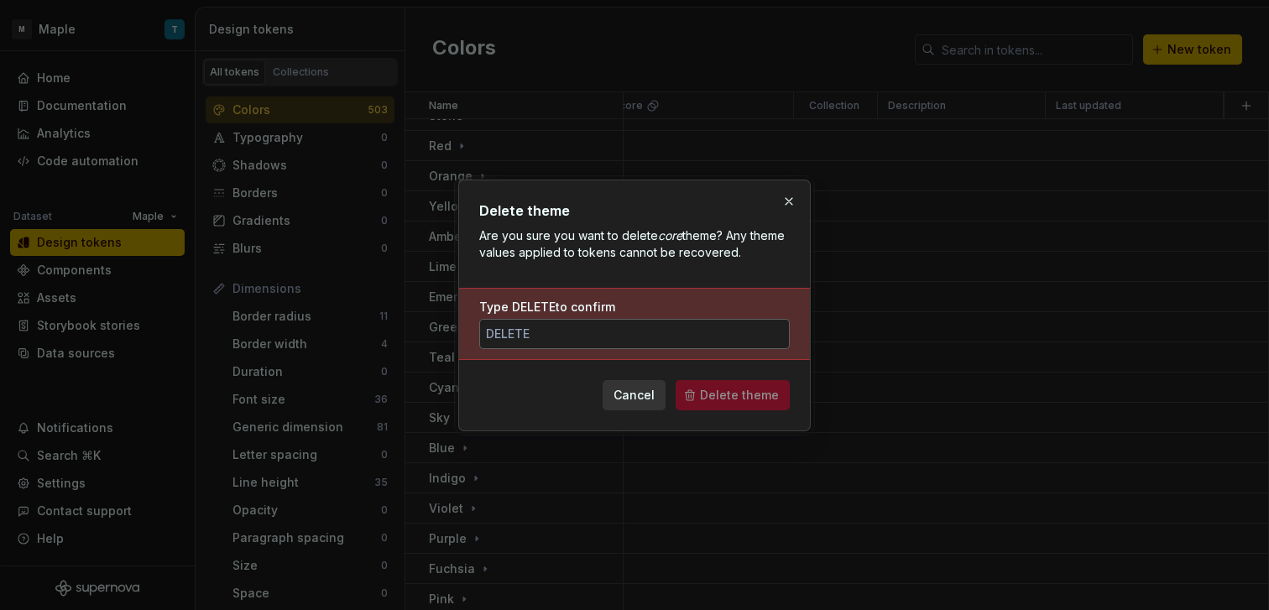
click at [735, 326] on input "Type DELETE to confirm" at bounding box center [634, 334] width 311 height 30
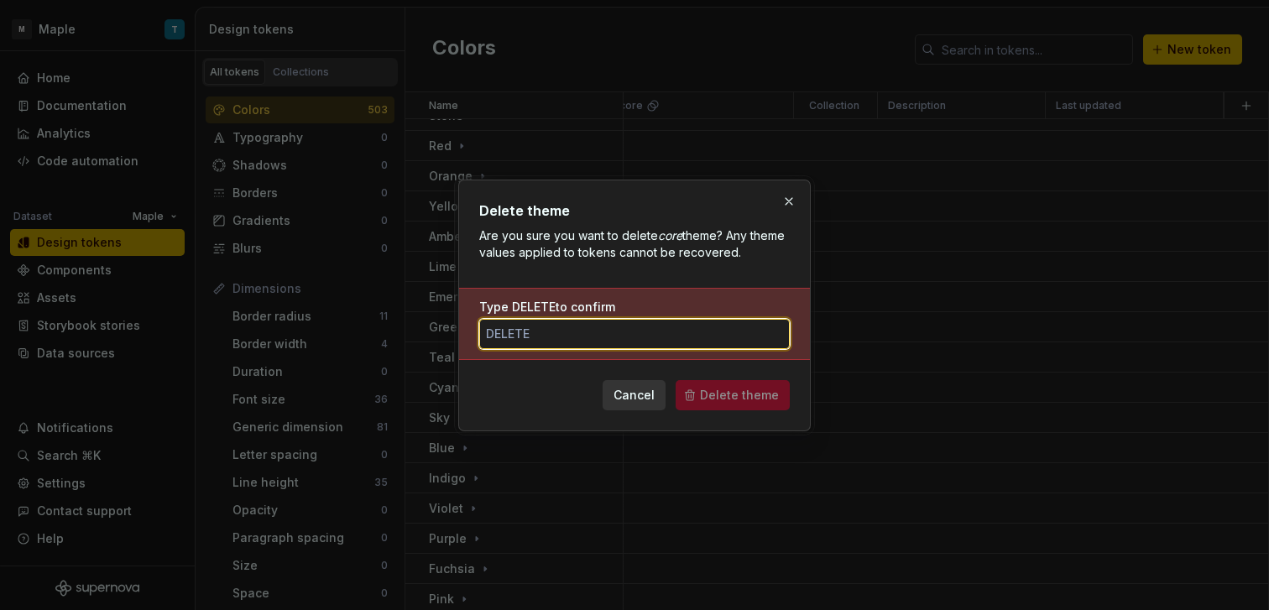
type input "DELETE"
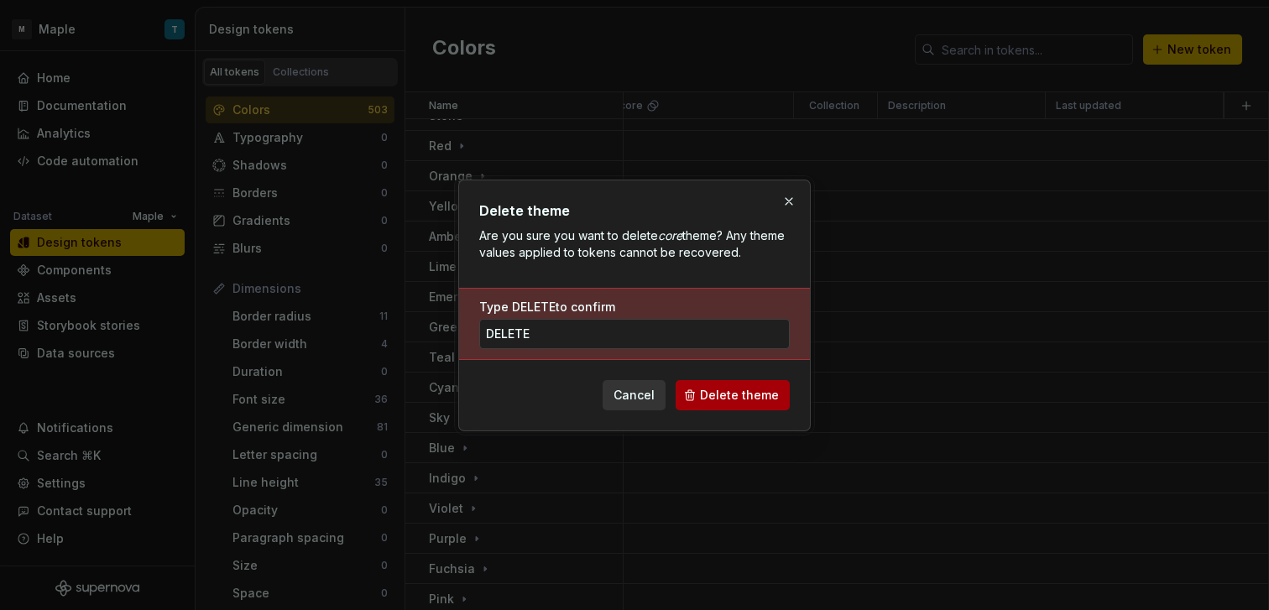
click at [728, 397] on span "Delete theme" at bounding box center [739, 395] width 79 height 17
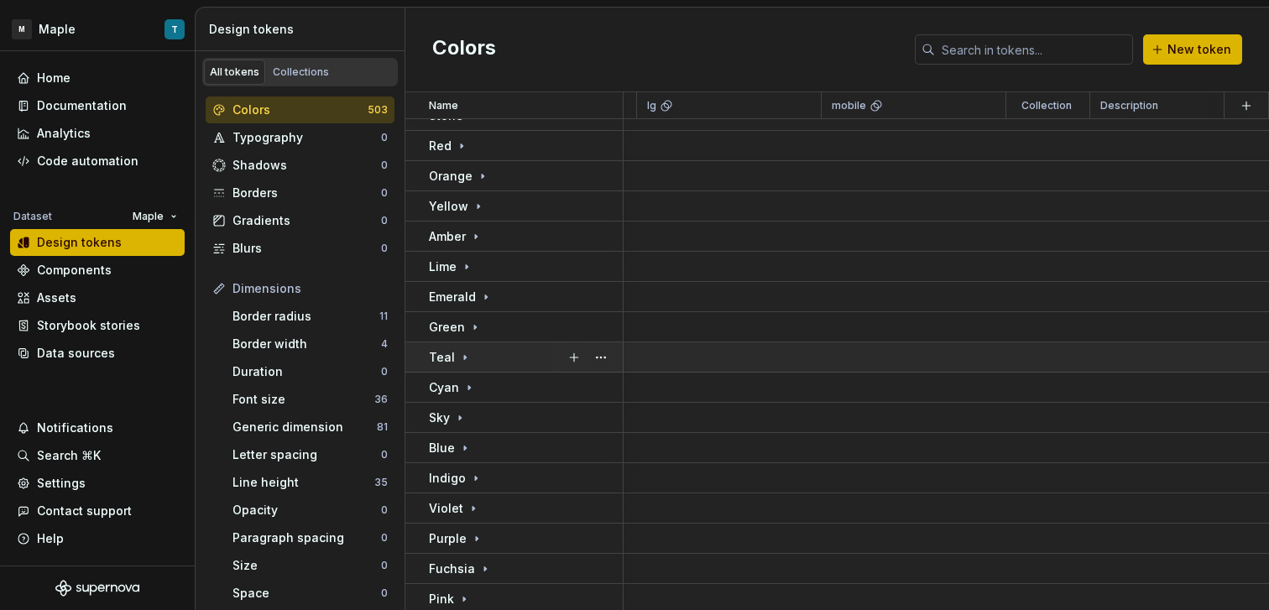
scroll to position [243, 866]
click at [983, 111] on html "M Maple T Home Documentation Analytics Code automation Dataset Maple Design tok…" at bounding box center [634, 305] width 1269 height 610
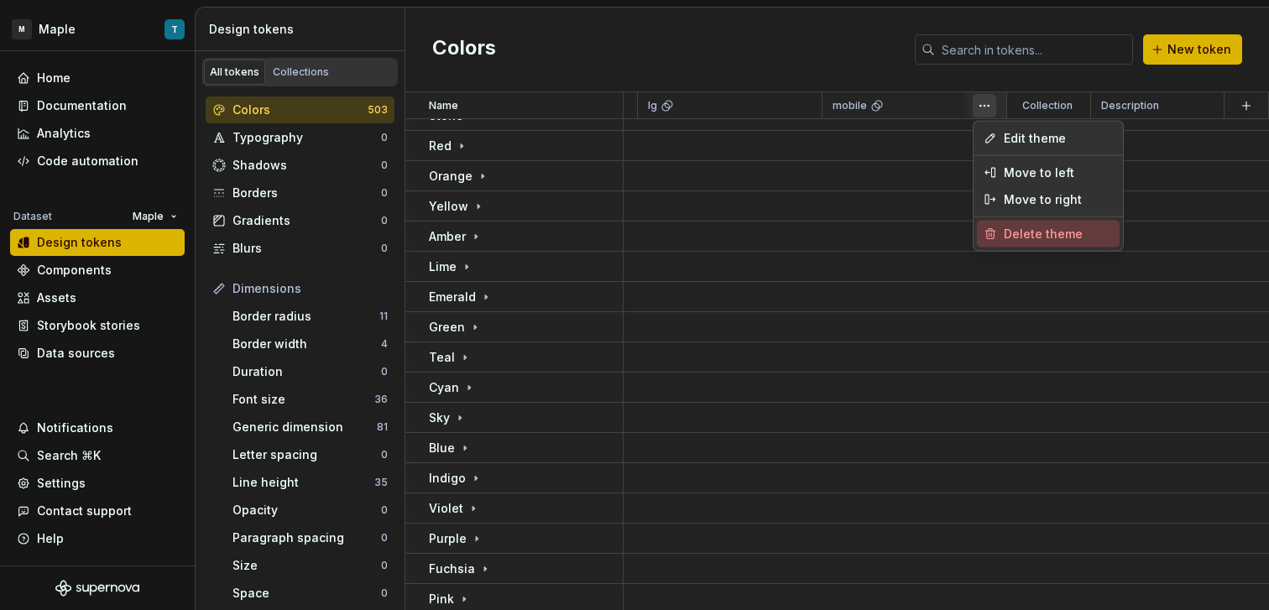
click at [1024, 241] on span "Delete theme" at bounding box center [1058, 234] width 109 height 17
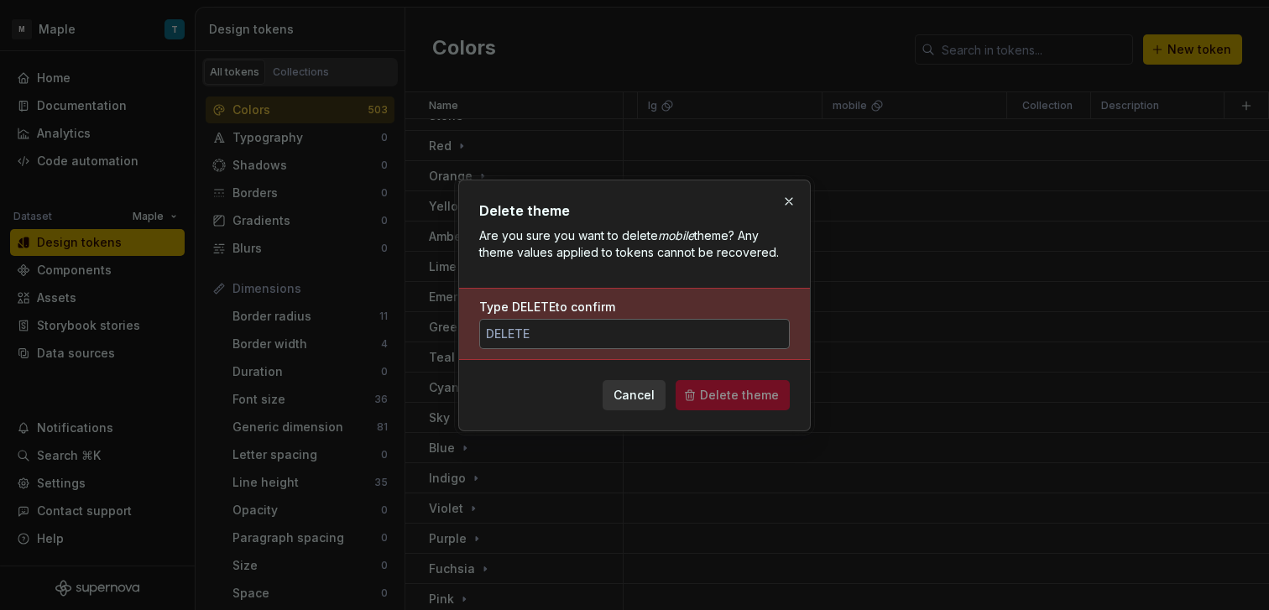
click at [711, 343] on input "Type DELETE to confirm" at bounding box center [634, 334] width 311 height 30
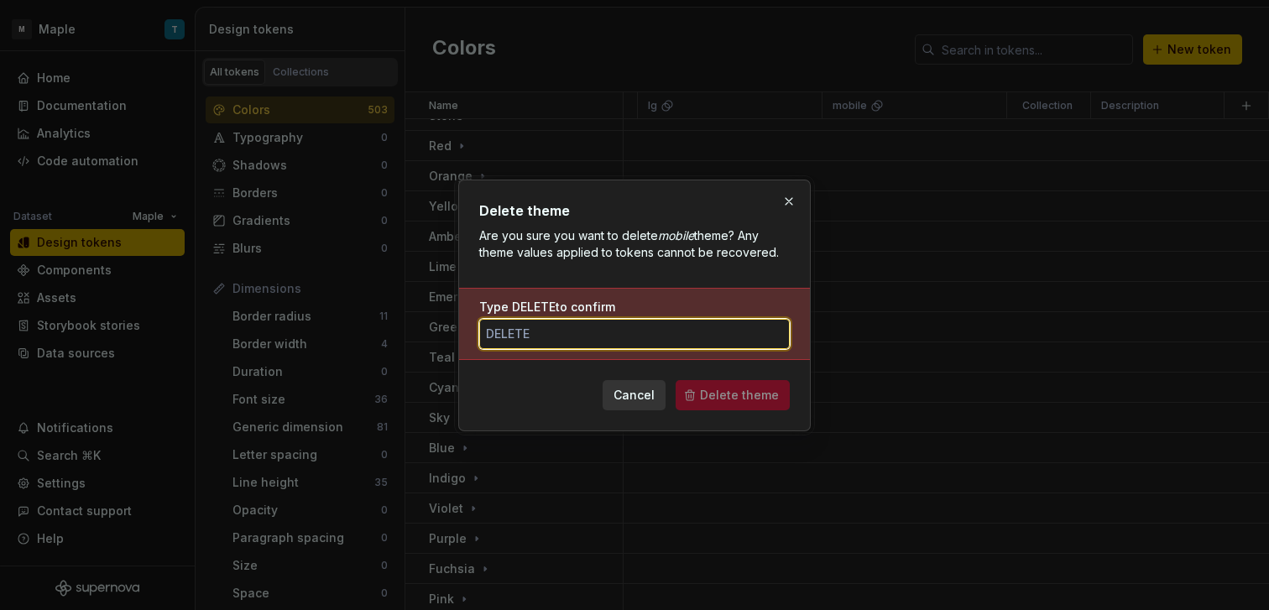
paste input "DELETE"
type input "DELETE"
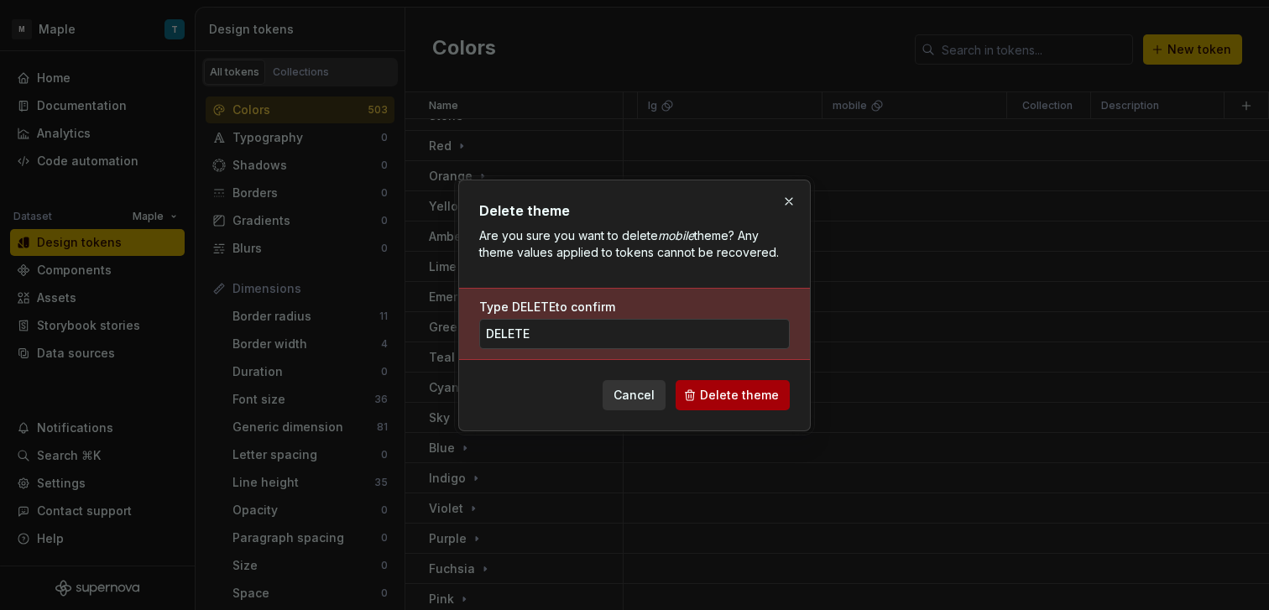
click at [736, 384] on button "Delete theme" at bounding box center [733, 395] width 114 height 30
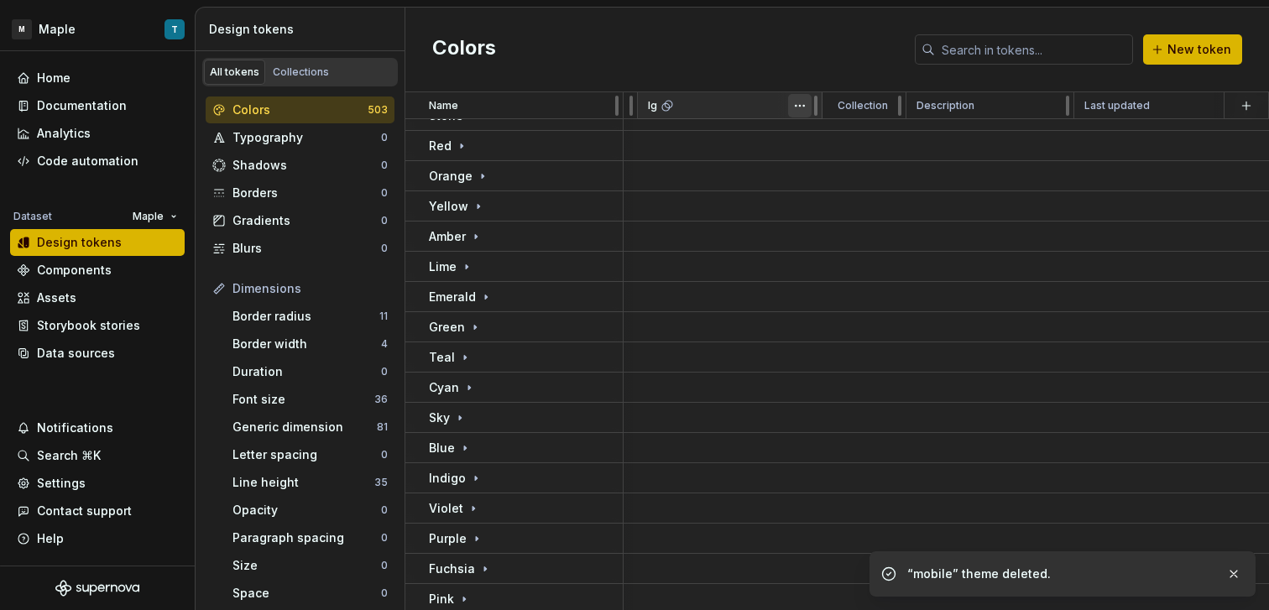
click at [798, 108] on html "M Maple T Home Documentation Analytics Code automation Dataset Maple Design tok…" at bounding box center [634, 305] width 1269 height 610
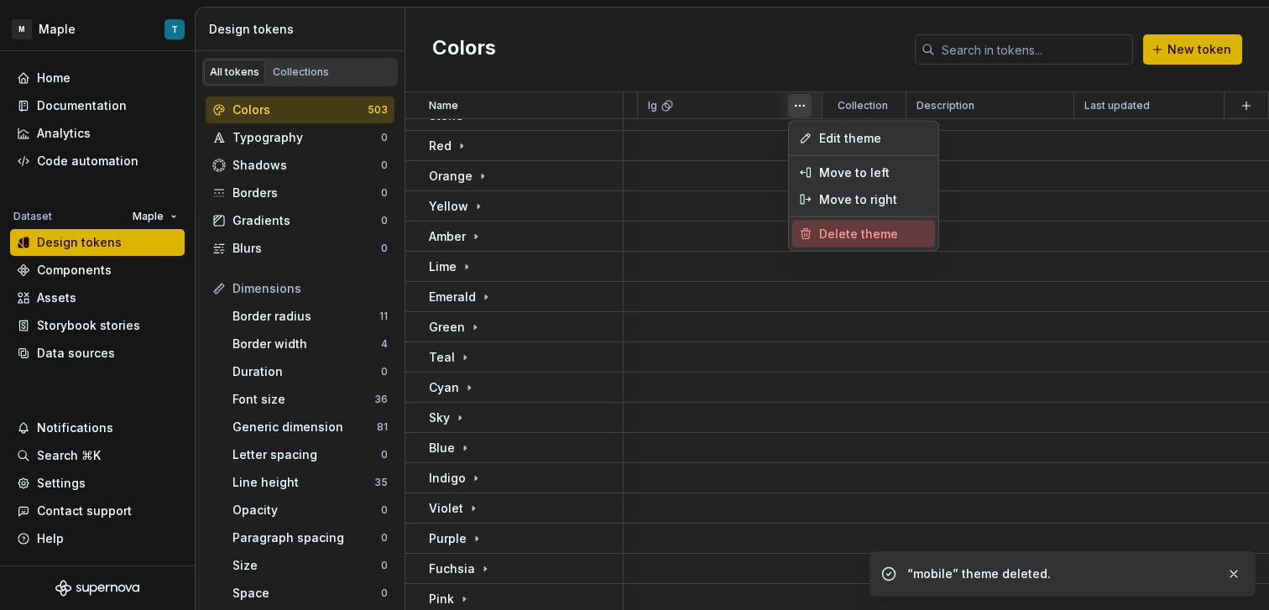
click at [861, 235] on span "Delete theme" at bounding box center [873, 234] width 109 height 17
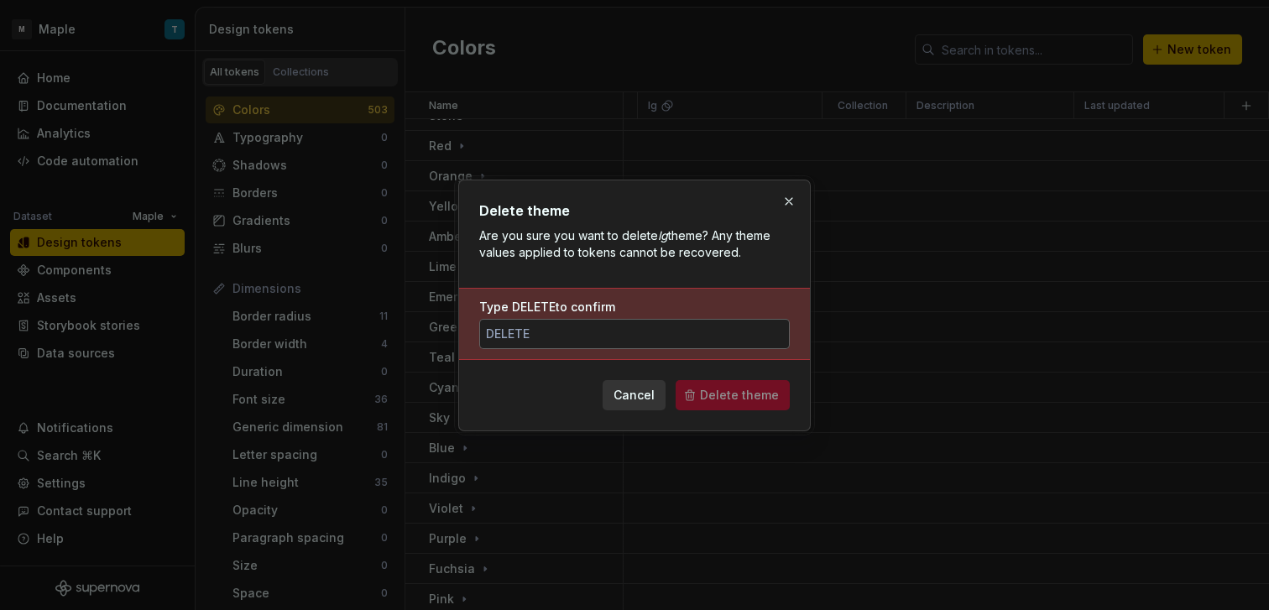
click at [671, 327] on input "Type DELETE to confirm" at bounding box center [634, 334] width 311 height 30
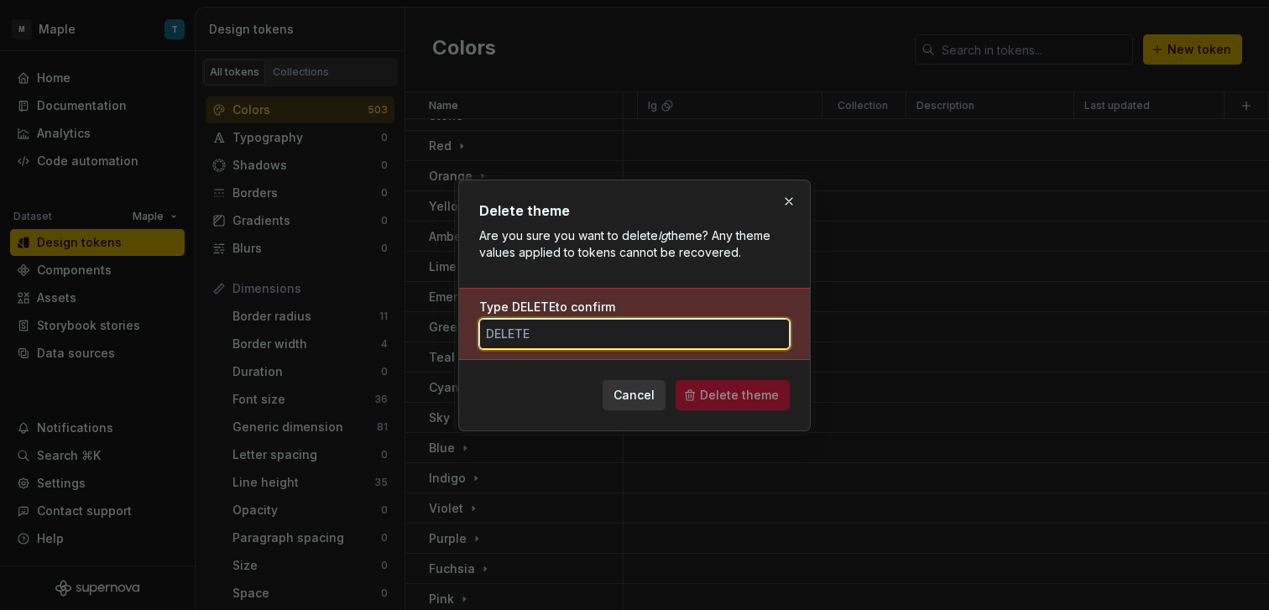
paste input "DELETE"
type input "DELETE"
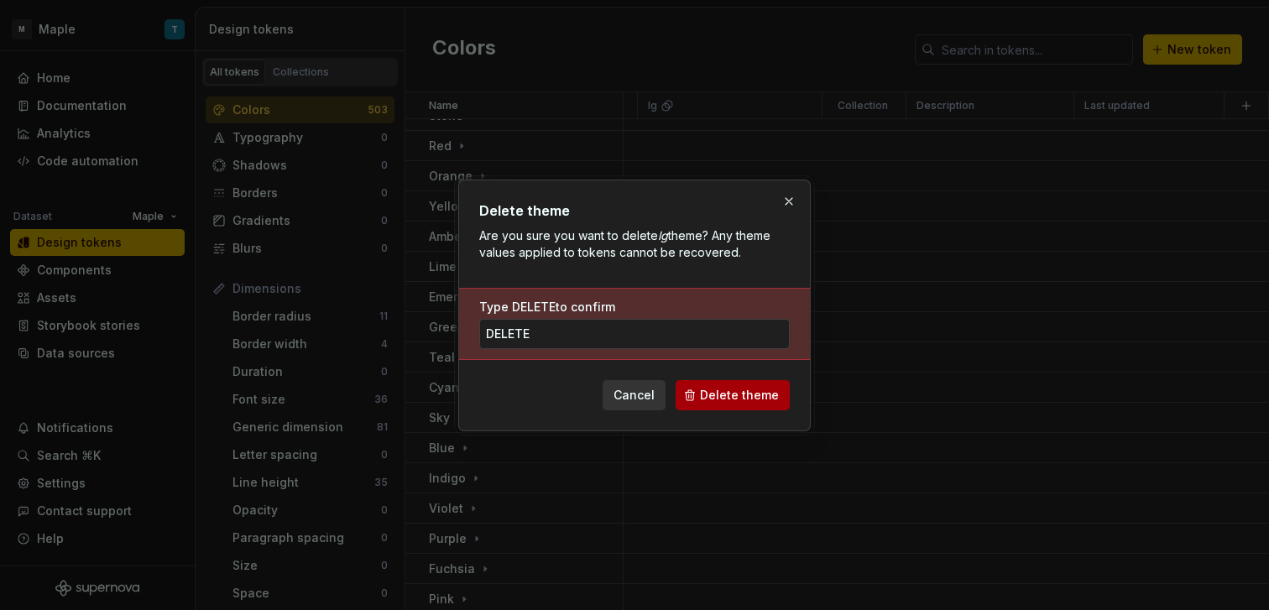
click at [766, 405] on button "Delete theme" at bounding box center [733, 395] width 114 height 30
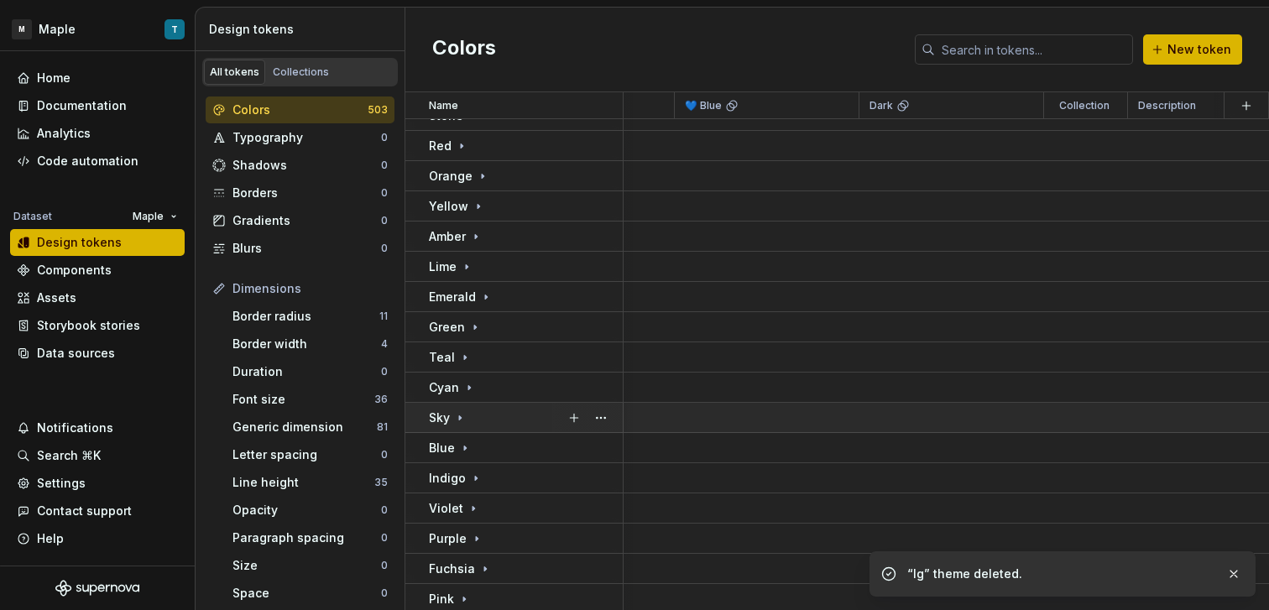
scroll to position [243, 446]
click at [1039, 98] on html "M Maple T Home Documentation Analytics Code automation Dataset Maple Design tok…" at bounding box center [634, 305] width 1269 height 610
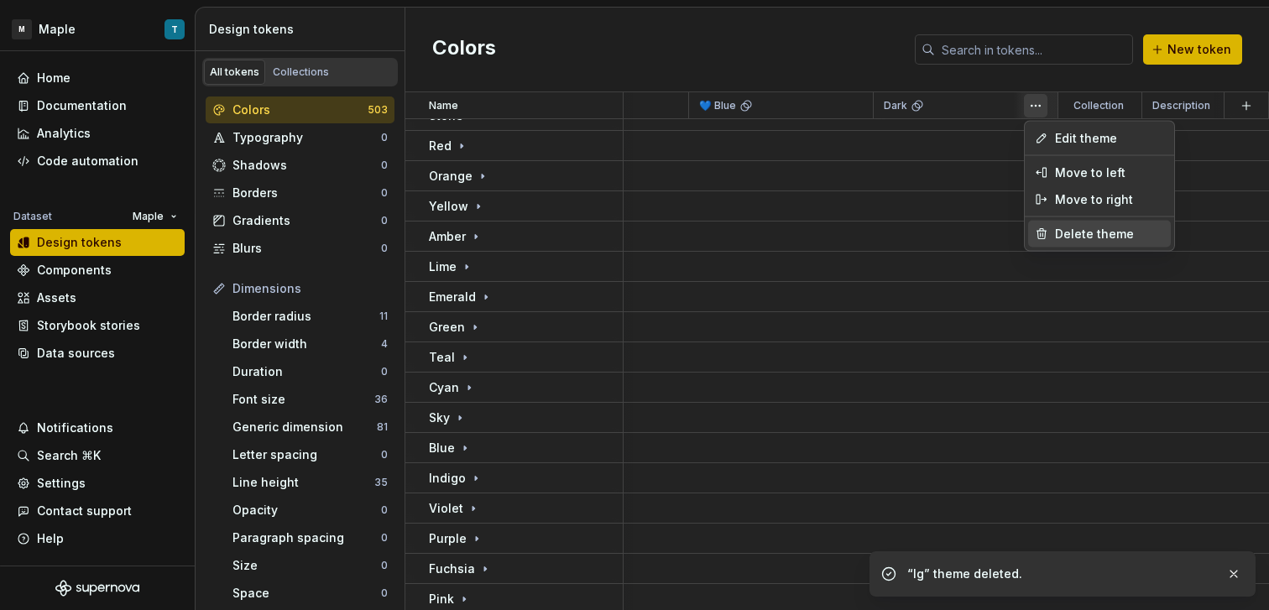
click at [1065, 222] on div "Delete theme" at bounding box center [1099, 234] width 143 height 27
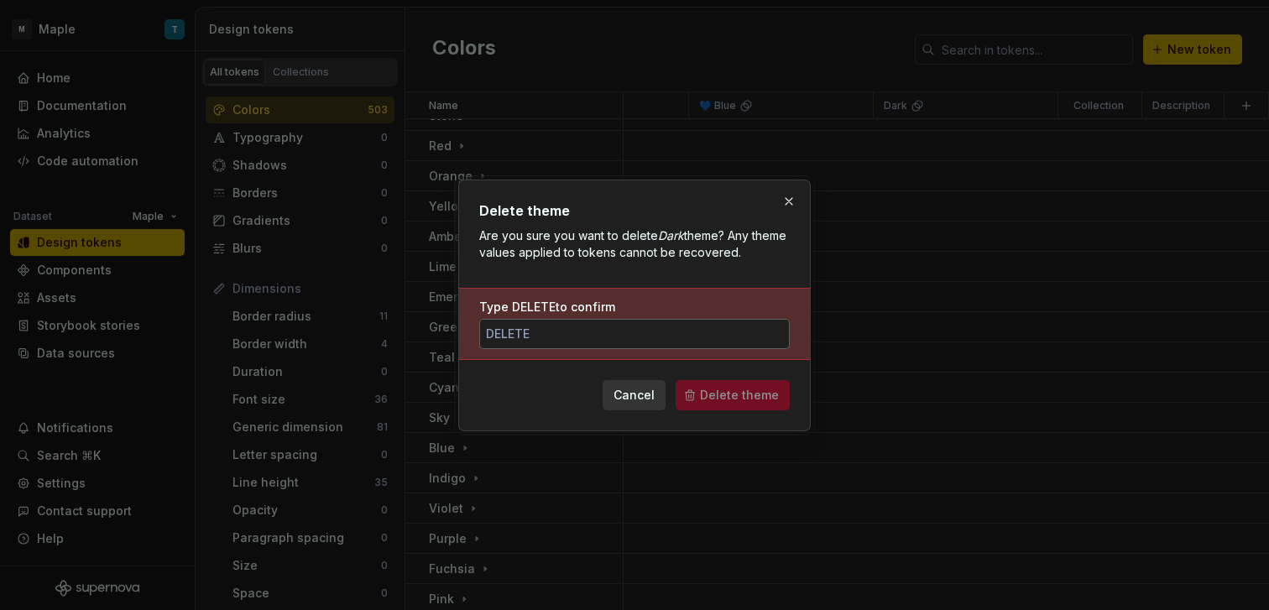
click at [713, 320] on input "Type DELETE to confirm" at bounding box center [634, 334] width 311 height 30
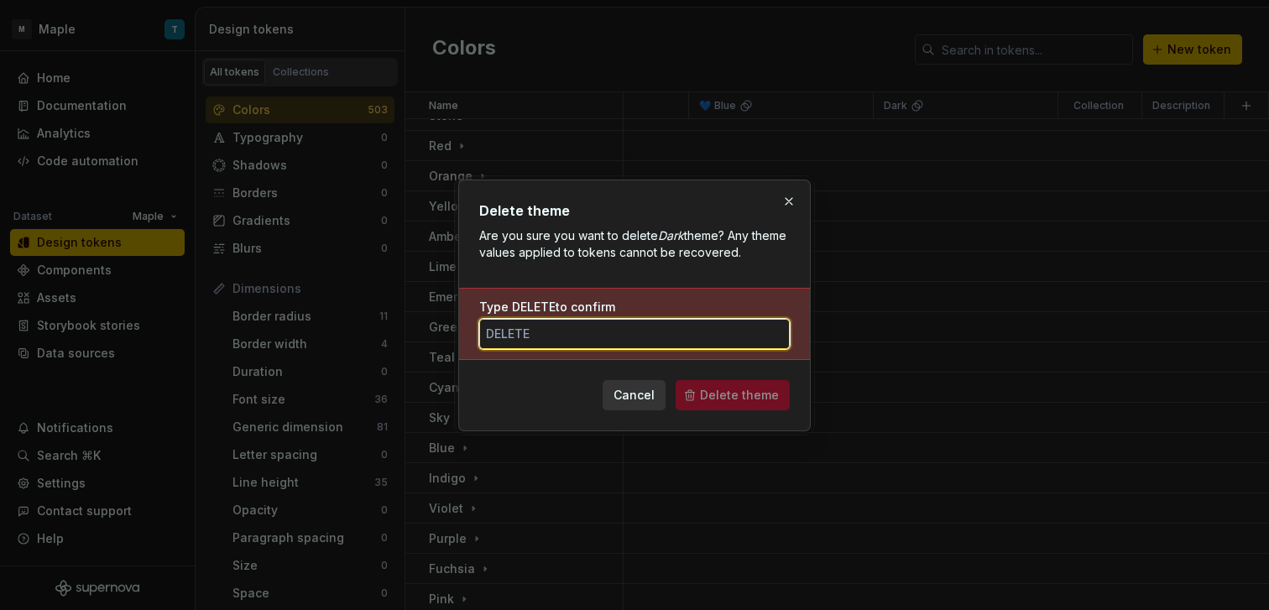
type input "DELETE"
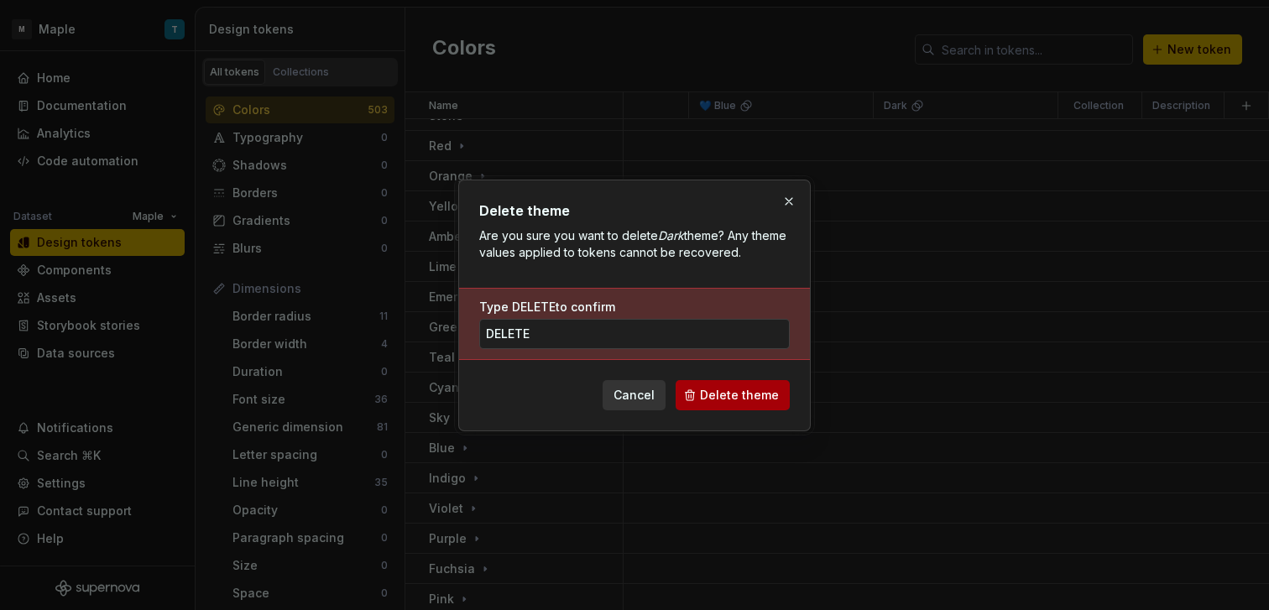
click at [763, 399] on span "Delete theme" at bounding box center [739, 395] width 79 height 17
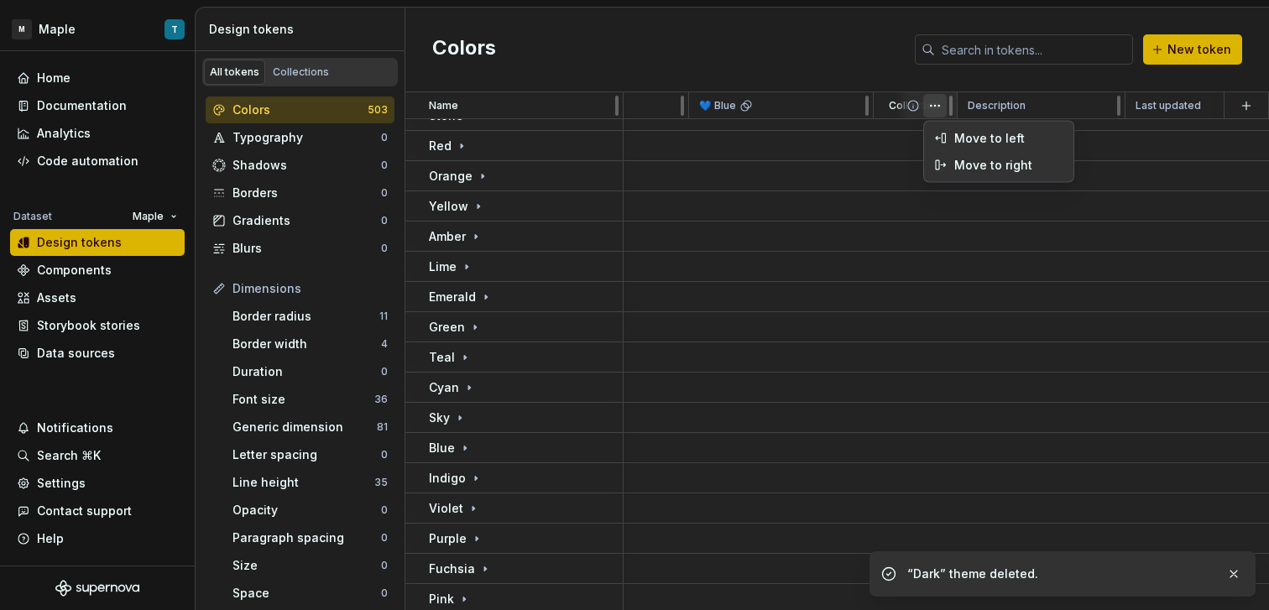
click at [941, 107] on html "M Maple T Home Documentation Analytics Code automation Dataset Maple Design tok…" at bounding box center [634, 305] width 1269 height 610
click at [821, 112] on html "M Maple T Home Documentation Analytics Code automation Dataset Maple Design tok…" at bounding box center [634, 305] width 1269 height 610
click at [840, 104] on html "M Maple T Home Documentation Analytics Code automation Dataset Maple Design tok…" at bounding box center [634, 305] width 1269 height 610
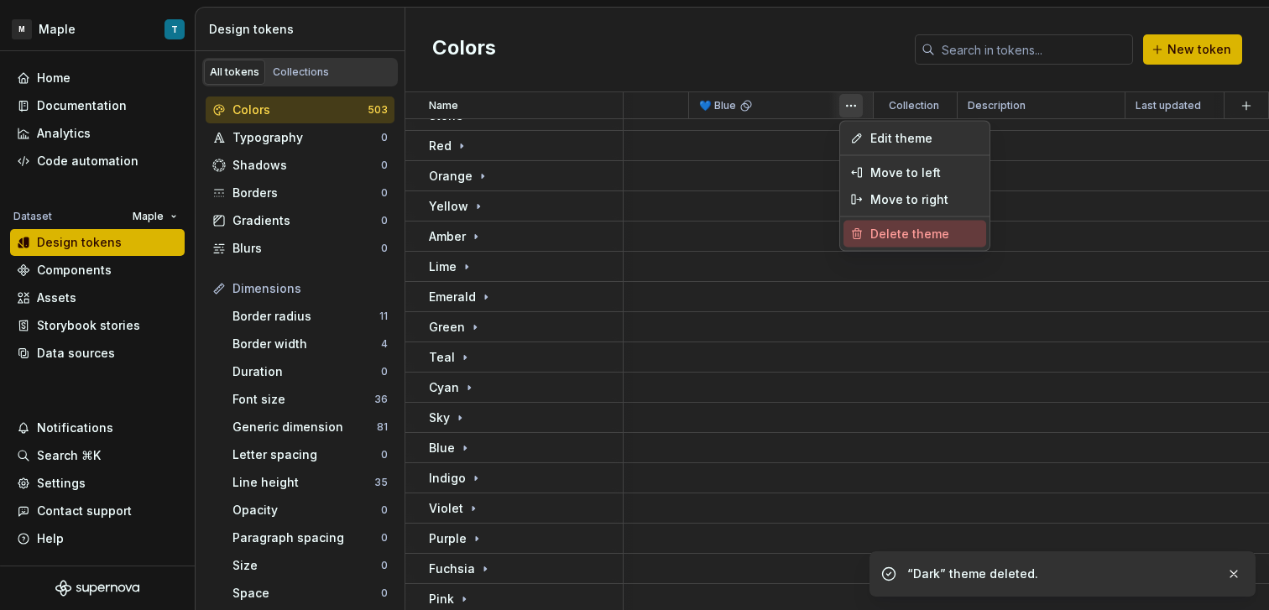
click at [890, 237] on span "Delete theme" at bounding box center [924, 234] width 109 height 17
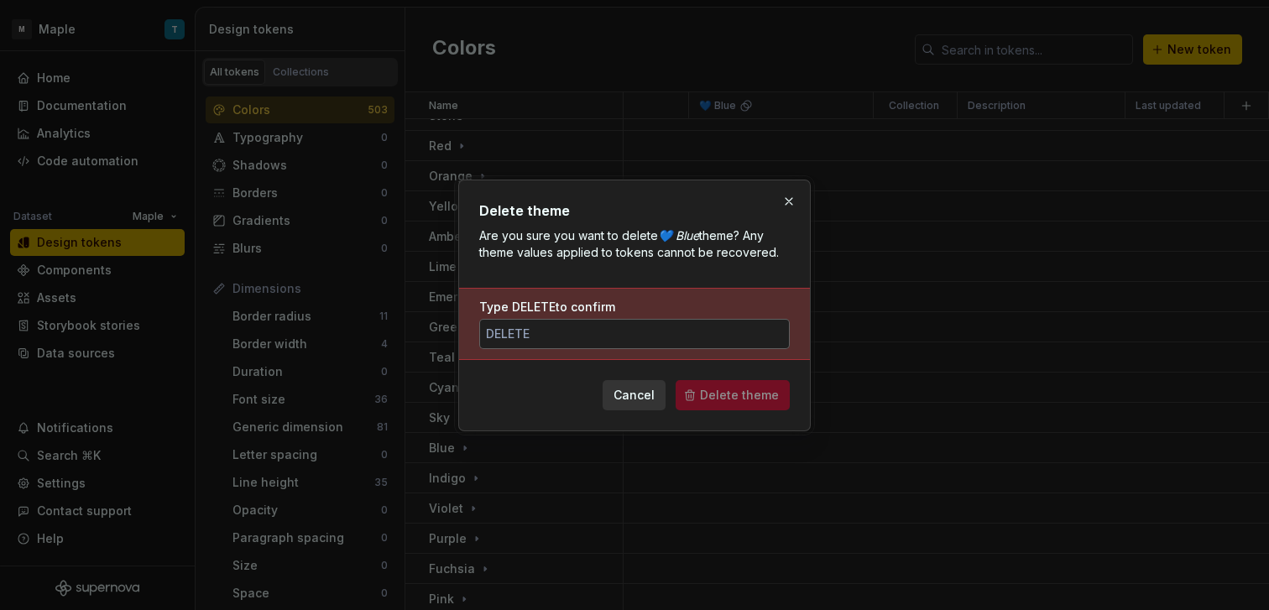
click at [706, 336] on input "Type DELETE to confirm" at bounding box center [634, 334] width 311 height 30
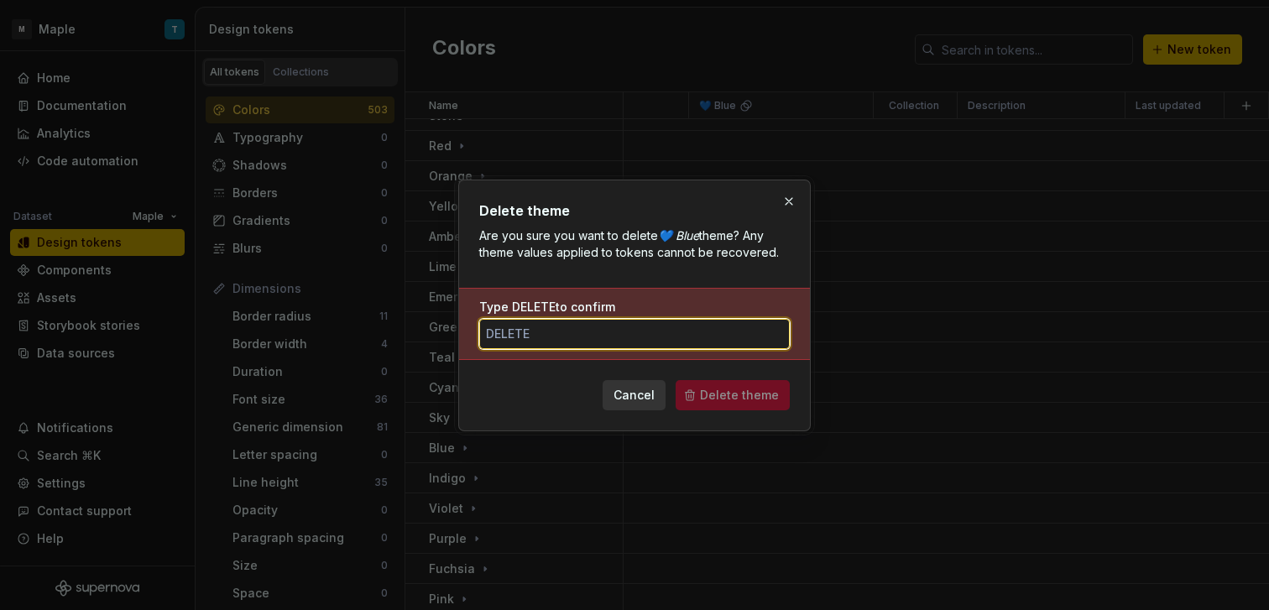
paste input "DELETE"
type input "DELETE"
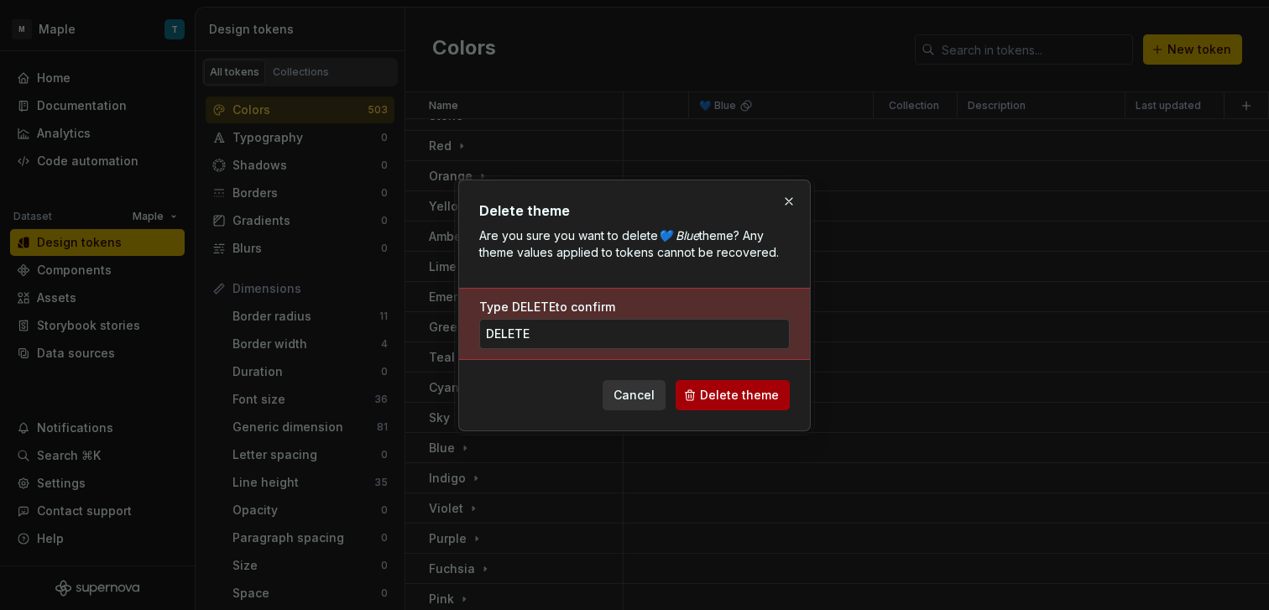
click at [742, 387] on span "Delete theme" at bounding box center [739, 395] width 79 height 17
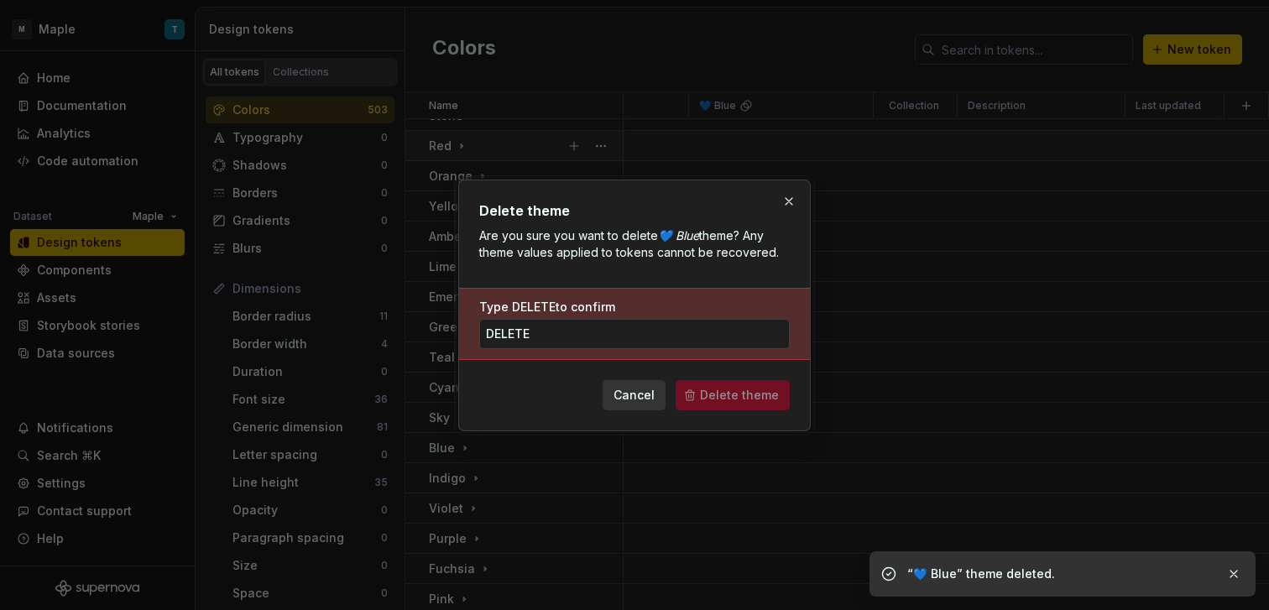
scroll to position [243, 349]
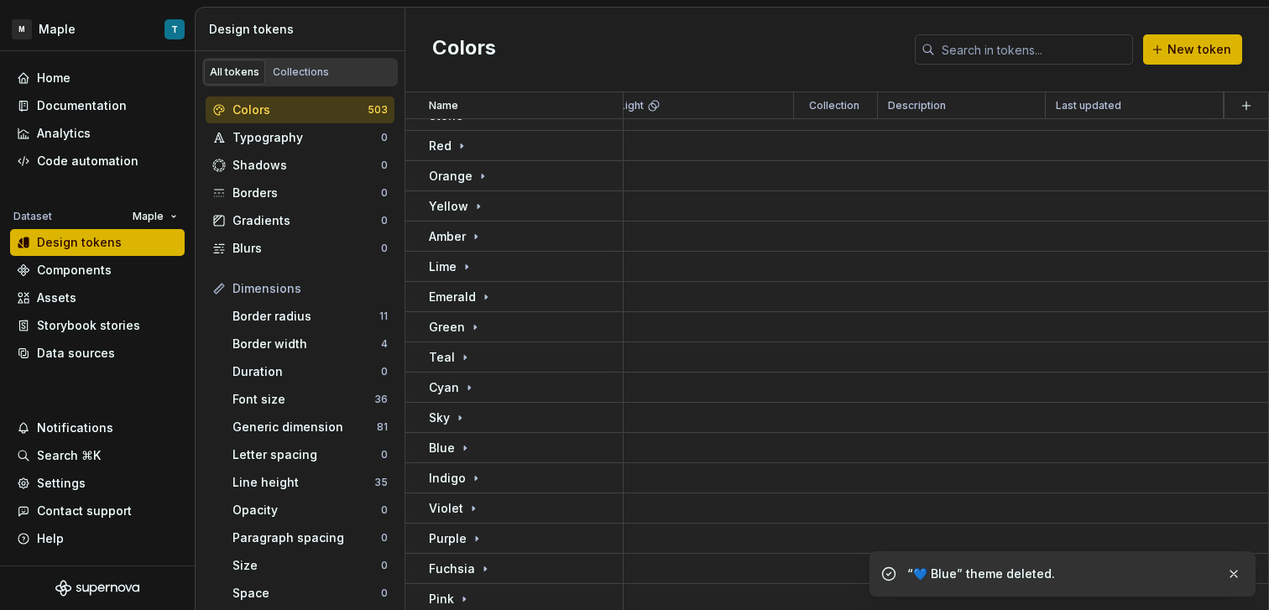
click at [755, 112] on html "M Maple T Home Documentation Analytics Code automation Dataset Maple Design tok…" at bounding box center [634, 305] width 1269 height 610
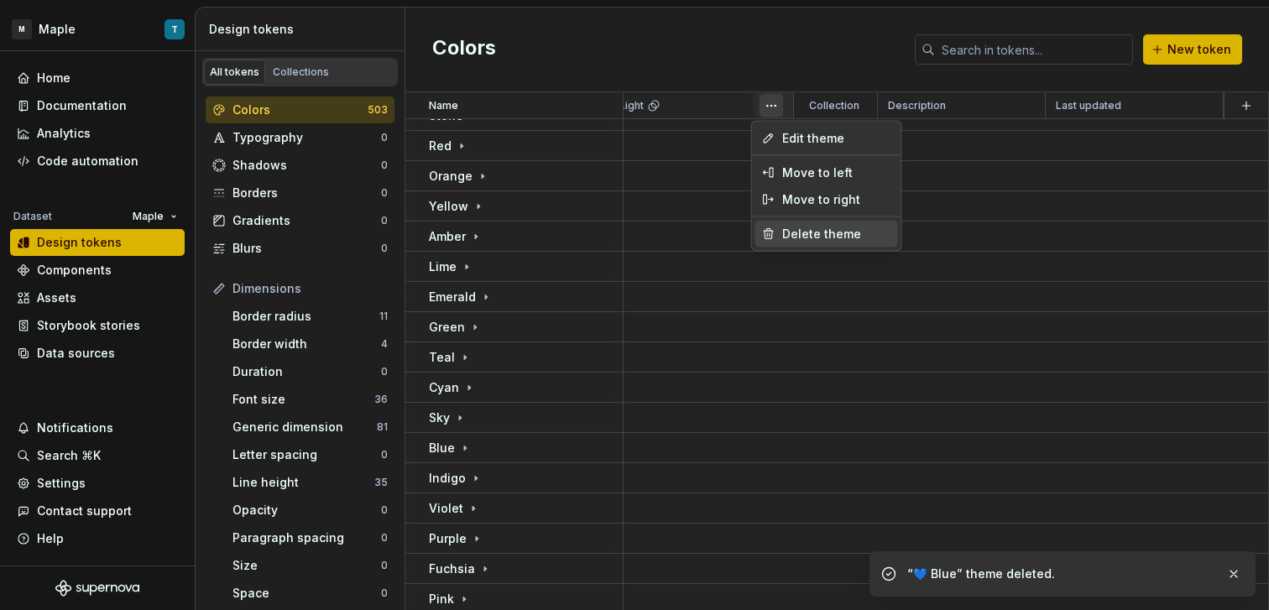
click at [796, 223] on div "Delete theme" at bounding box center [826, 234] width 143 height 27
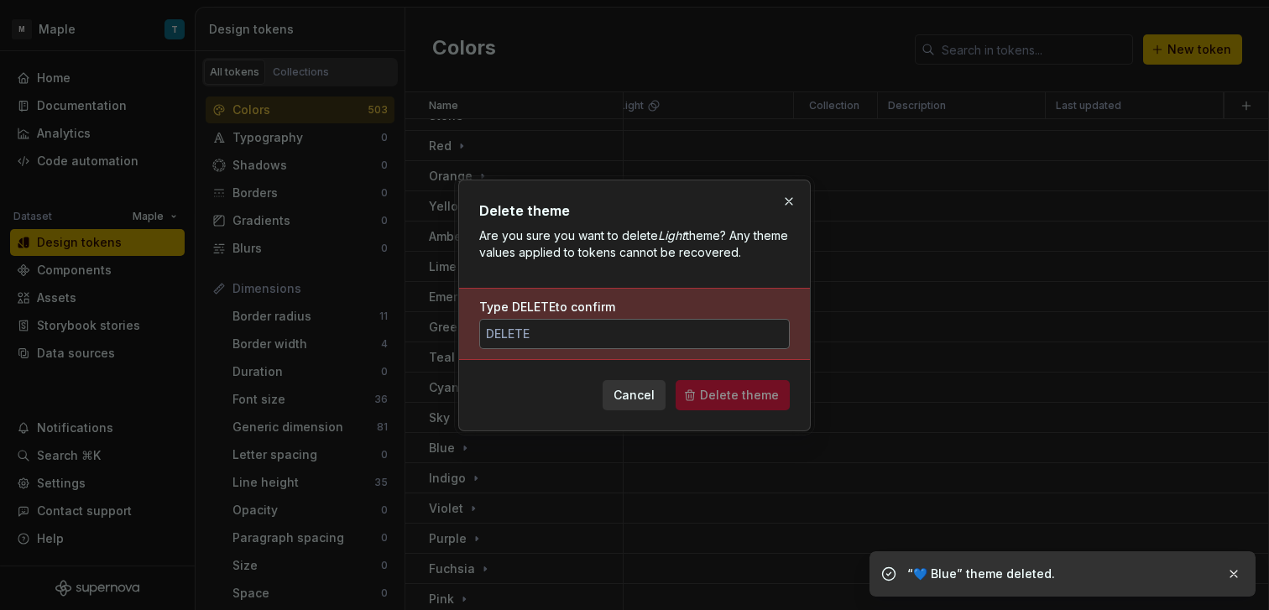
click at [668, 336] on input "Type DELETE to confirm" at bounding box center [634, 334] width 311 height 30
paste input "DELETE"
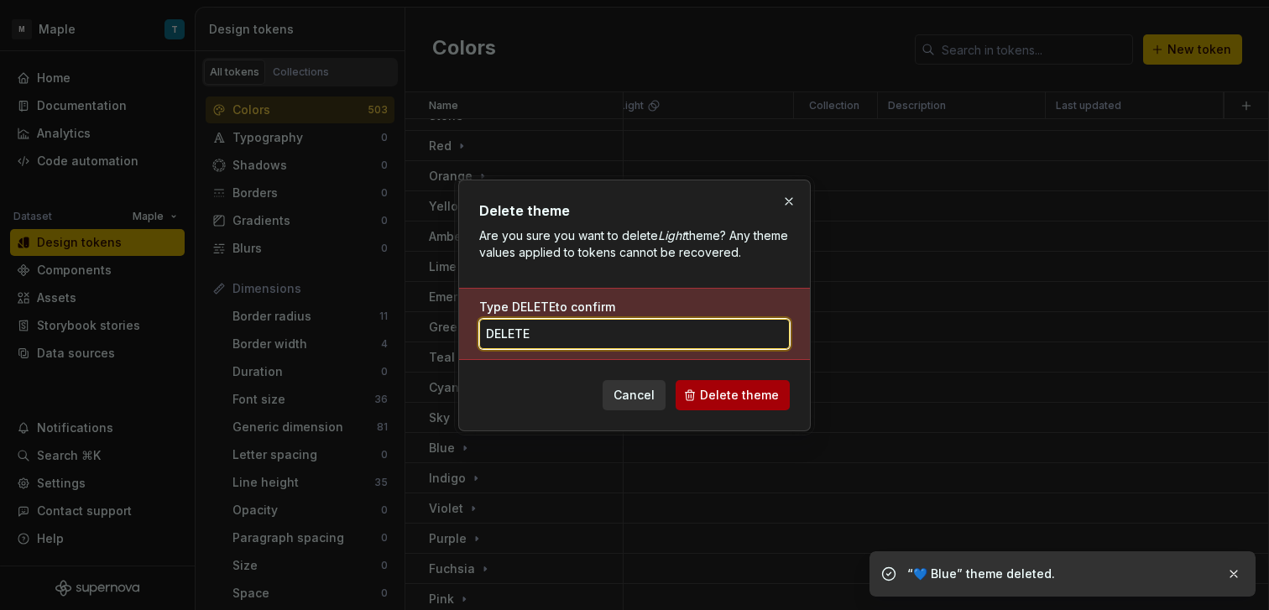
type input "DELETE"
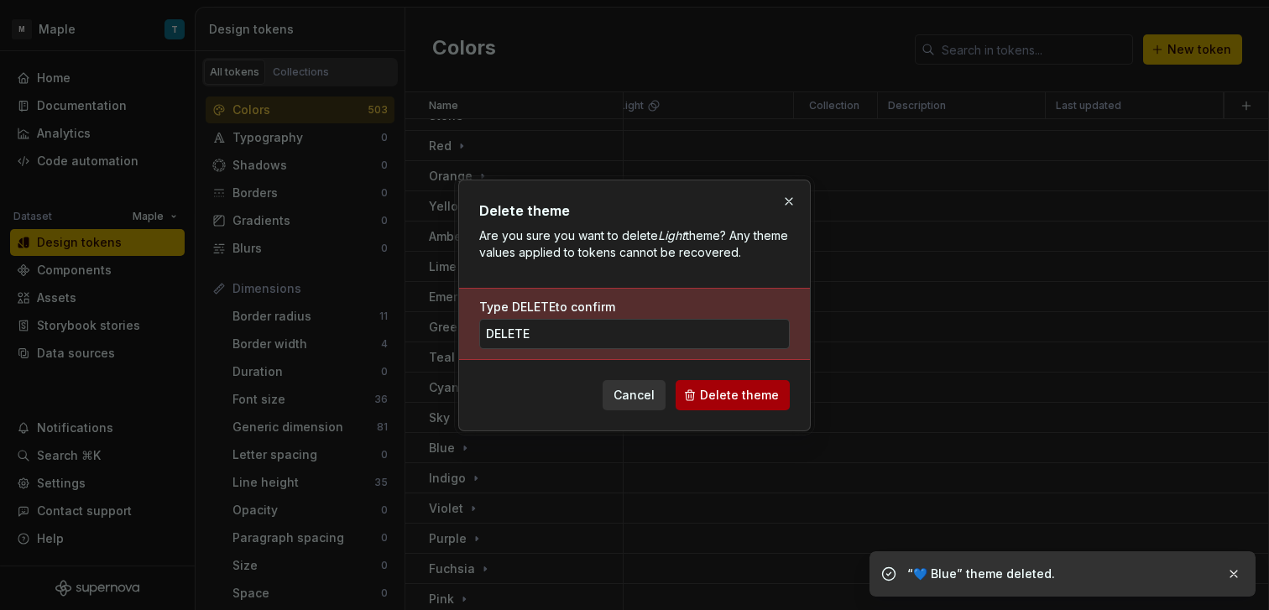
click at [736, 389] on span "Delete theme" at bounding box center [739, 395] width 79 height 17
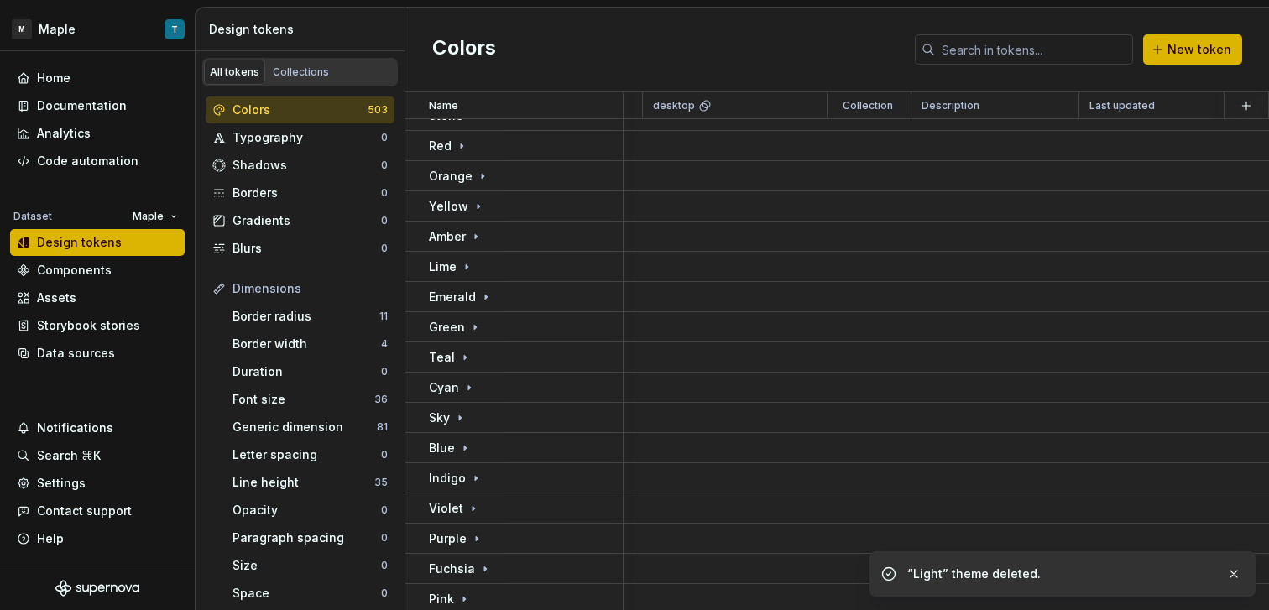
scroll to position [243, 94]
drag, startPoint x: 714, startPoint y: 598, endPoint x: 621, endPoint y: 582, distance: 94.5
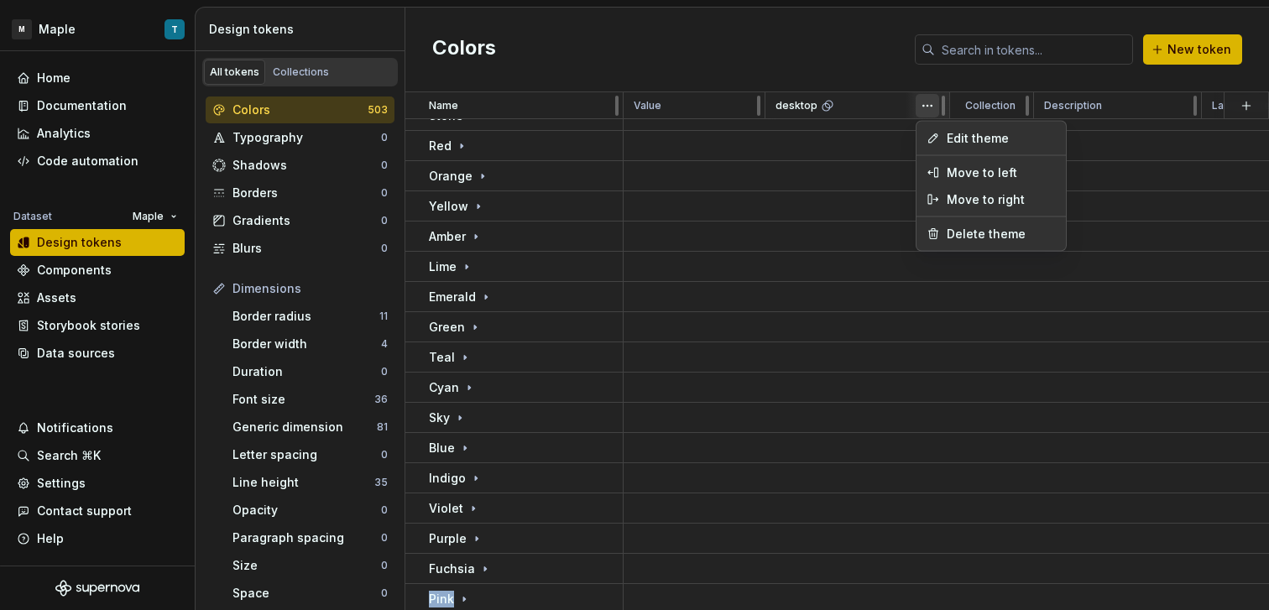
click at [918, 107] on html "M Maple T Home Documentation Analytics Code automation Dataset Maple Design tok…" at bounding box center [634, 305] width 1269 height 610
click at [975, 240] on span "Delete theme" at bounding box center [1001, 234] width 109 height 17
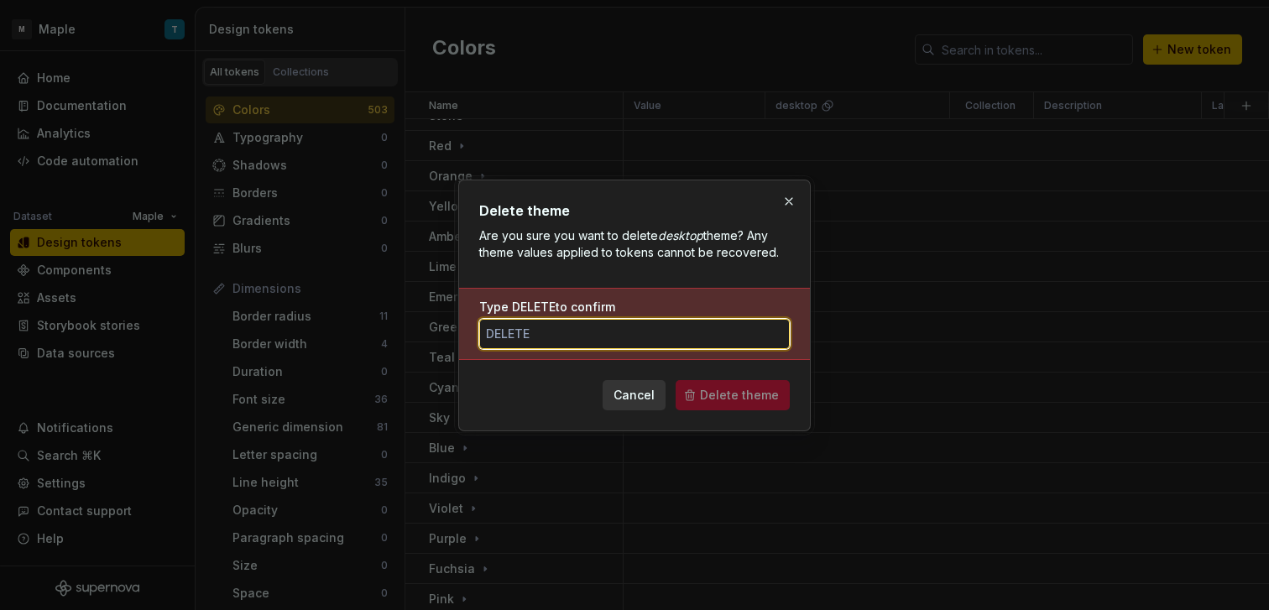
click at [724, 347] on input "Type DELETE to confirm" at bounding box center [634, 334] width 311 height 30
paste input "DELETE"
type input "DELETE"
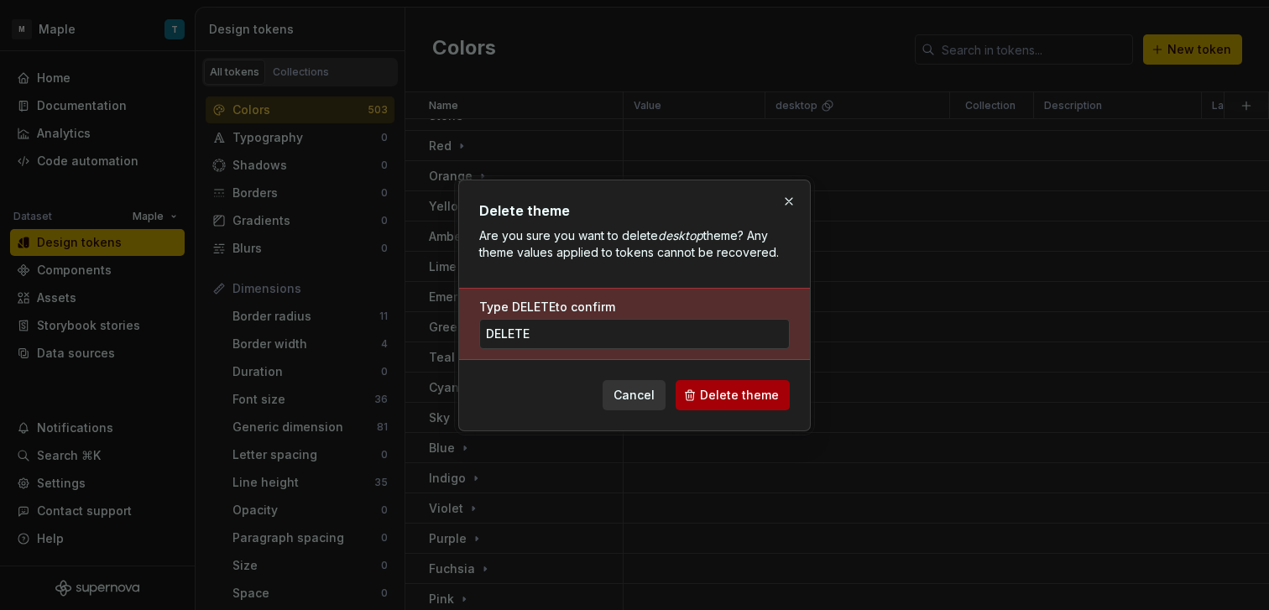
click at [745, 397] on span "Delete theme" at bounding box center [739, 395] width 79 height 17
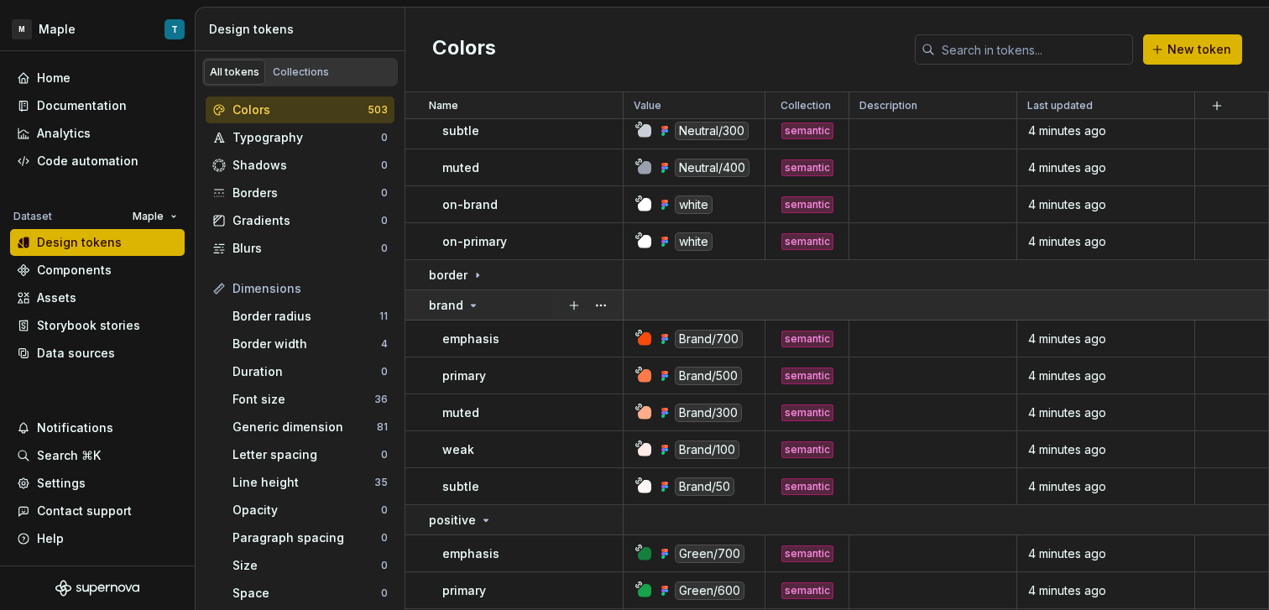
scroll to position [1188, 0]
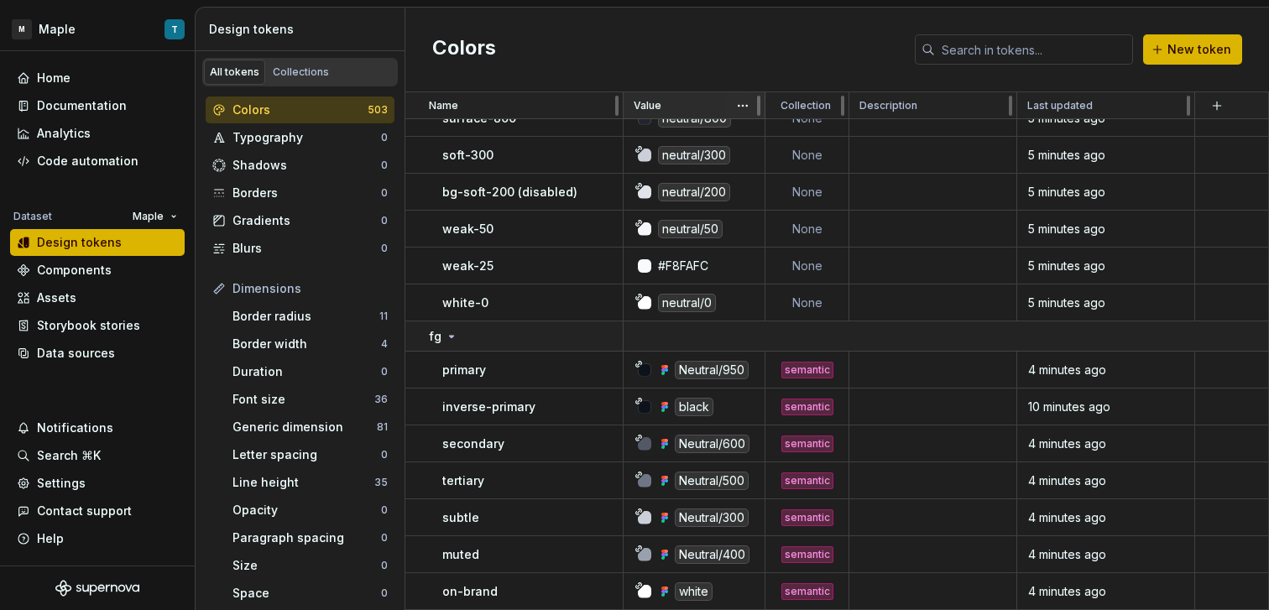
click at [674, 106] on div "Value" at bounding box center [694, 105] width 121 height 13
click at [740, 107] on html "M Maple T Home Documentation Analytics Code automation Dataset Maple Design tok…" at bounding box center [634, 305] width 1269 height 610
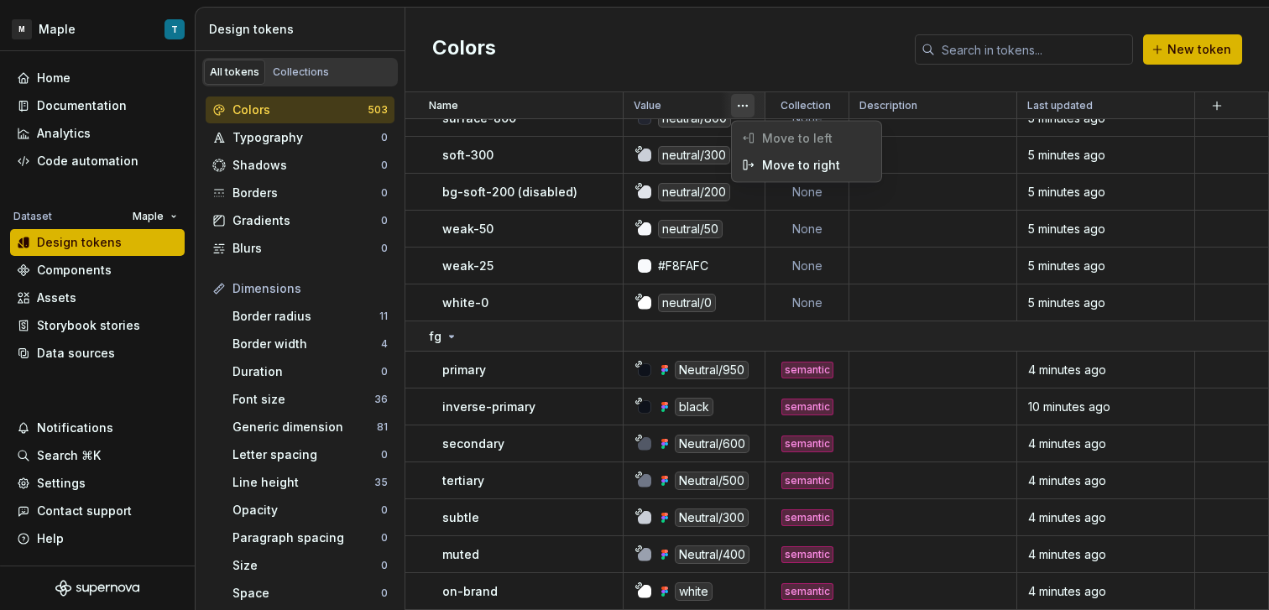
drag, startPoint x: 701, startPoint y: 55, endPoint x: 687, endPoint y: 10, distance: 46.5
click at [699, 55] on html "M Maple T Home Documentation Analytics Code automation Dataset Maple Design tok…" at bounding box center [634, 305] width 1269 height 610
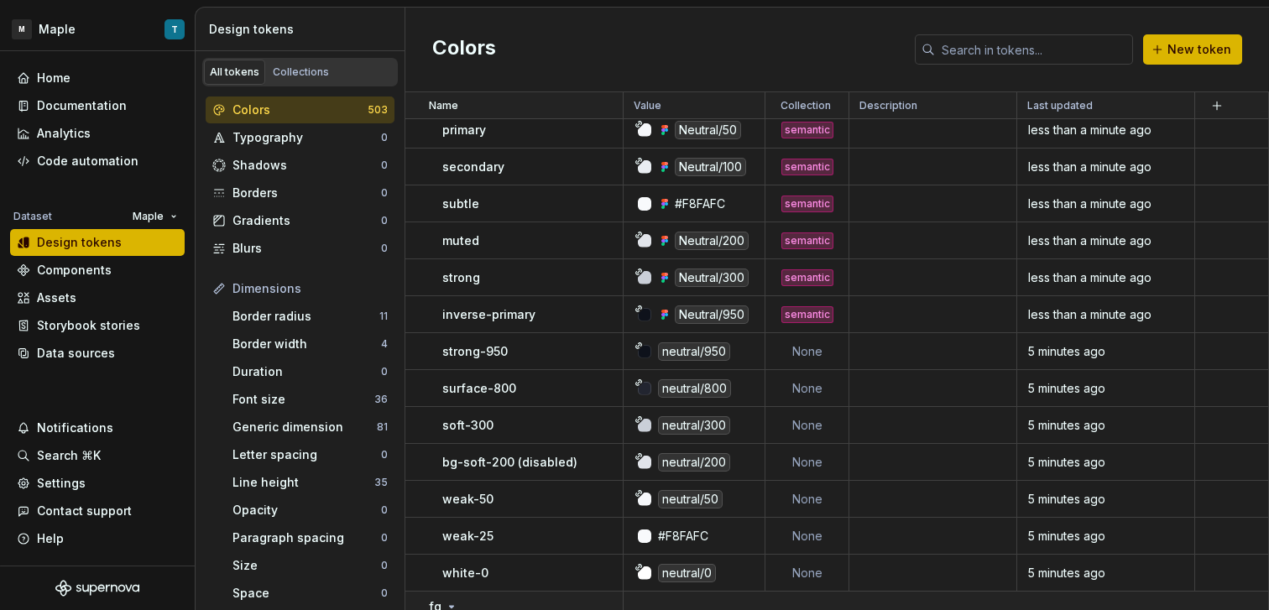
scroll to position [973, 0]
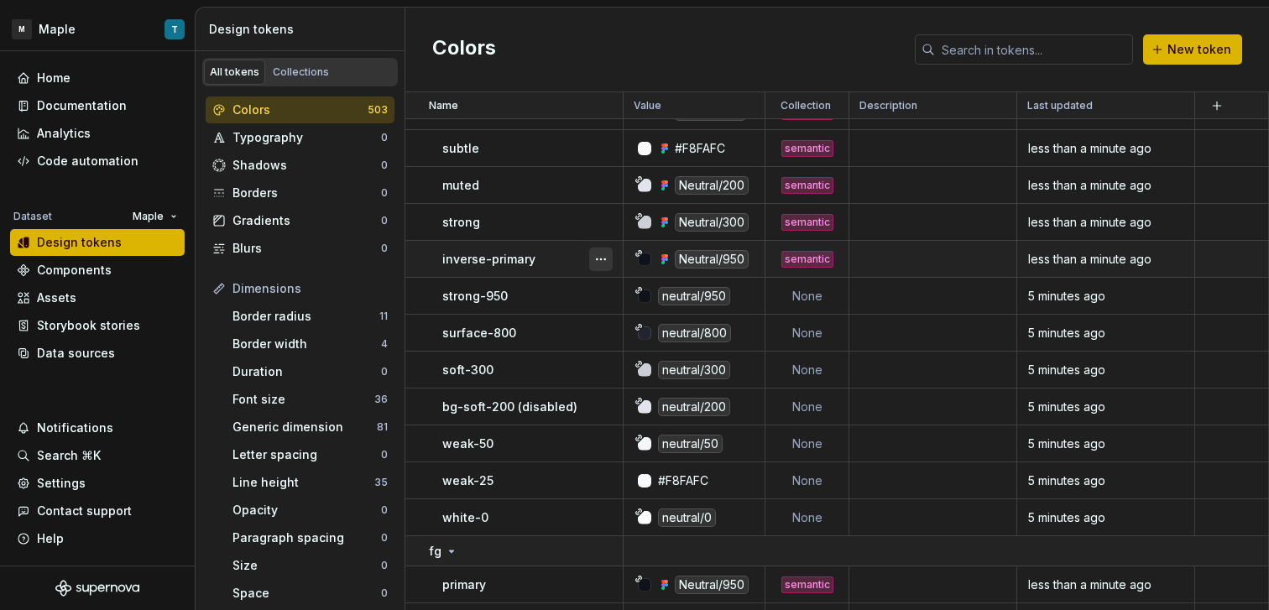
click at [609, 259] on button "button" at bounding box center [601, 260] width 24 height 24
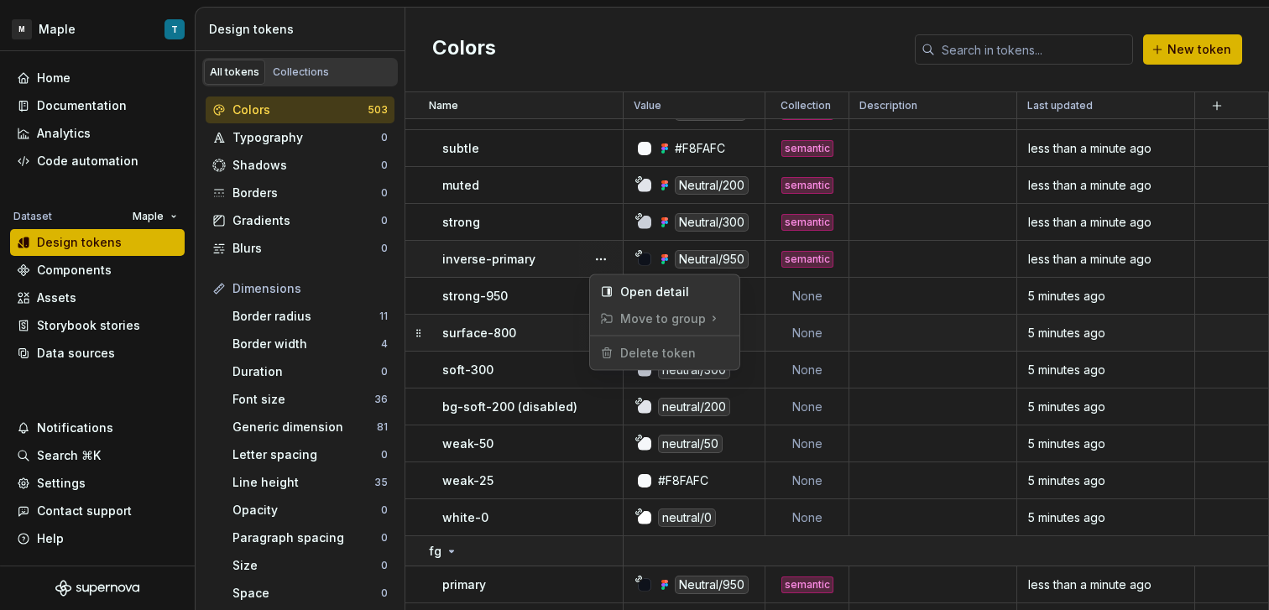
click at [588, 316] on html "M Maple T Home Documentation Analytics Code automation Dataset Maple Design tok…" at bounding box center [634, 305] width 1269 height 610
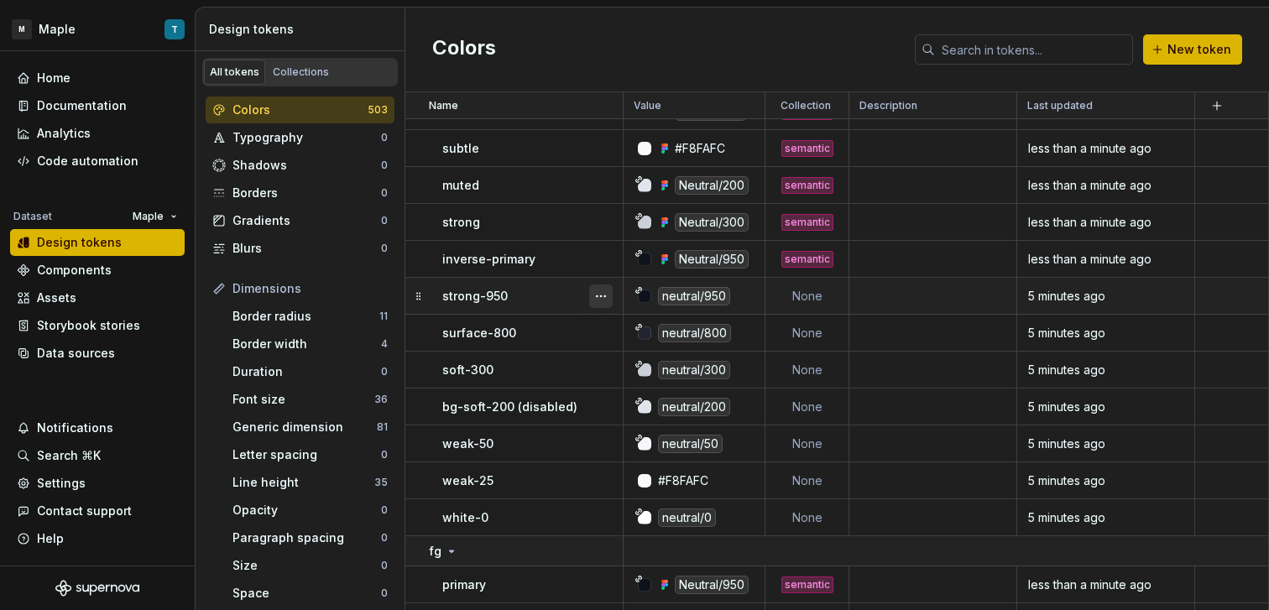
click at [600, 302] on button "button" at bounding box center [601, 297] width 24 height 24
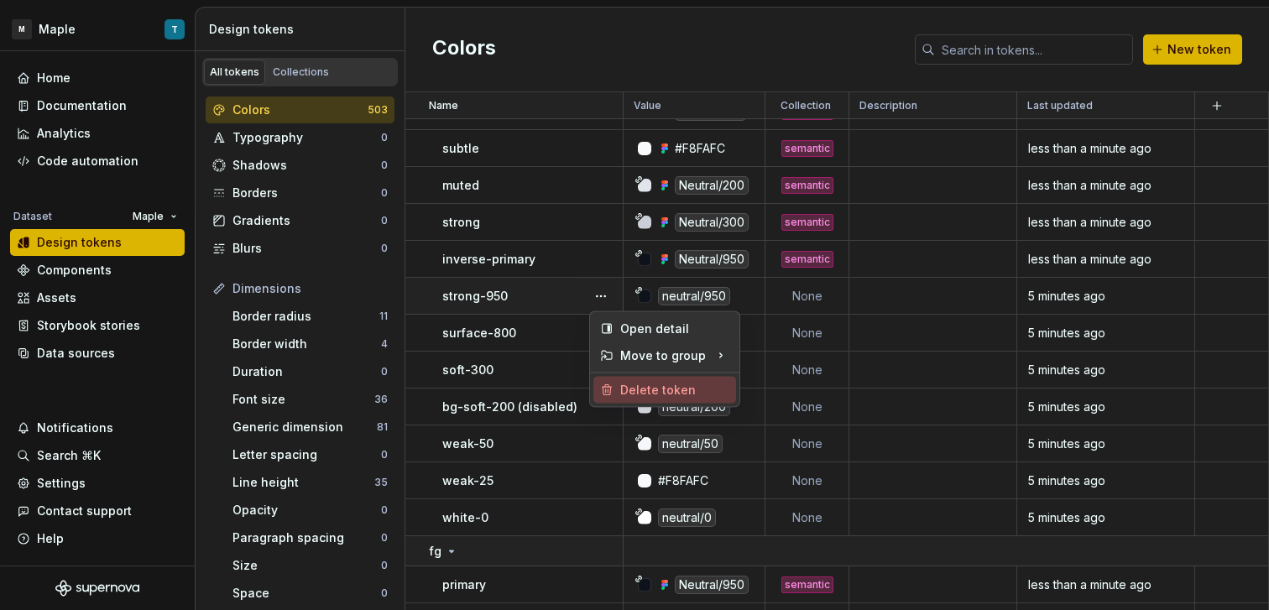
click at [640, 379] on div "Delete token" at bounding box center [664, 390] width 143 height 27
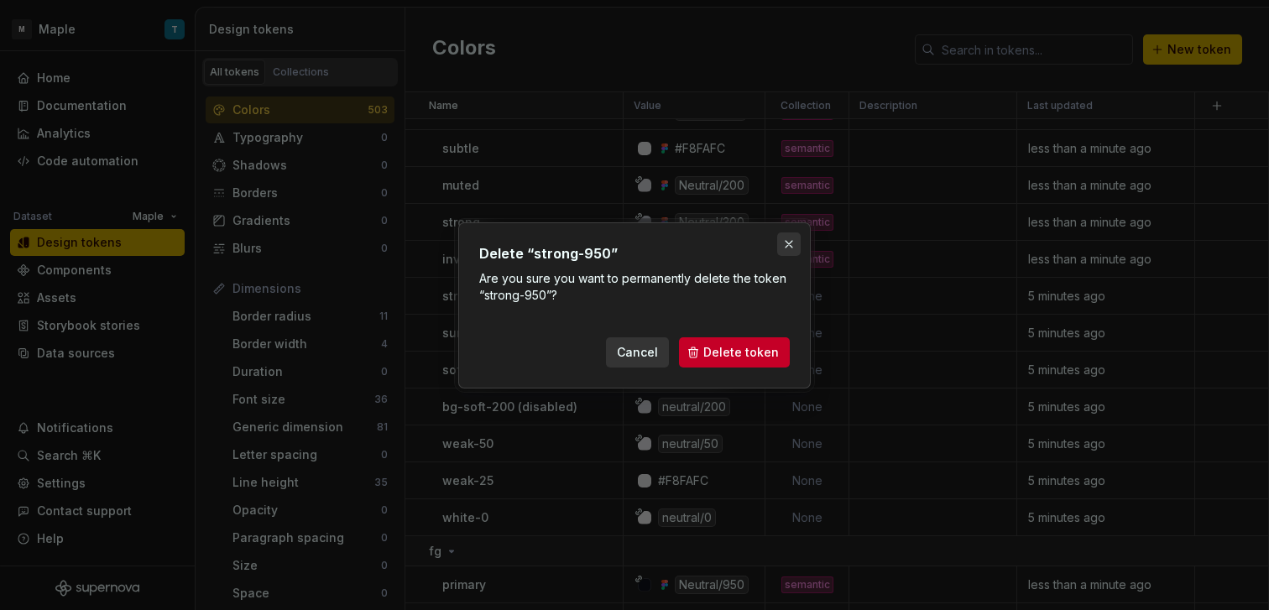
click at [788, 234] on button "button" at bounding box center [789, 244] width 24 height 24
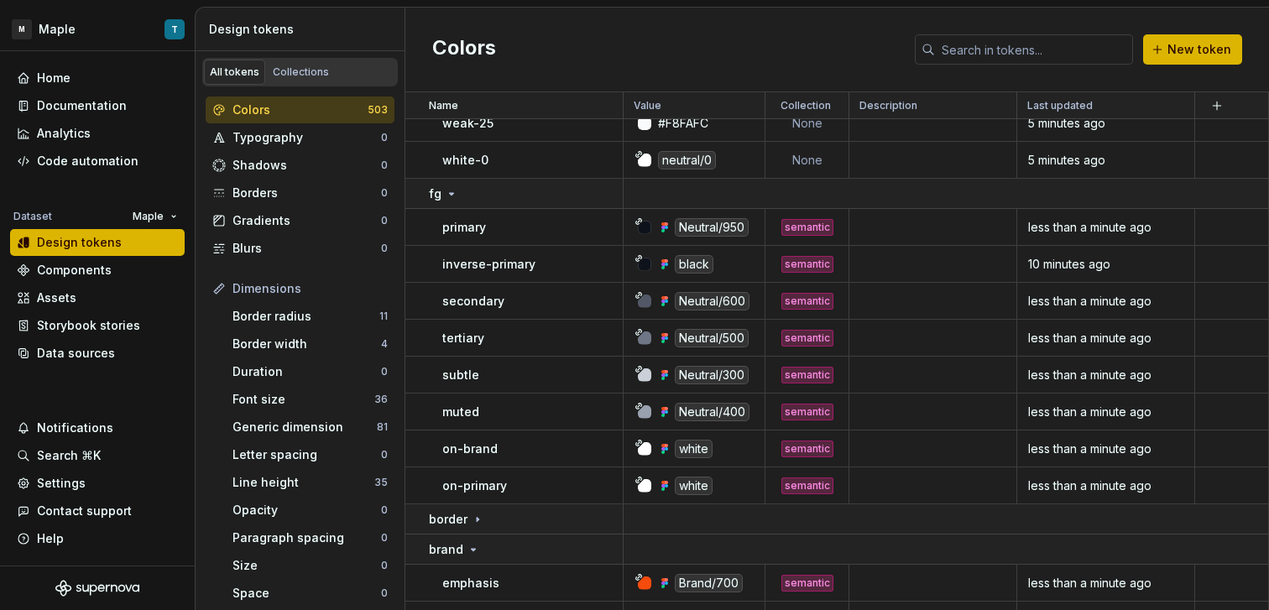
scroll to position [1361, 0]
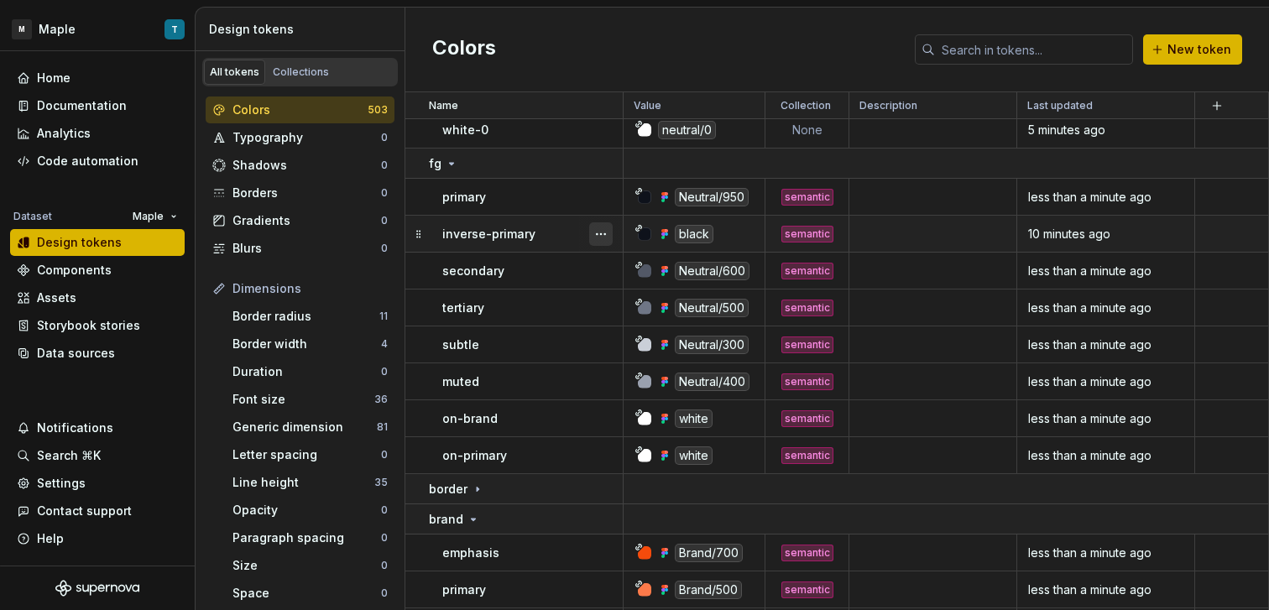
click at [610, 226] on button "button" at bounding box center [601, 234] width 24 height 24
click at [884, 309] on html "M Maple T Home Documentation Analytics Code automation Dataset Maple Design tok…" at bounding box center [634, 305] width 1269 height 610
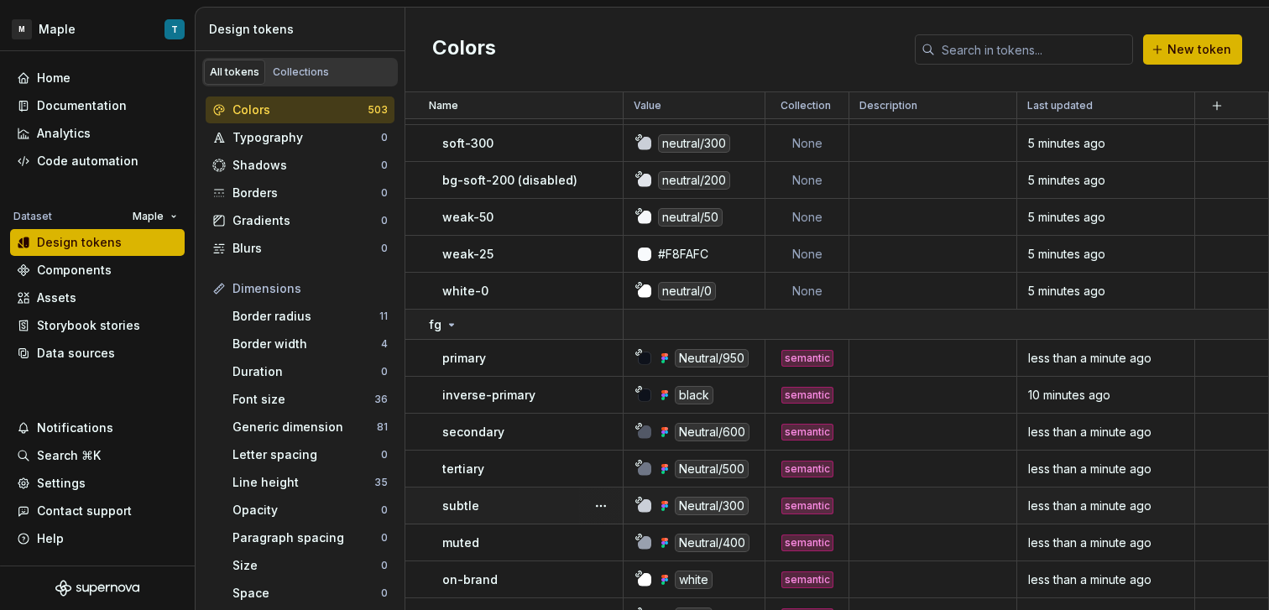
scroll to position [1213, 0]
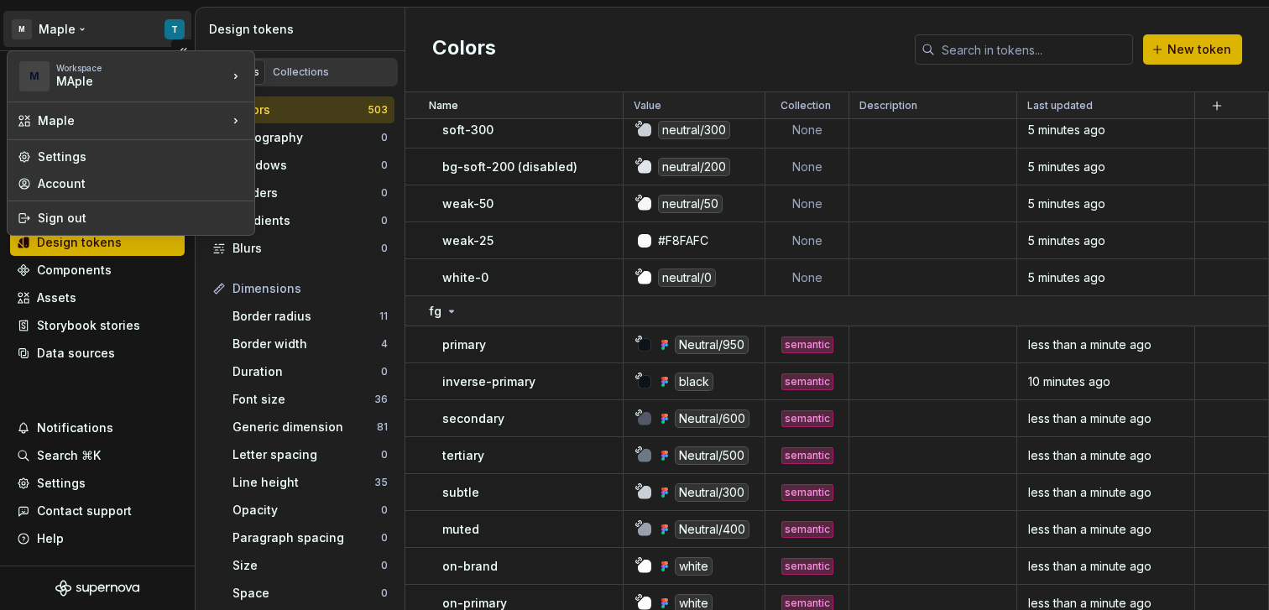
click at [168, 34] on html "M Maple T Home Documentation Analytics Code automation Dataset Maple Design tok…" at bounding box center [634, 305] width 1269 height 610
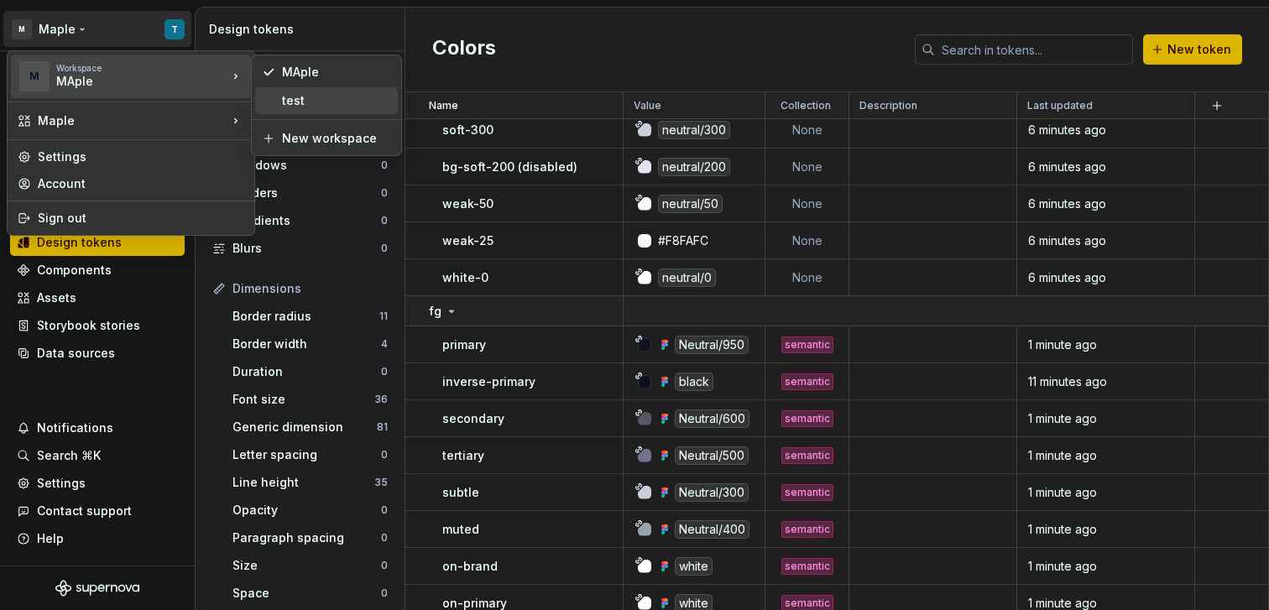
click at [316, 101] on div "test" at bounding box center [336, 100] width 109 height 17
